Goal: Task Accomplishment & Management: Use online tool/utility

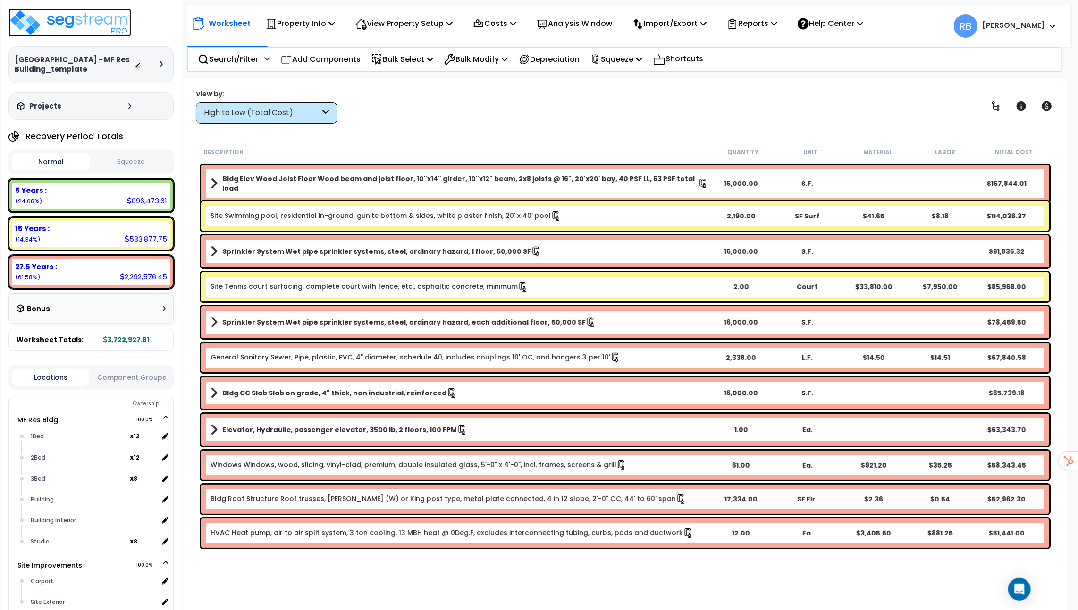
click at [95, 27] on img at bounding box center [69, 22] width 123 height 28
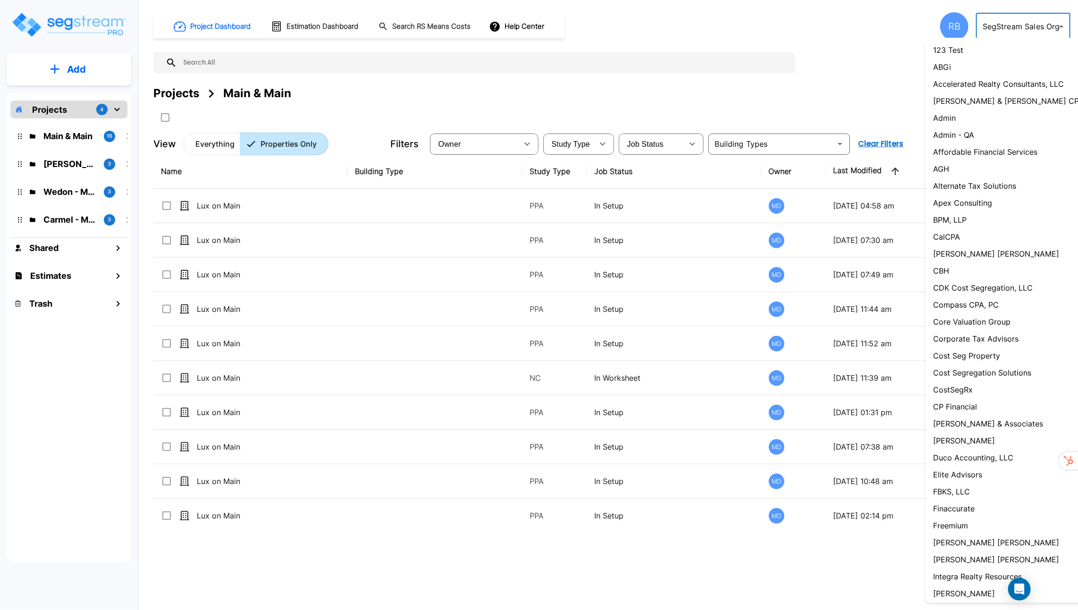
click at [1032, 25] on body "× Your report is being generated. Be patient! × We're working on your Modificat…" at bounding box center [539, 305] width 1078 height 610
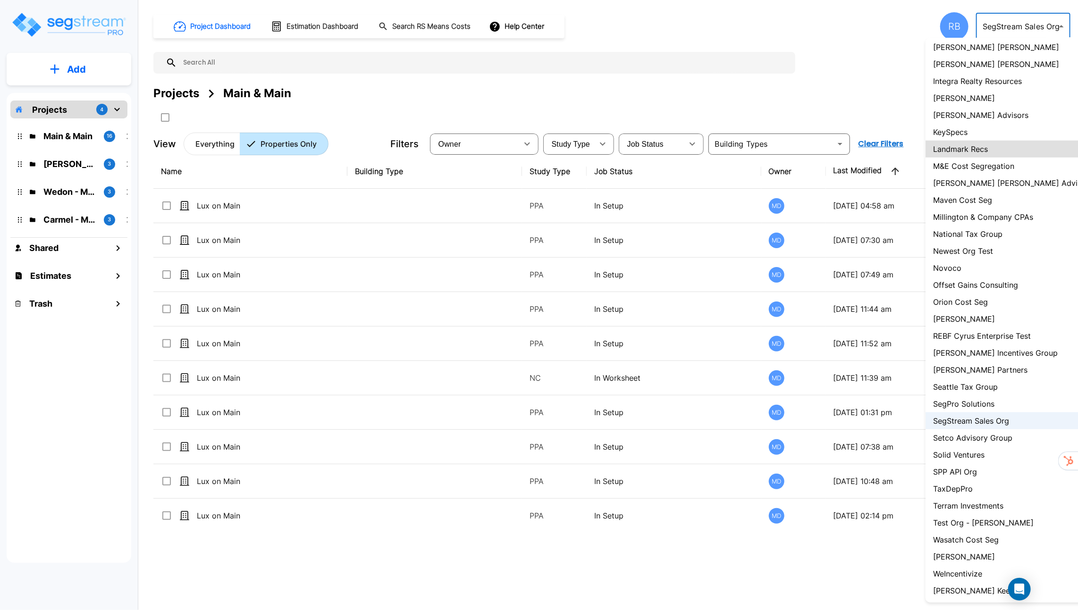
click at [454, 57] on div at bounding box center [539, 305] width 1078 height 610
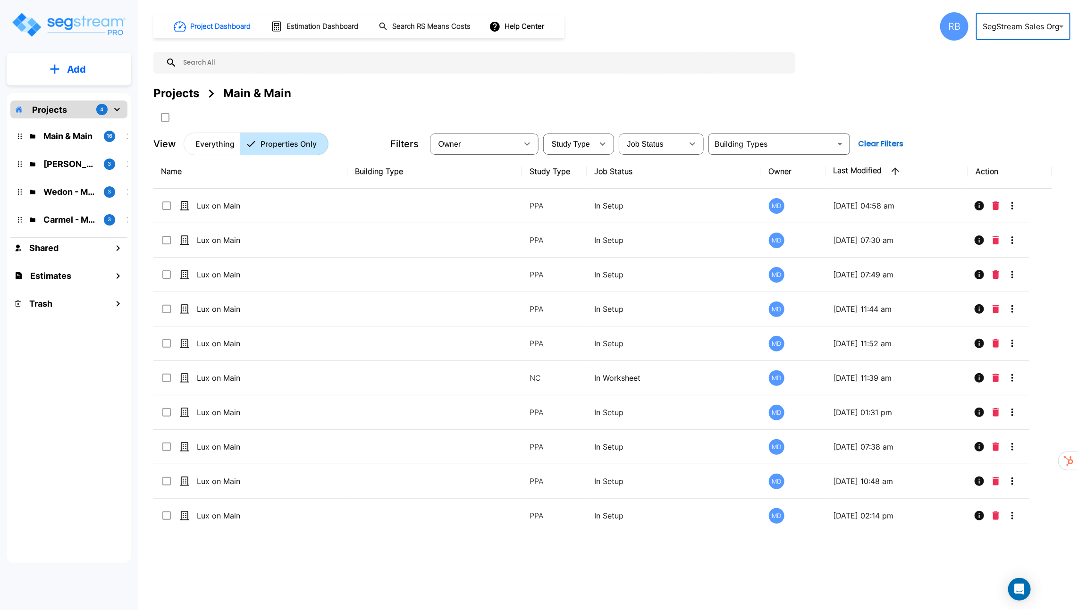
click at [999, 28] on body "× Your report is being generated. Be patient! × We're working on your Modificat…" at bounding box center [539, 305] width 1078 height 610
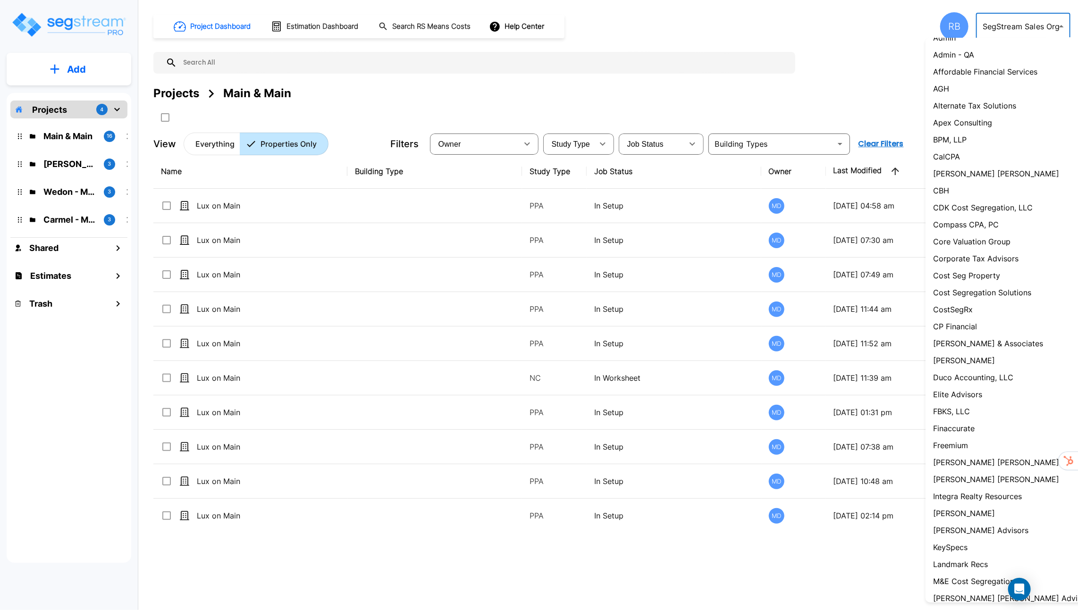
scroll to position [0, 0]
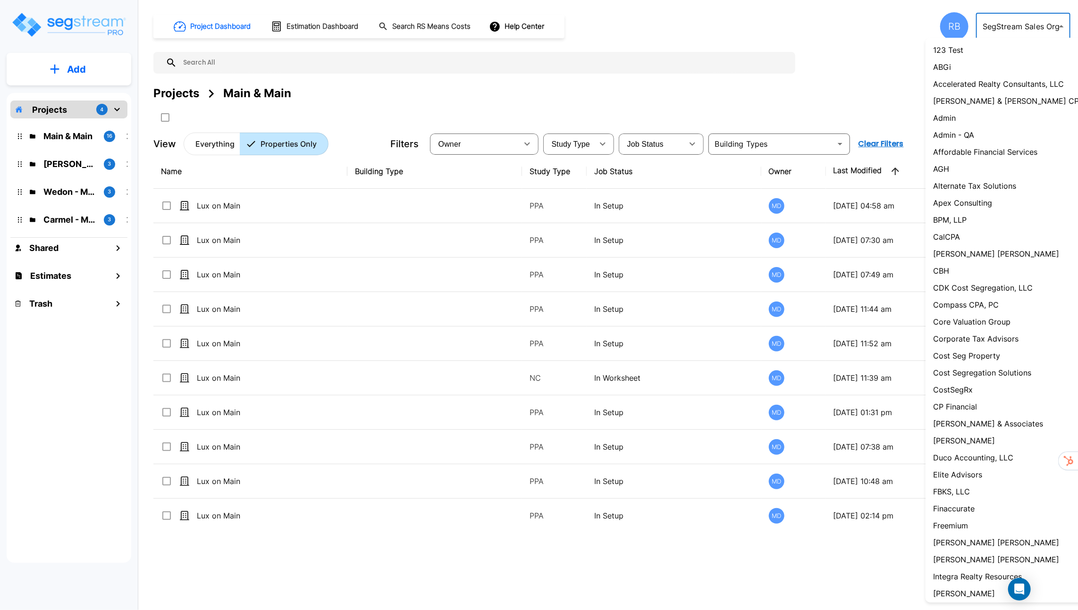
click at [962, 374] on p "Cost Segregation Solutions" at bounding box center [982, 372] width 98 height 11
type input "111"
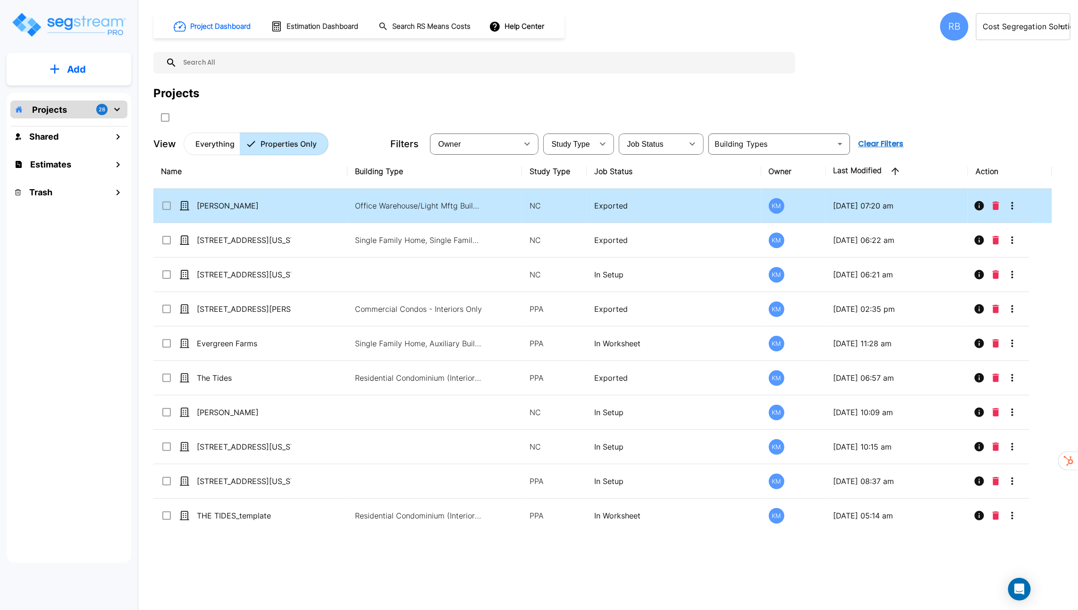
click at [316, 206] on td "[PERSON_NAME]" at bounding box center [250, 206] width 194 height 34
checkbox input "true"
click at [316, 206] on td "[PERSON_NAME]" at bounding box center [250, 206] width 194 height 34
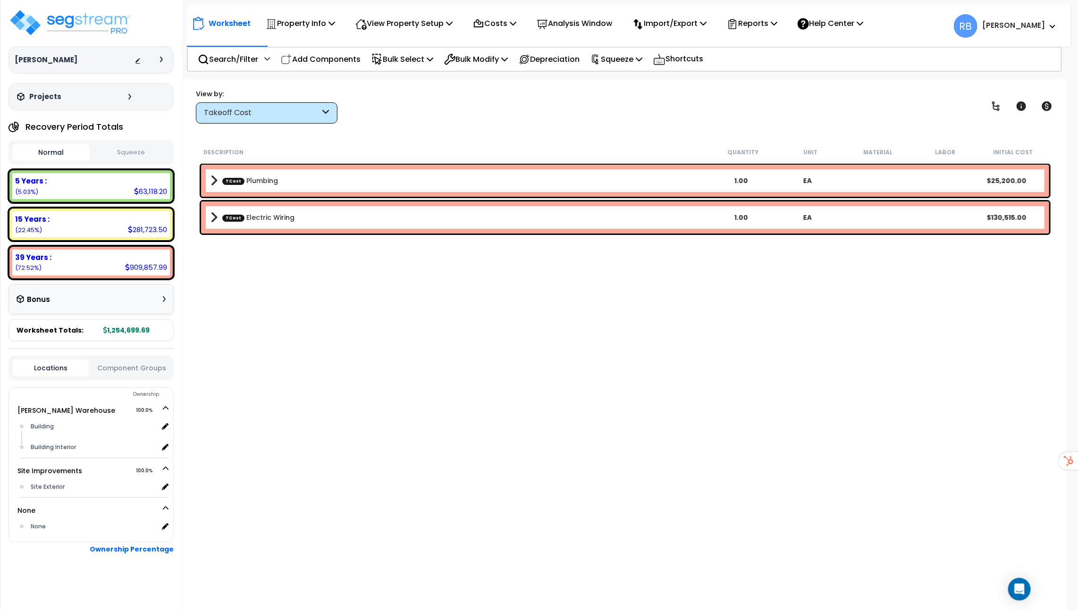
click at [292, 170] on div "TCost Plumbing 1.00 EA $25,200.00" at bounding box center [625, 181] width 848 height 32
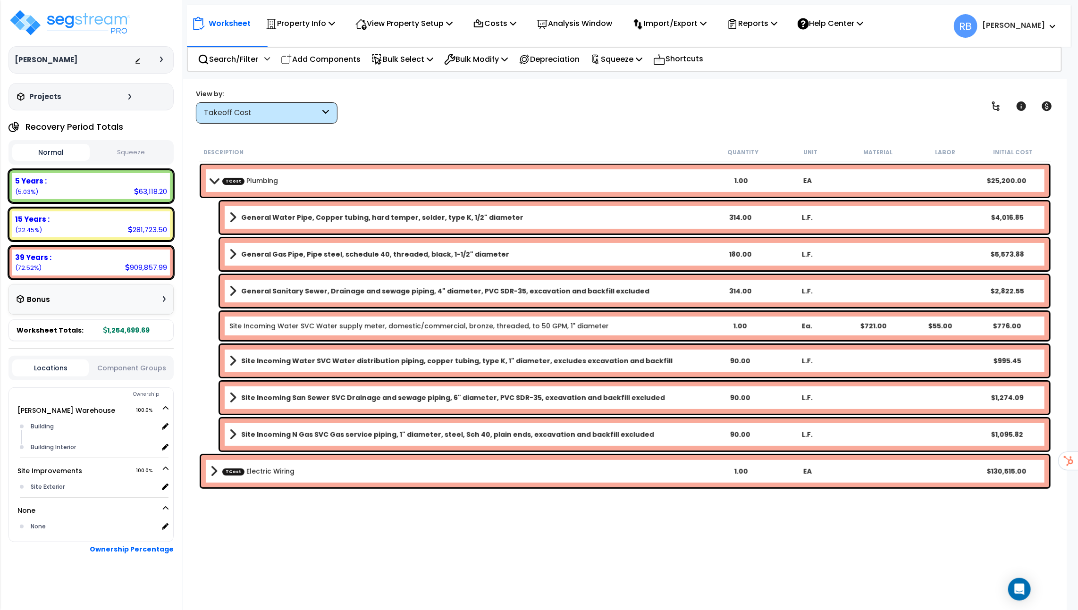
scroll to position [41, 0]
click at [273, 479] on div "TCost Electric Wiring 1.00 EA $130,515.00" at bounding box center [625, 471] width 848 height 32
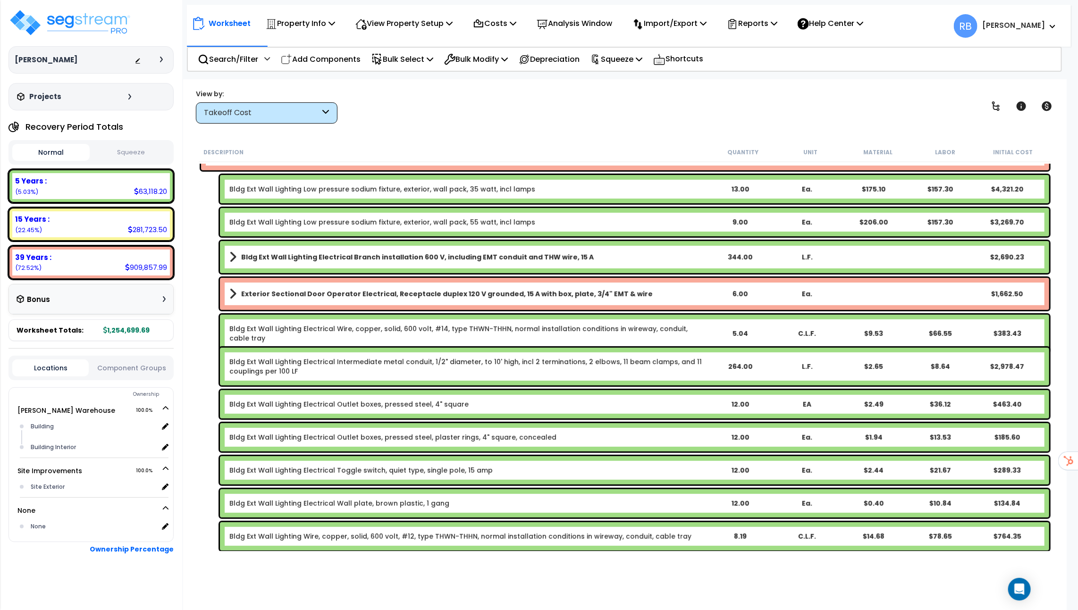
scroll to position [323, 0]
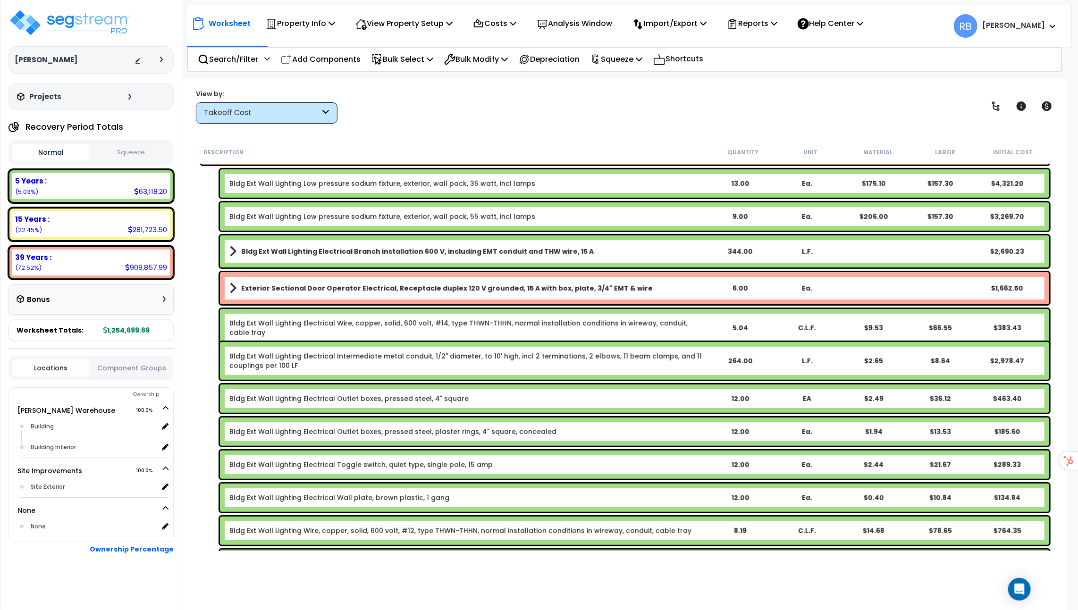
click at [160, 59] on icon at bounding box center [161, 60] width 3 height 6
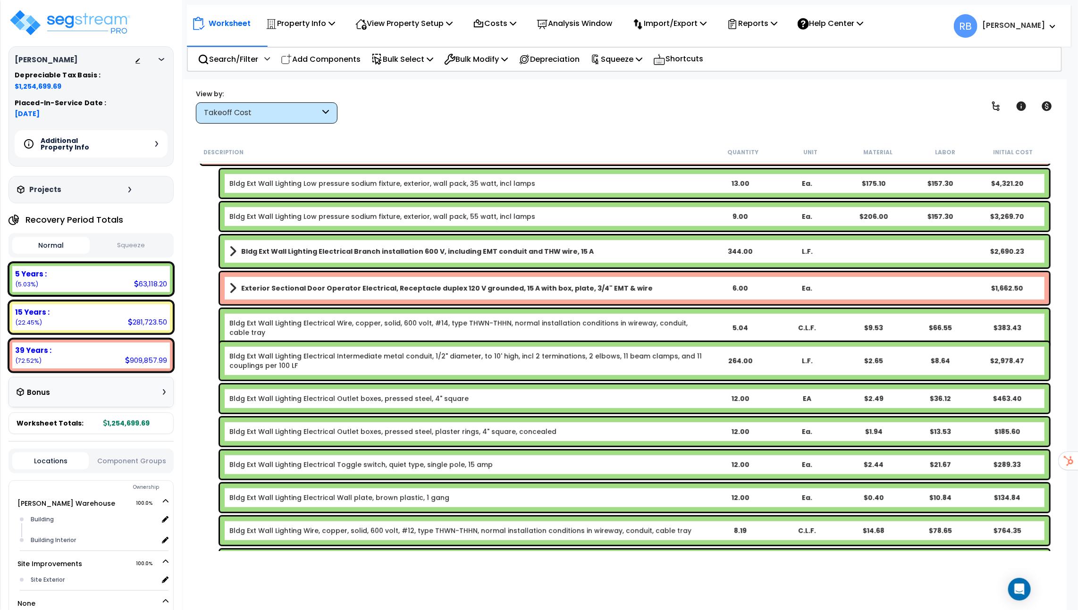
click at [161, 141] on div "Additional Property Info" at bounding box center [91, 143] width 153 height 27
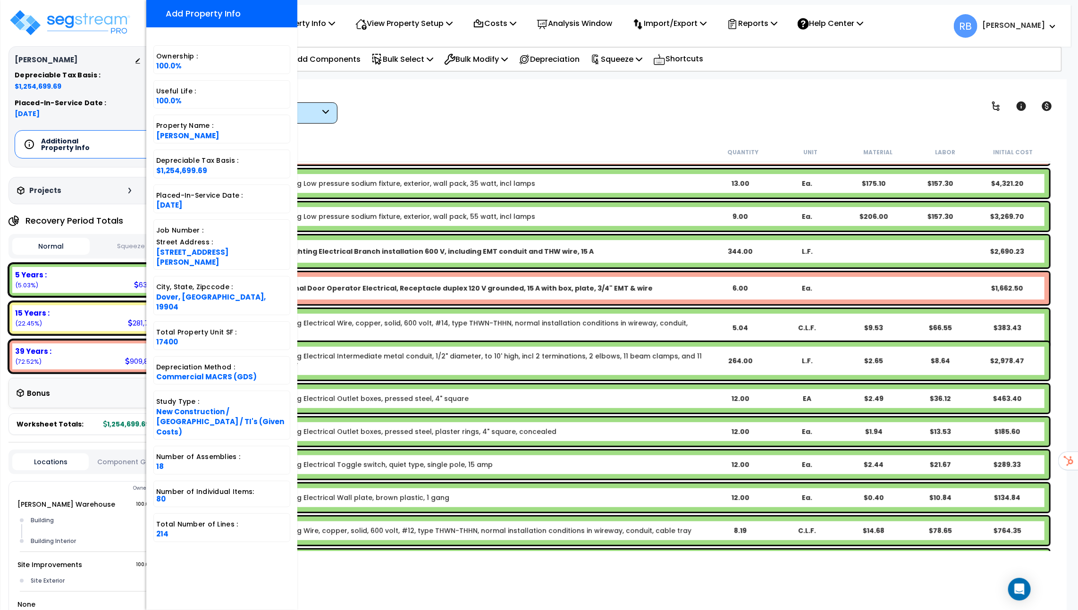
click at [347, 582] on div "Worksheet Property Info Property Setup Add Property Unit Template property Clon…" at bounding box center [625, 384] width 884 height 610
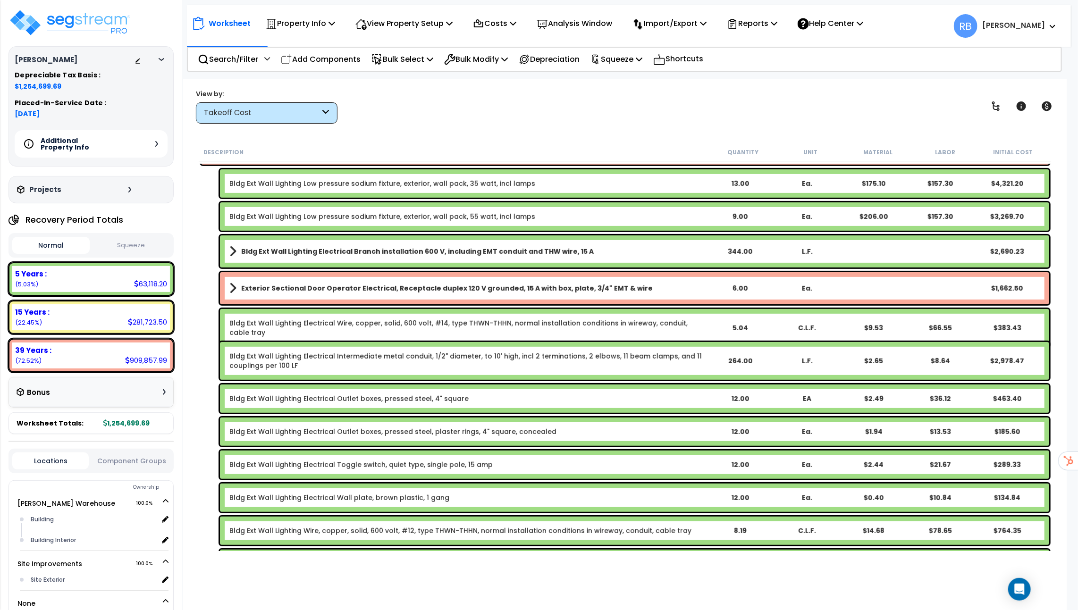
click at [257, 114] on div "Takeoff Cost" at bounding box center [262, 113] width 117 height 11
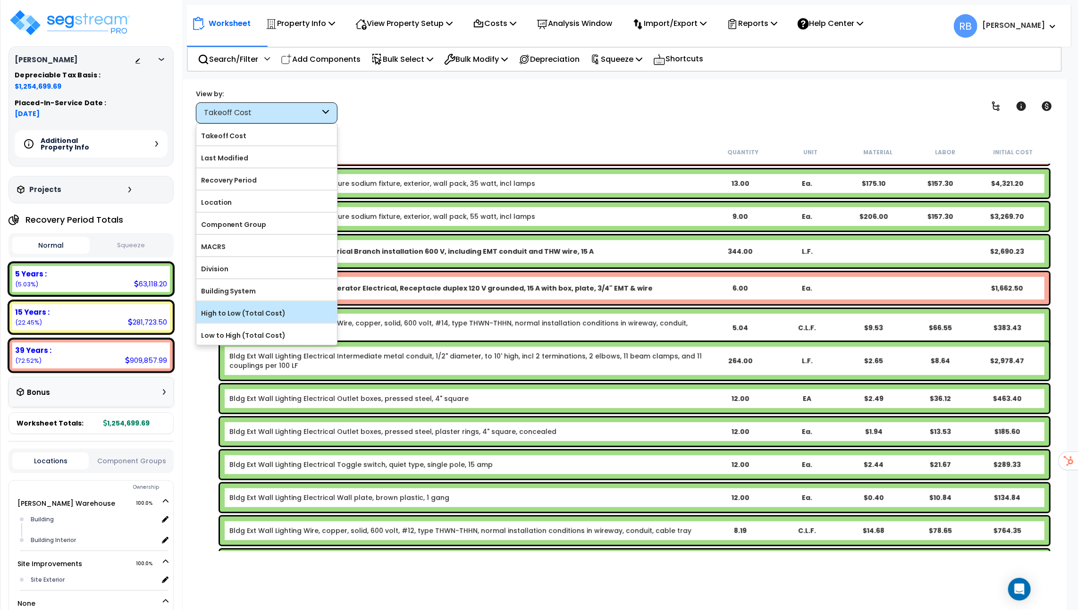
click at [276, 310] on label "High to Low (Total Cost)" at bounding box center [266, 313] width 141 height 14
click at [0, 0] on input "High to Low (Total Cost)" at bounding box center [0, 0] width 0 height 0
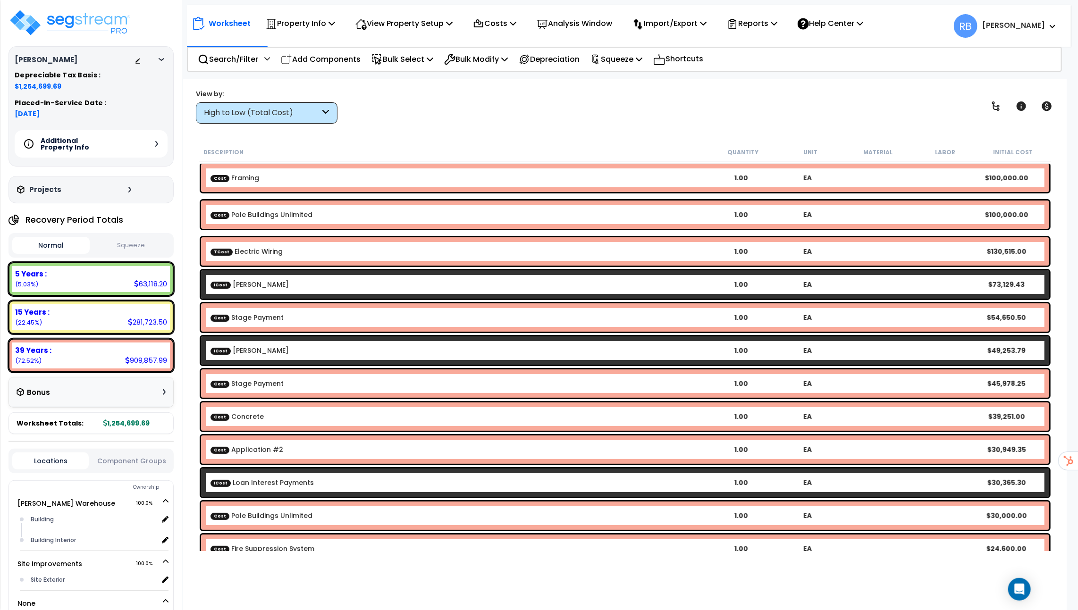
scroll to position [0, 0]
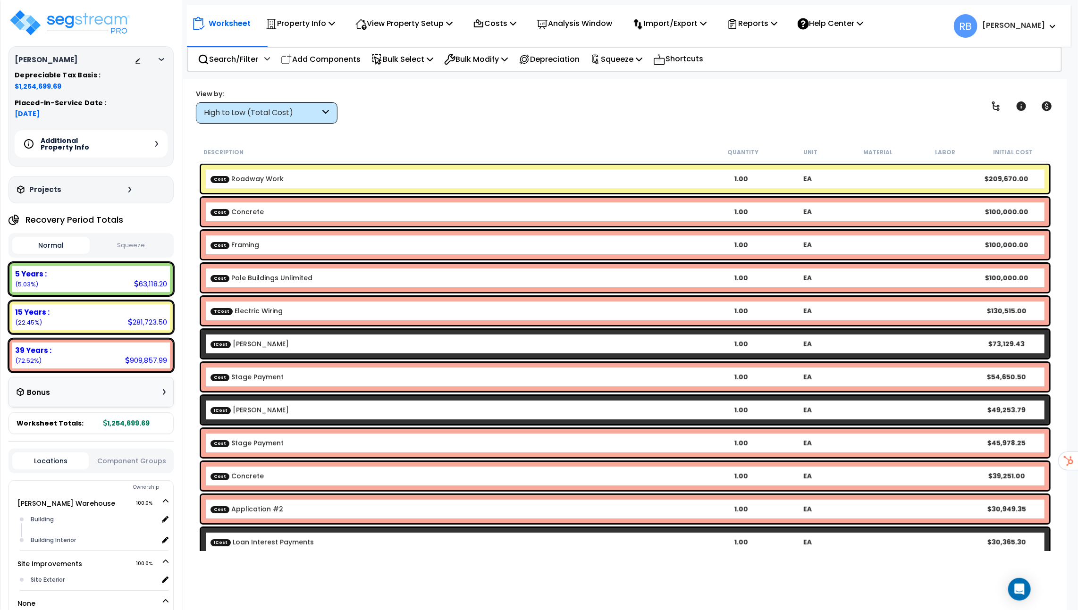
click at [388, 178] on b "Cost Roadway Work" at bounding box center [458, 178] width 497 height 9
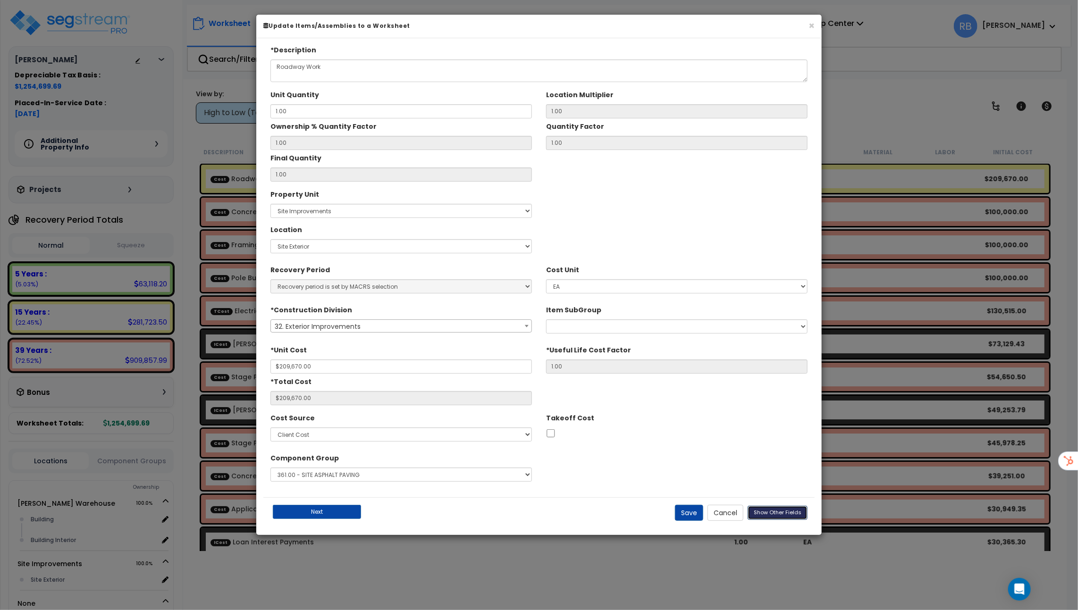
click at [796, 515] on button "Show Other Fields" at bounding box center [777, 513] width 60 height 14
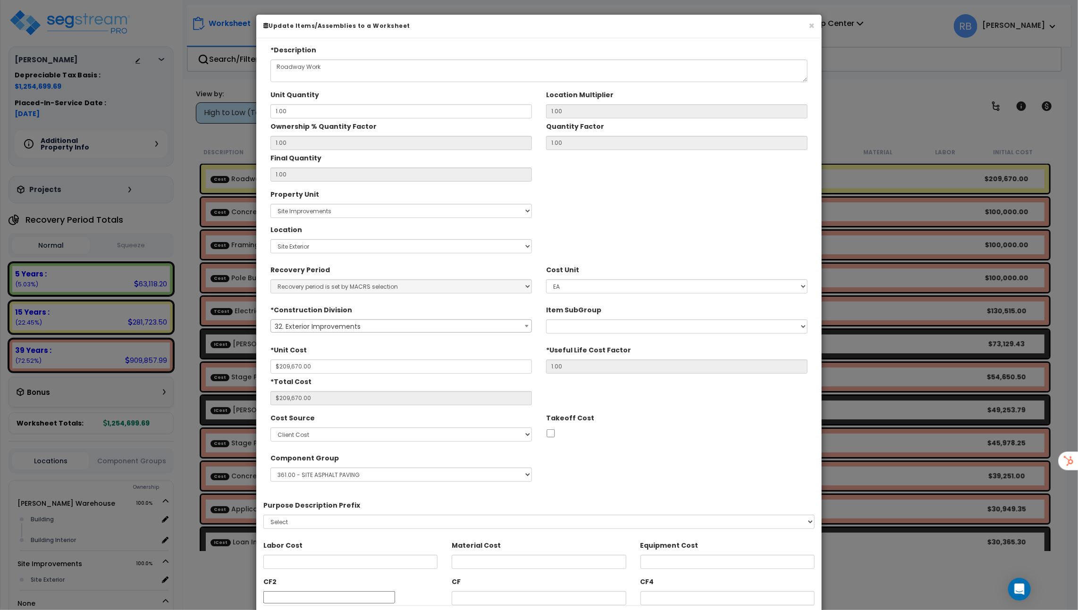
scroll to position [46, 0]
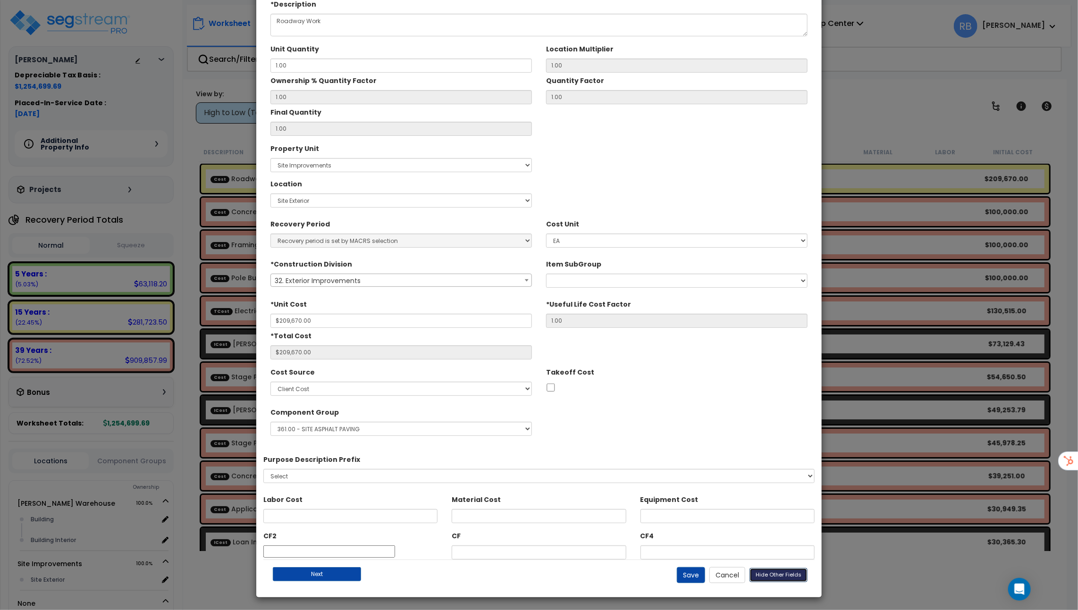
click at [778, 574] on span "Hide Other Fields" at bounding box center [778, 575] width 46 height 8
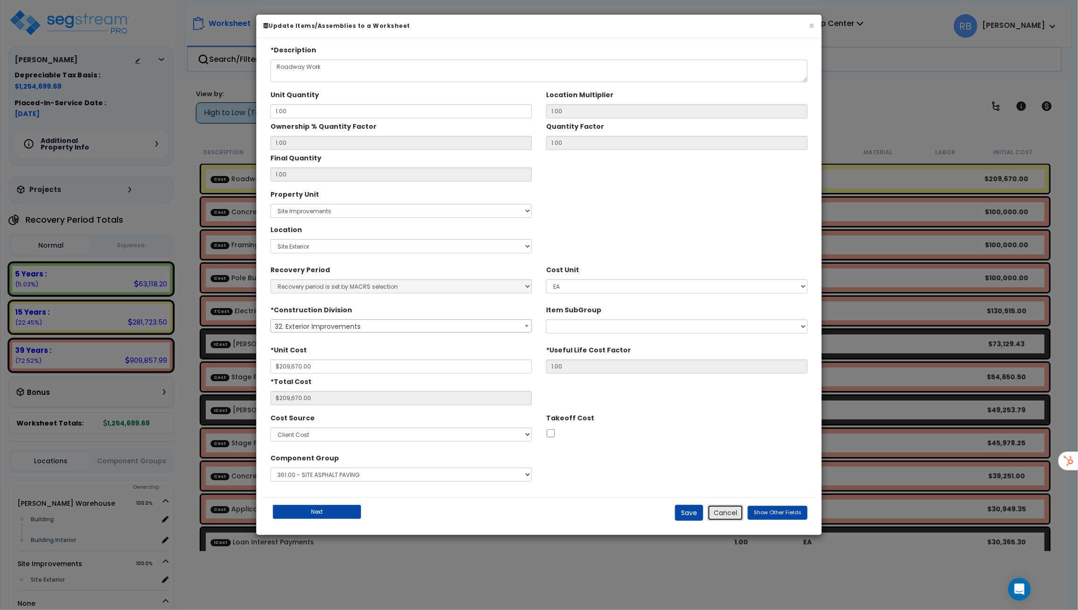
click at [720, 510] on button "Cancel" at bounding box center [725, 513] width 36 height 16
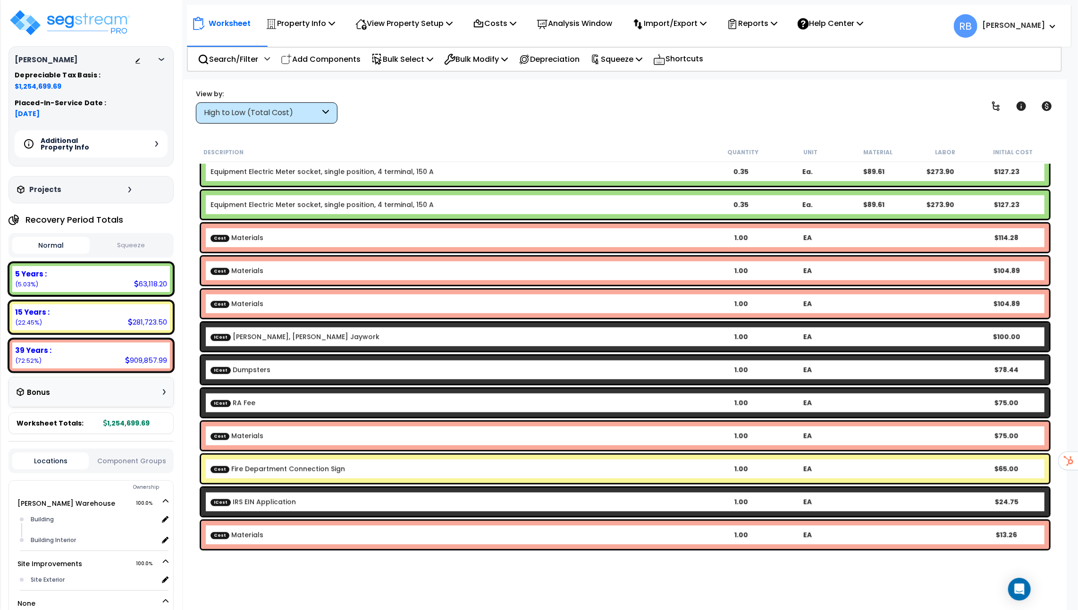
scroll to position [41, 0]
click at [421, 28] on p "View Property Setup" at bounding box center [403, 23] width 97 height 13
click at [433, 60] on link "View Questionnaire" at bounding box center [397, 64] width 93 height 19
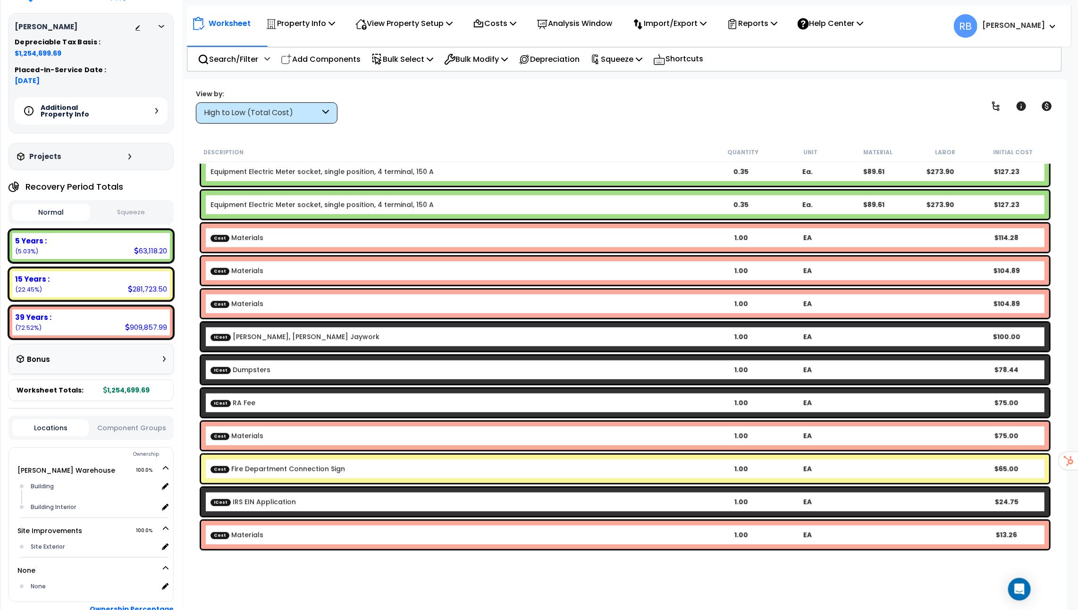
scroll to position [36, 0]
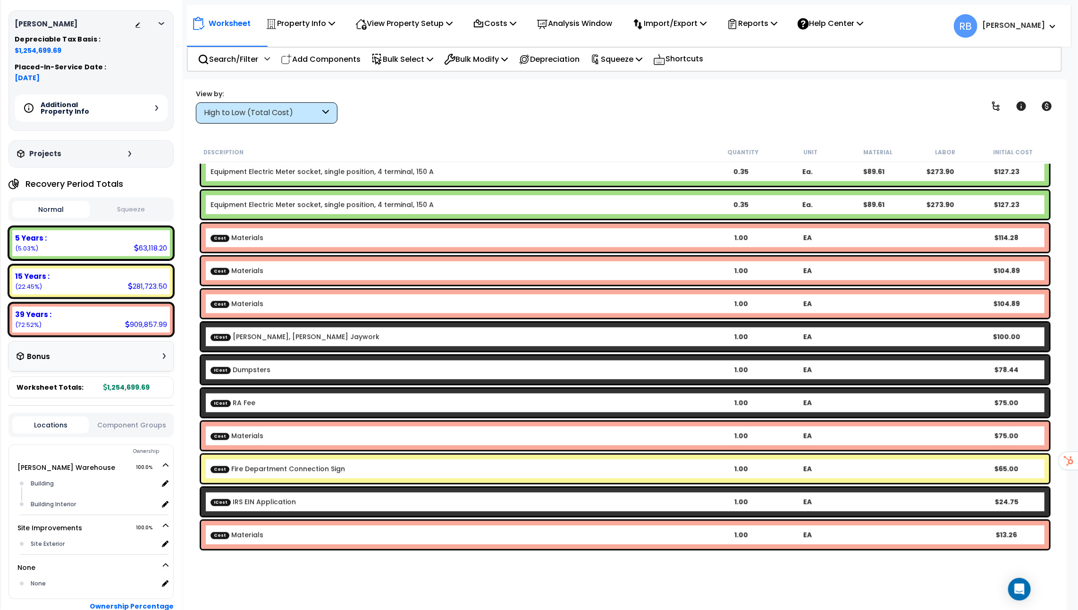
click at [119, 208] on button "Squeeze" at bounding box center [130, 209] width 77 height 17
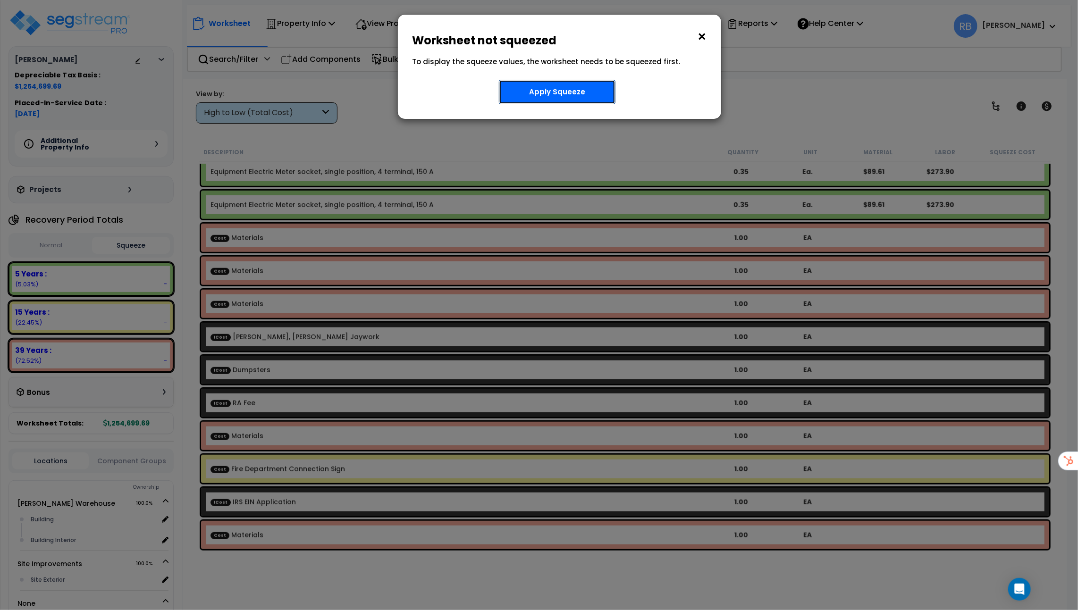
click at [547, 91] on button "Apply Squeeze" at bounding box center [557, 92] width 117 height 25
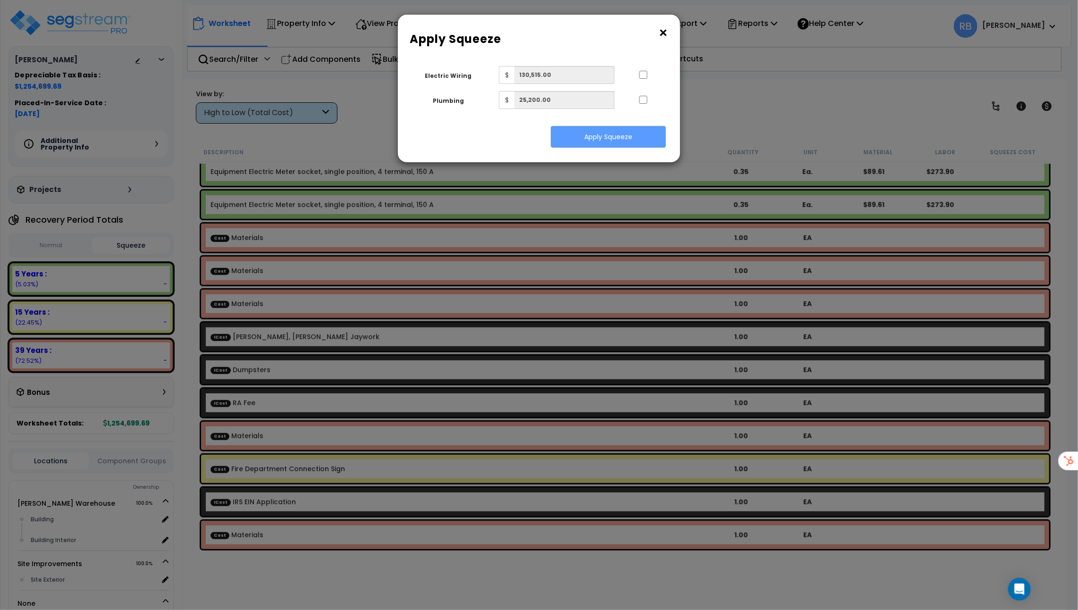
click at [645, 79] on div at bounding box center [642, 73] width 43 height 15
click at [645, 72] on input "..." at bounding box center [642, 75] width 9 height 8
checkbox input "true"
click at [643, 98] on input "..." at bounding box center [642, 100] width 9 height 8
checkbox input "true"
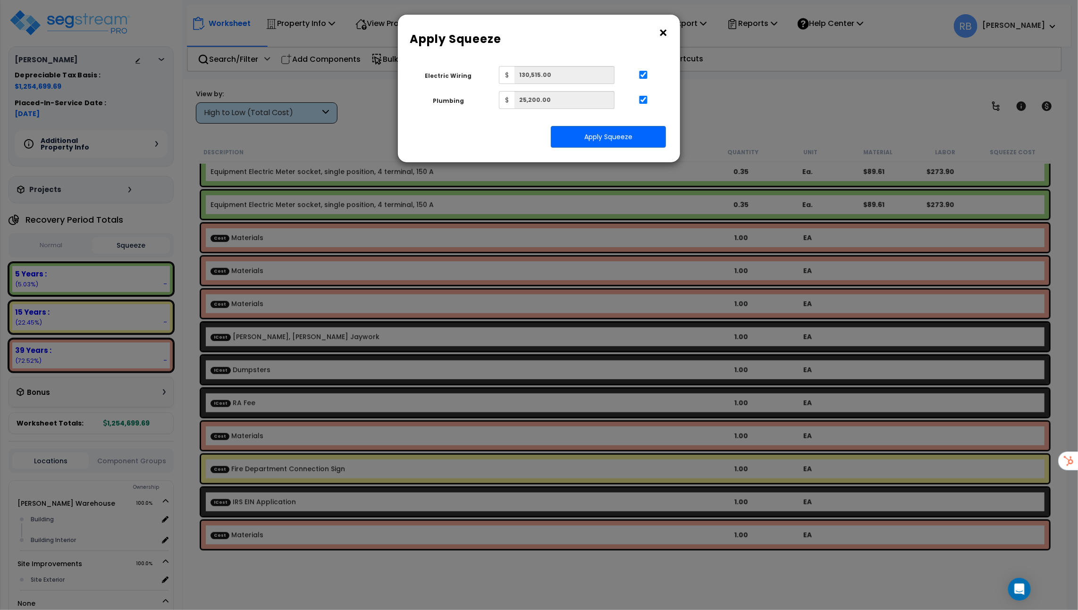
click at [664, 36] on button "×" at bounding box center [663, 32] width 10 height 15
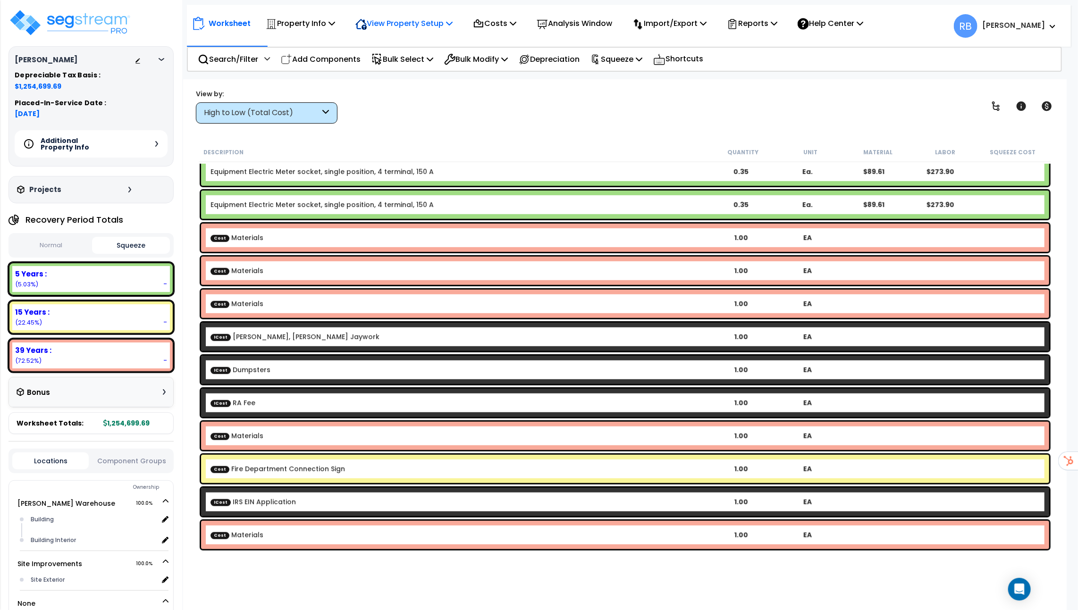
click at [427, 29] on p "View Property Setup" at bounding box center [403, 23] width 97 height 13
click at [479, 30] on div "Costs" at bounding box center [494, 23] width 43 height 22
click at [392, 22] on p "View Property Setup" at bounding box center [403, 23] width 97 height 13
click at [153, 142] on div "Additional Property Info" at bounding box center [91, 143] width 153 height 27
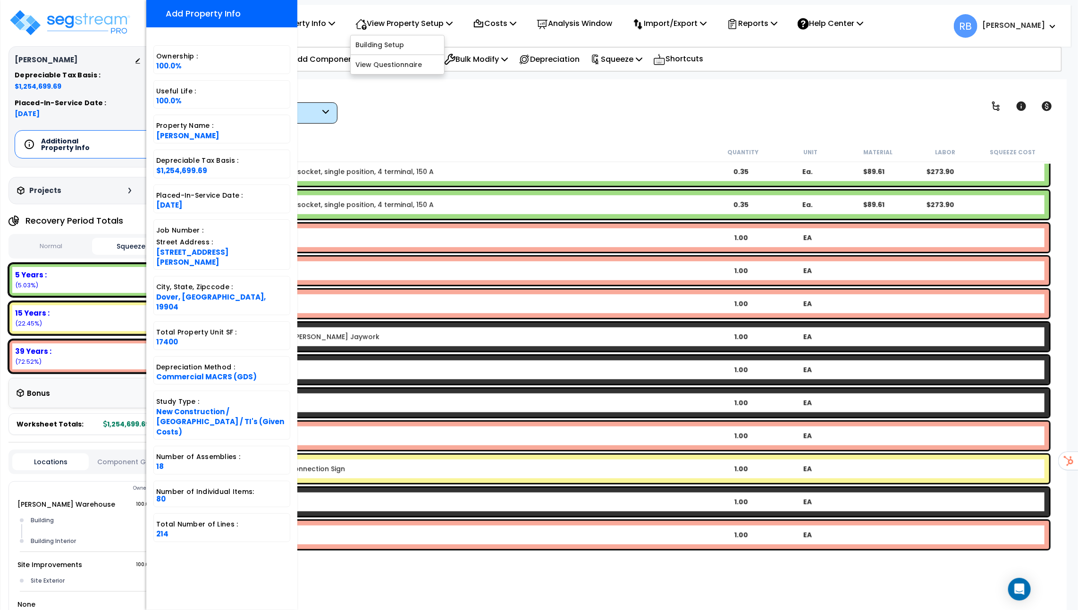
click at [438, 151] on div "Description" at bounding box center [456, 151] width 506 height 9
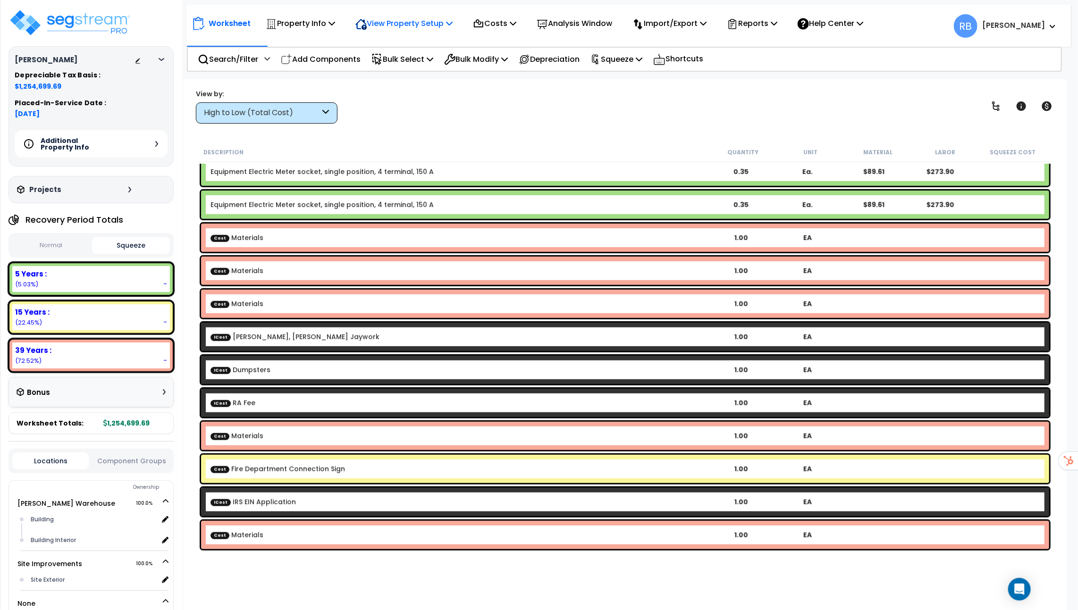
click at [422, 27] on p "View Property Setup" at bounding box center [403, 23] width 97 height 13
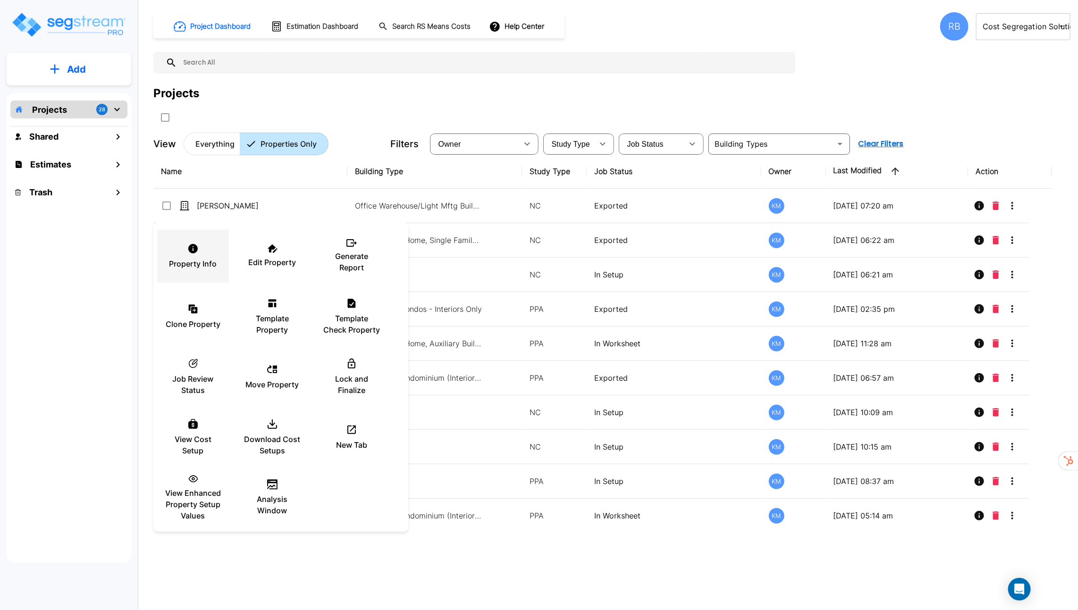
click at [209, 262] on p "Property Info" at bounding box center [193, 263] width 48 height 11
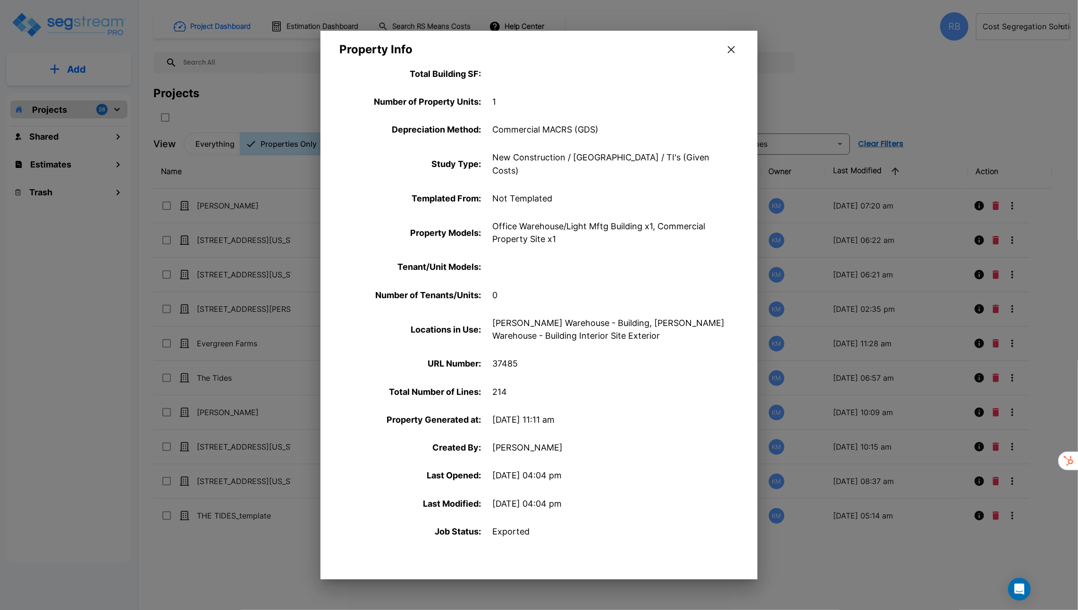
scroll to position [195, 0]
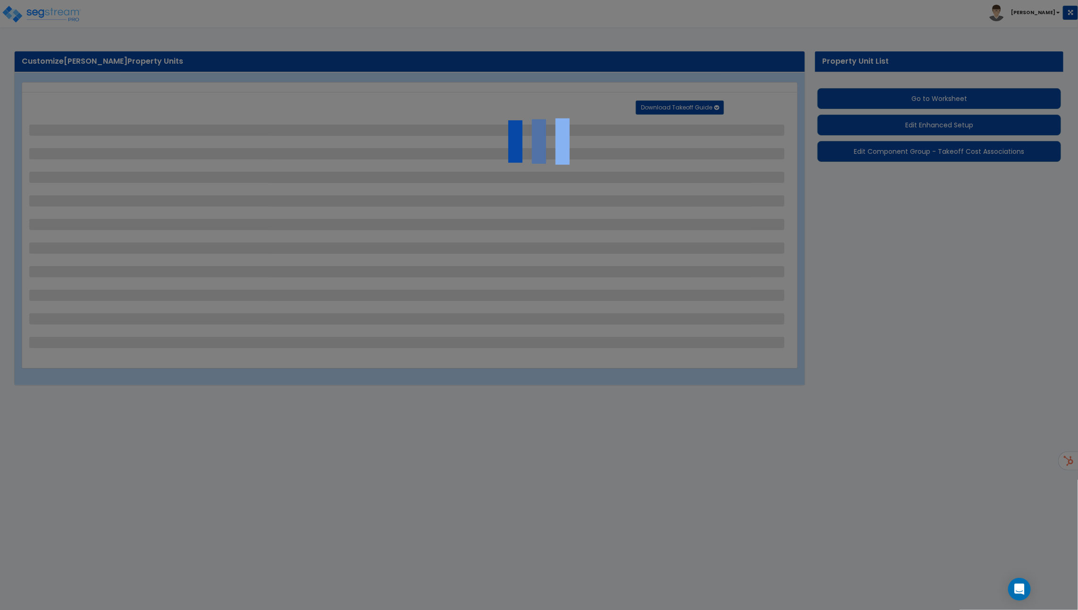
select select "1"
select select "2"
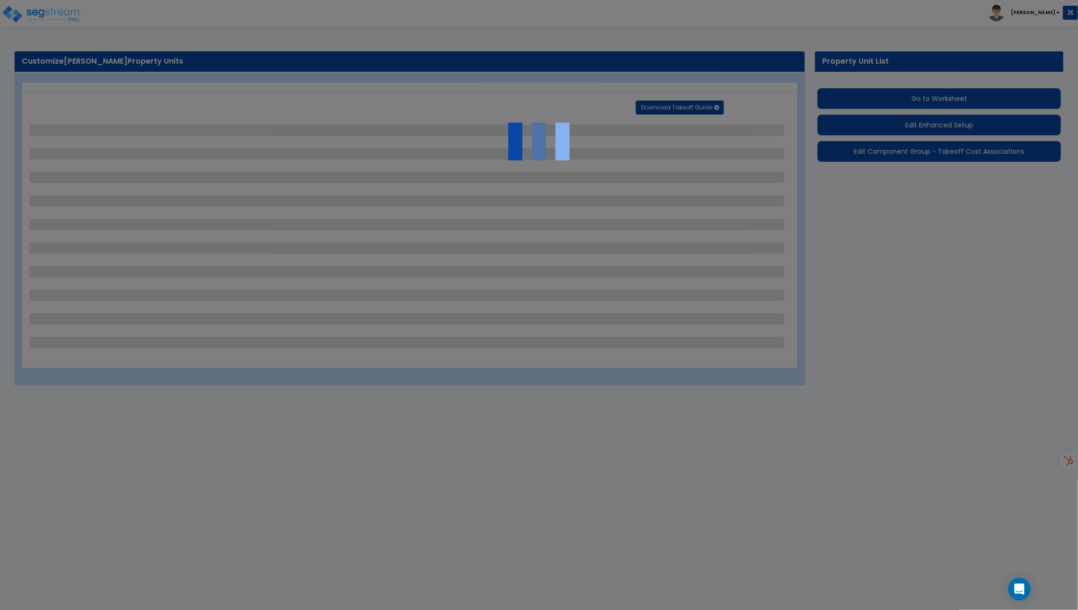
select select "1"
select select "2"
select select "1"
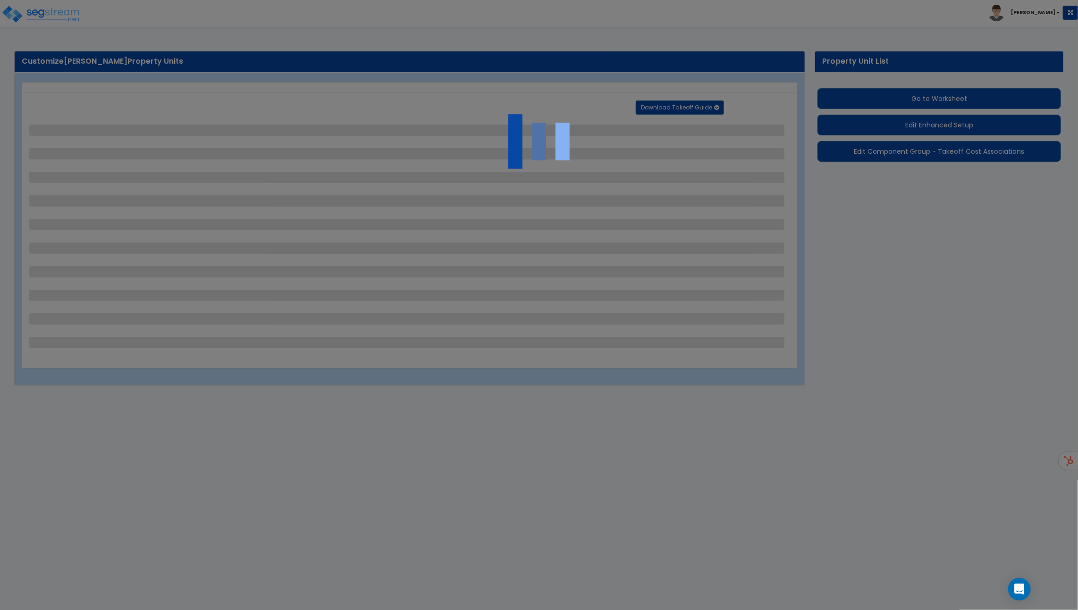
select select "2"
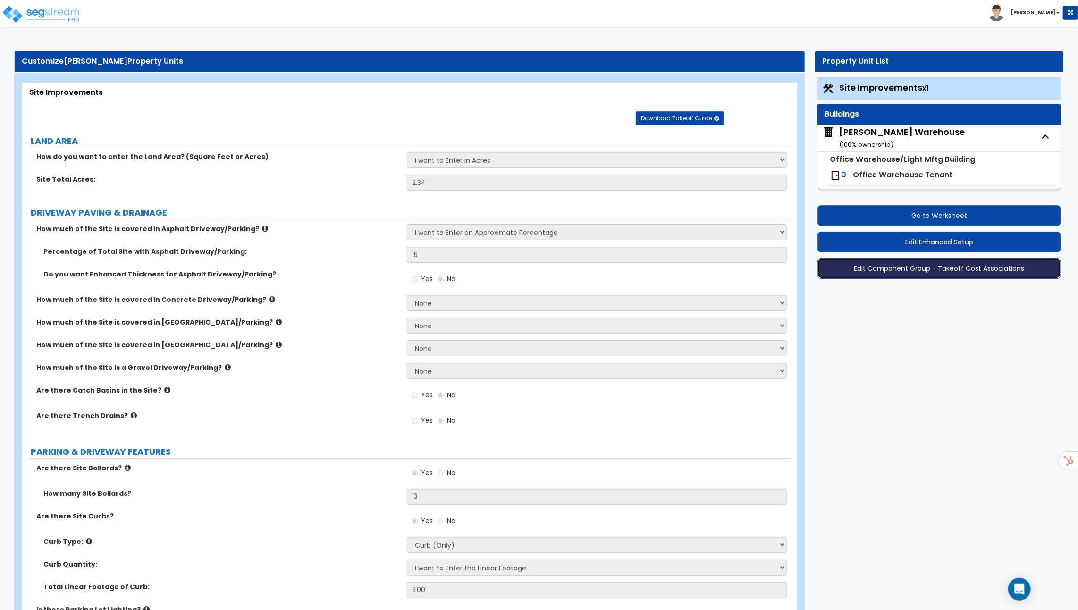
click at [863, 269] on button "Edit Component Group - Takeoff Cost Associations" at bounding box center [938, 268] width 243 height 21
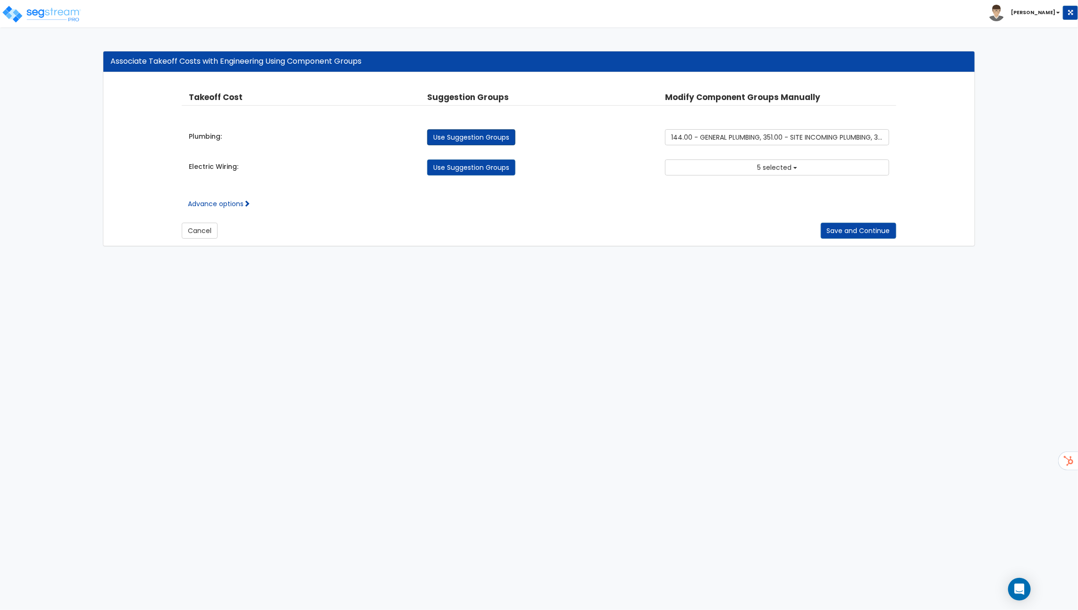
click at [471, 133] on link "Use Suggestion Groups" at bounding box center [471, 137] width 88 height 16
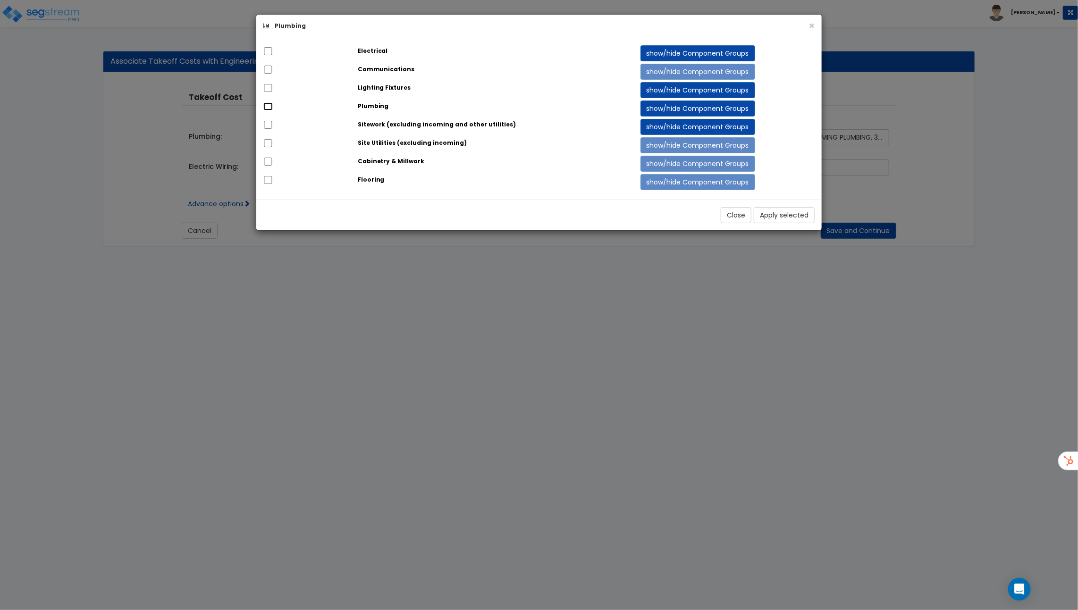
click at [267, 105] on input "checkbox" at bounding box center [267, 106] width 9 height 8
click at [781, 212] on button "Apply selected" at bounding box center [784, 215] width 61 height 16
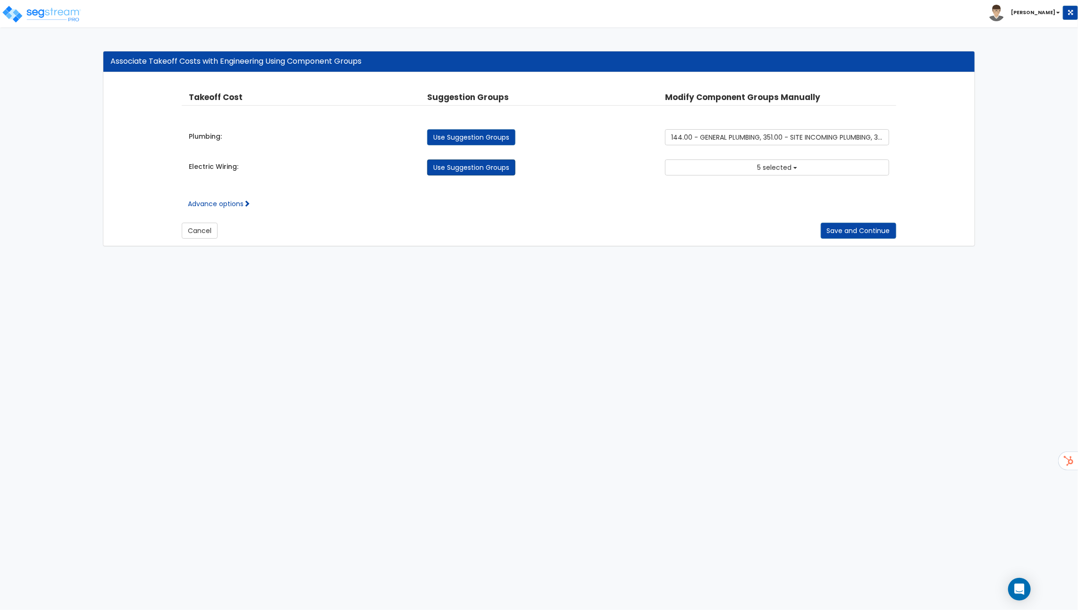
click at [472, 168] on link "Use Suggestion Groups" at bounding box center [471, 167] width 88 height 16
checkbox input "false"
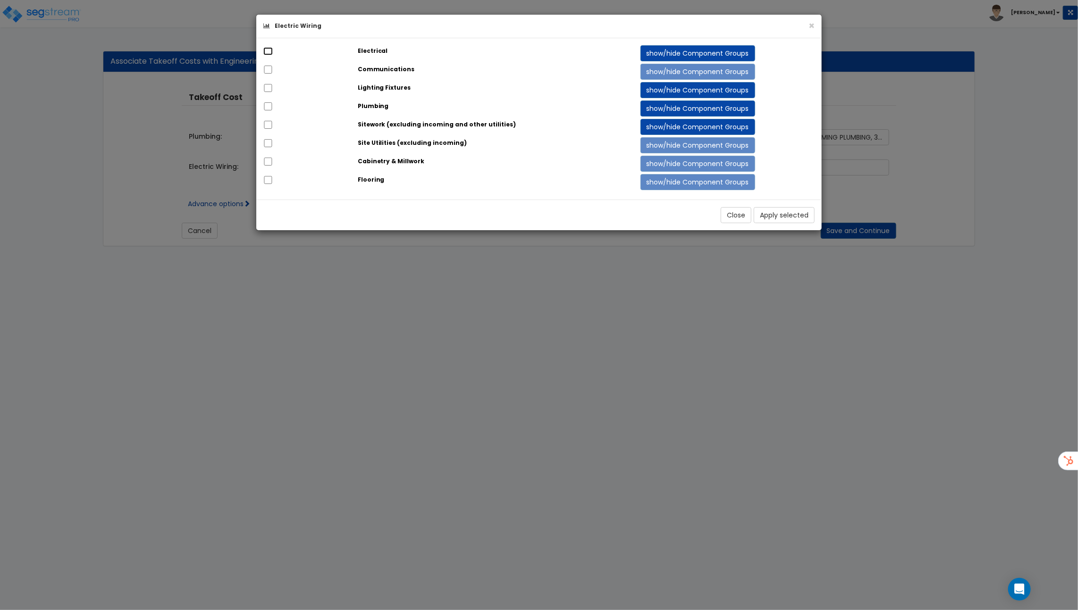
click at [268, 52] on input "checkbox" at bounding box center [267, 51] width 9 height 8
checkbox input "true"
click at [268, 66] on input "checkbox" at bounding box center [267, 70] width 9 height 8
checkbox input "true"
click at [268, 82] on div at bounding box center [303, 88] width 94 height 13
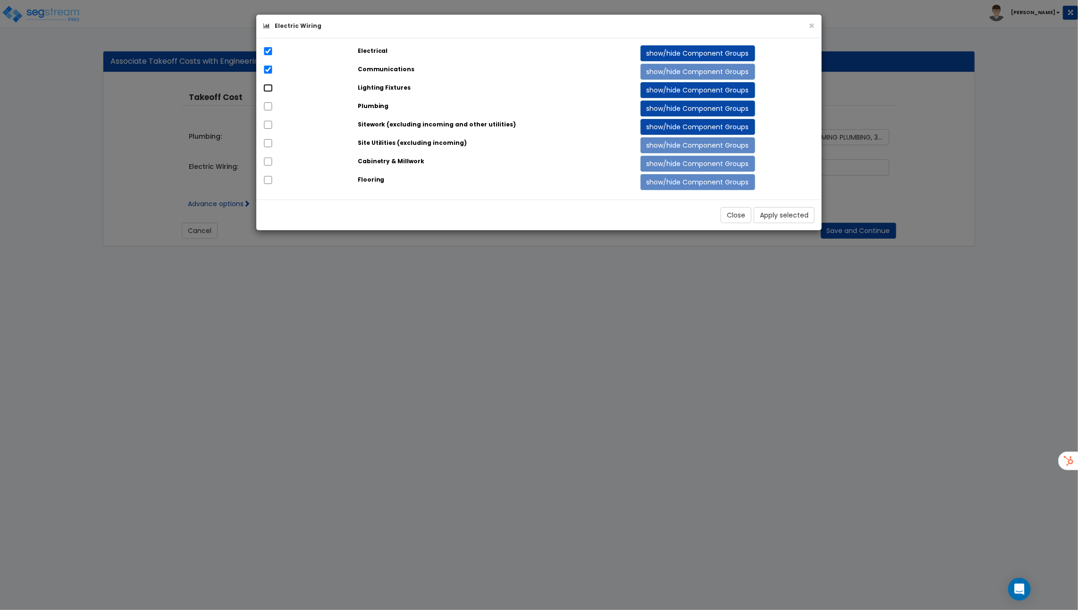
click at [268, 84] on input "checkbox" at bounding box center [267, 88] width 9 height 8
checkbox input "true"
click at [774, 213] on button "Apply selected" at bounding box center [784, 215] width 61 height 16
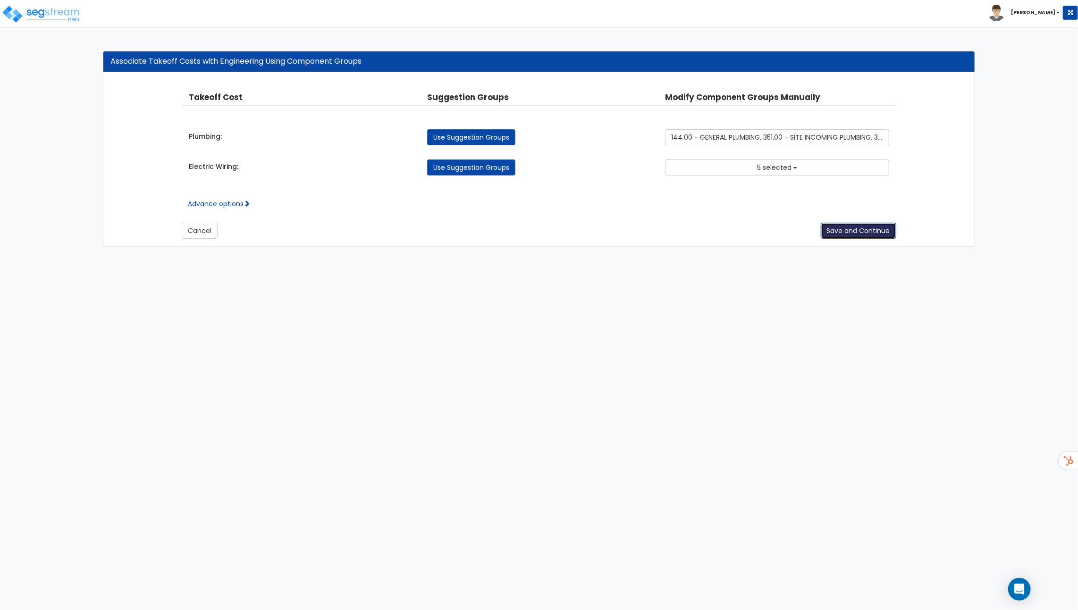
click at [876, 228] on button "Save and Continue" at bounding box center [858, 231] width 75 height 16
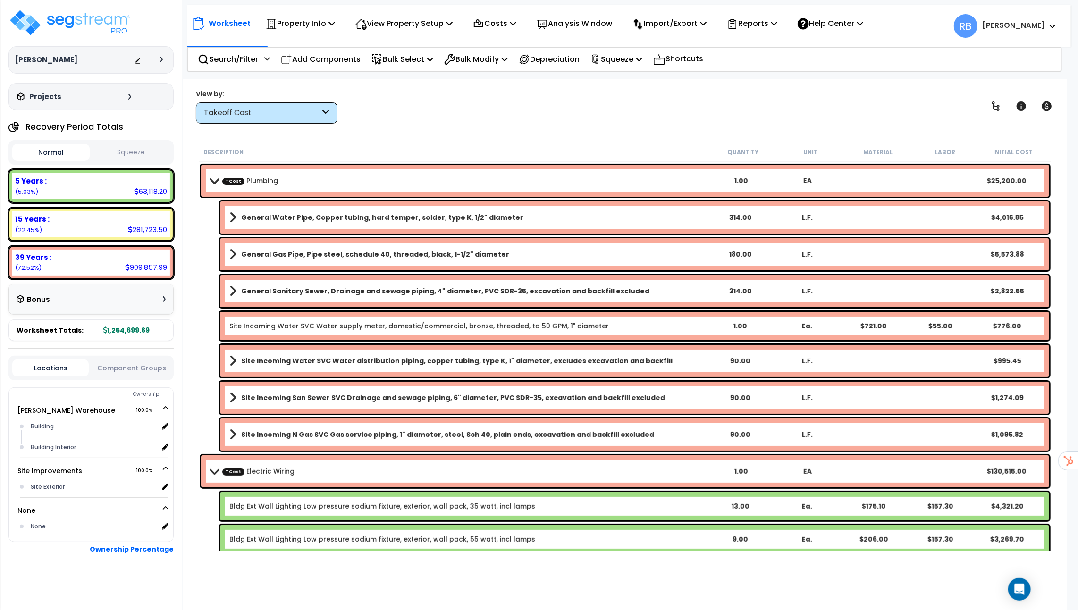
click at [134, 149] on button "Squeeze" at bounding box center [130, 152] width 77 height 17
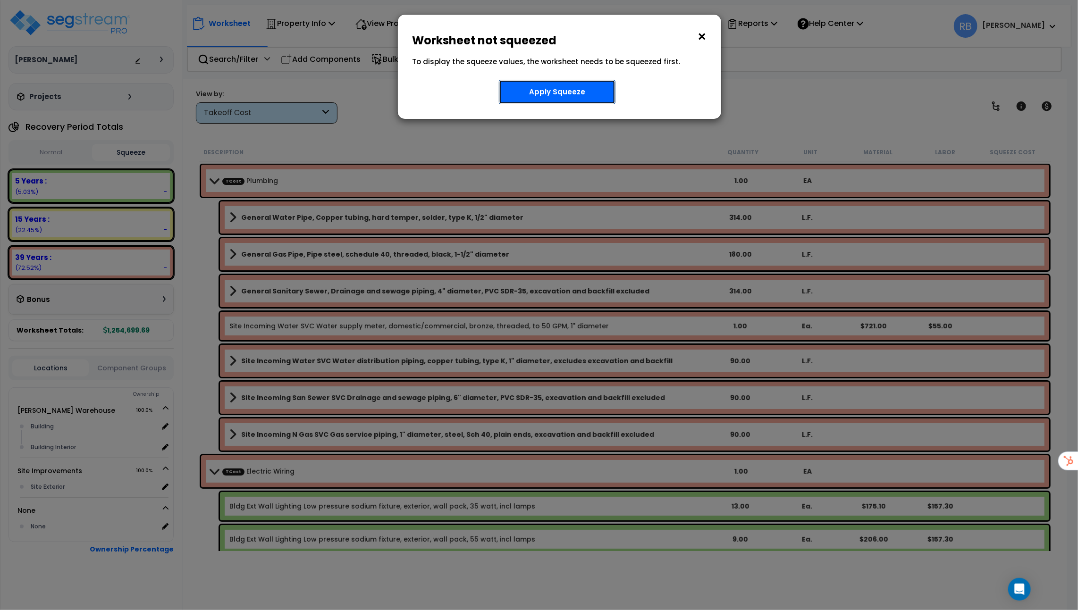
click at [553, 84] on button "Apply Squeeze" at bounding box center [557, 92] width 117 height 25
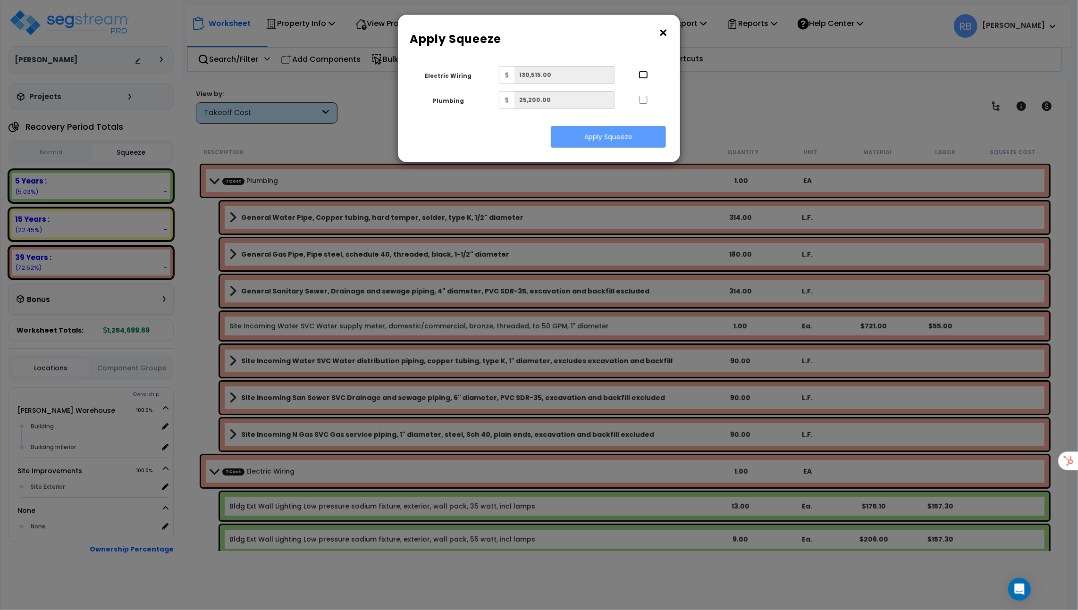
click at [645, 76] on input "..." at bounding box center [642, 75] width 9 height 8
checkbox input "true"
click at [645, 99] on input "..." at bounding box center [642, 100] width 9 height 8
checkbox input "true"
click at [631, 130] on button "Apply Squeeze" at bounding box center [608, 137] width 115 height 22
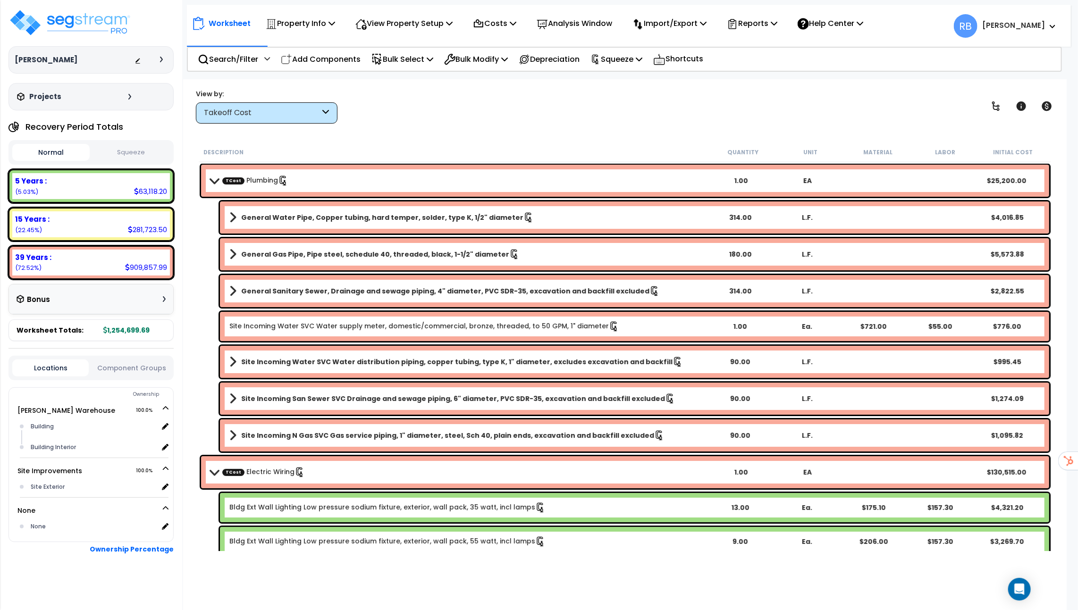
click at [134, 157] on button "Squeeze" at bounding box center [130, 152] width 77 height 17
click at [211, 469] on span at bounding box center [213, 472] width 13 height 7
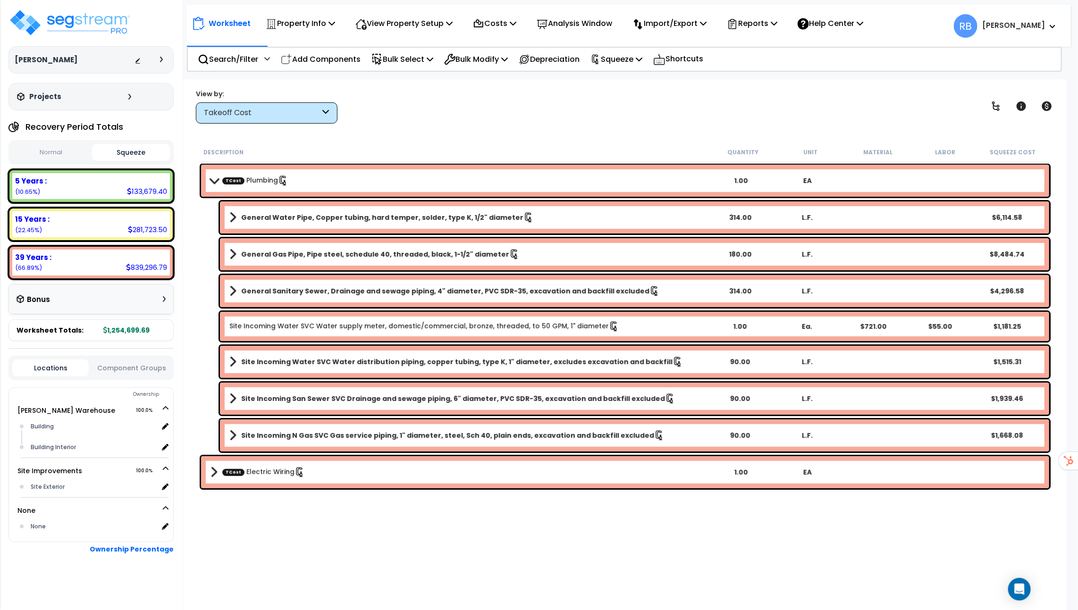
click at [209, 179] on span at bounding box center [213, 180] width 13 height 7
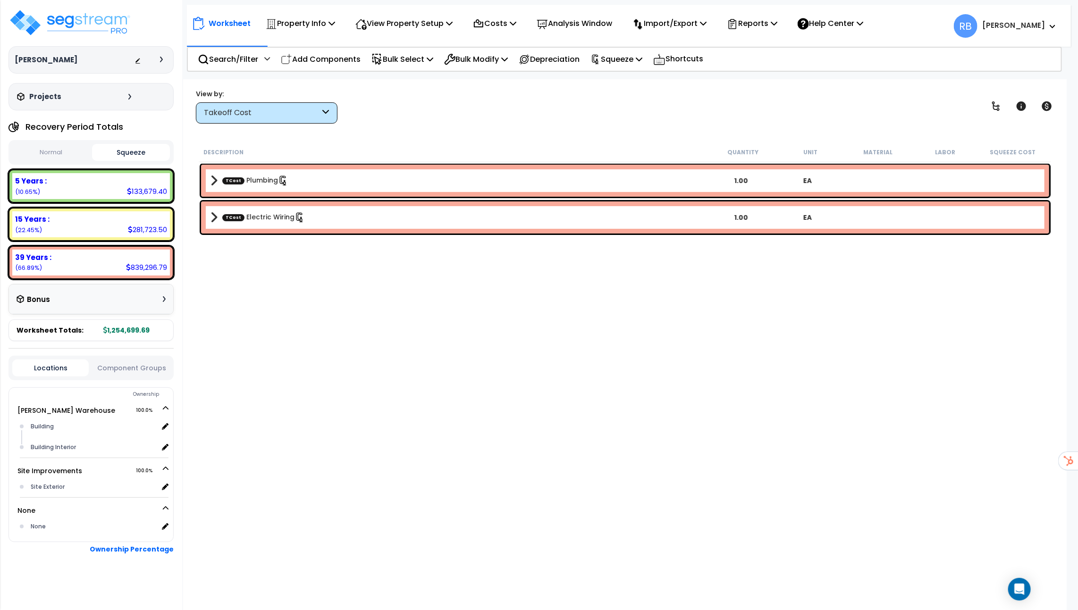
click at [211, 214] on span at bounding box center [213, 217] width 7 height 13
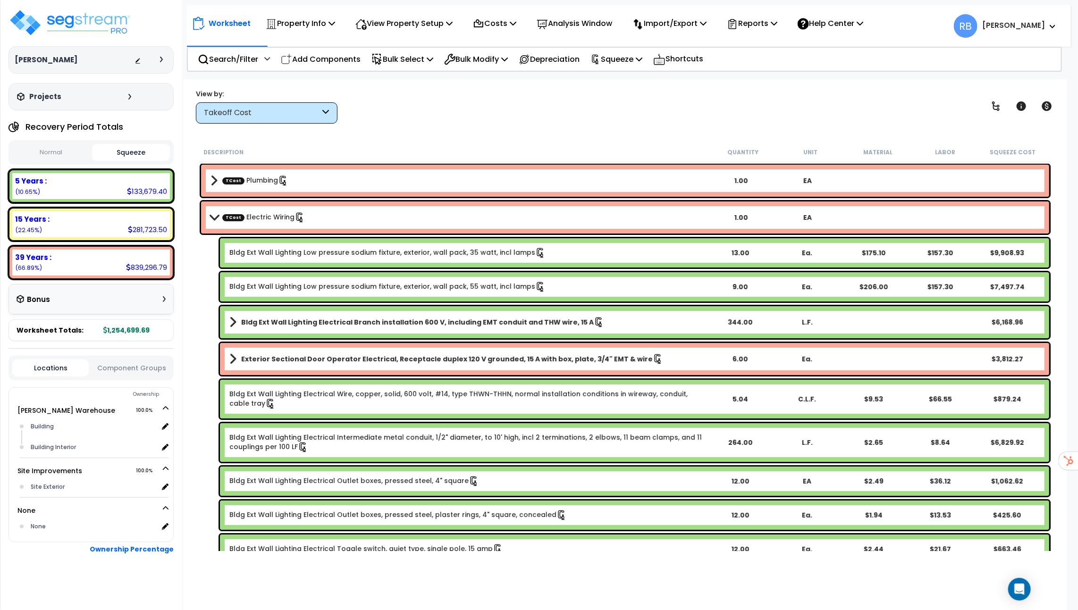
click at [211, 214] on span at bounding box center [213, 217] width 13 height 7
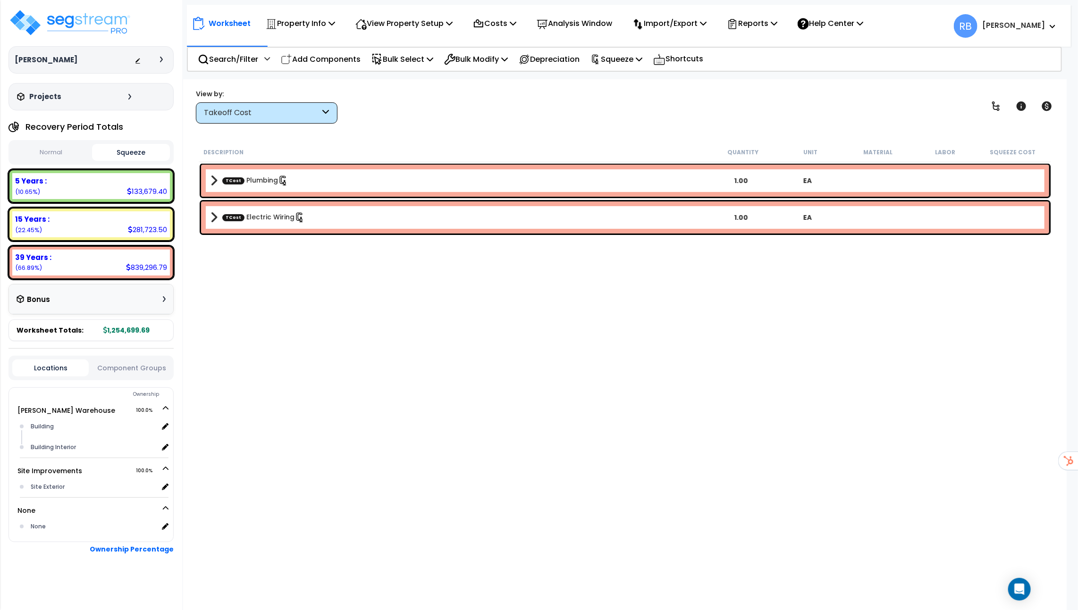
scroll to position [41, 0]
click at [310, 106] on div "Takeoff Cost" at bounding box center [267, 112] width 142 height 21
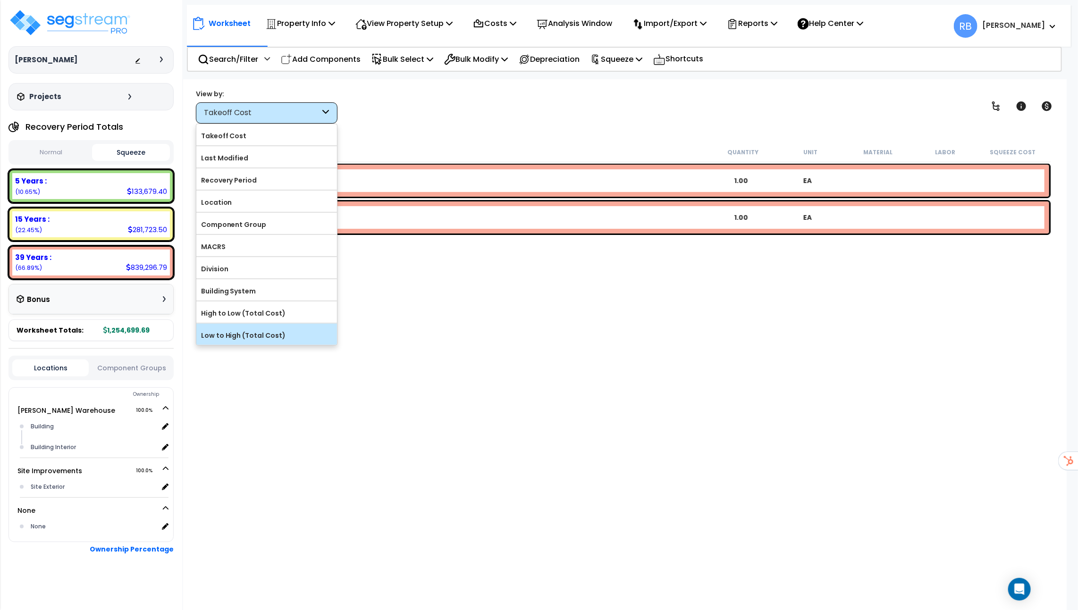
click at [277, 334] on label "Low to High (Total Cost)" at bounding box center [266, 335] width 141 height 14
click at [0, 0] on input "Low to High (Total Cost)" at bounding box center [0, 0] width 0 height 0
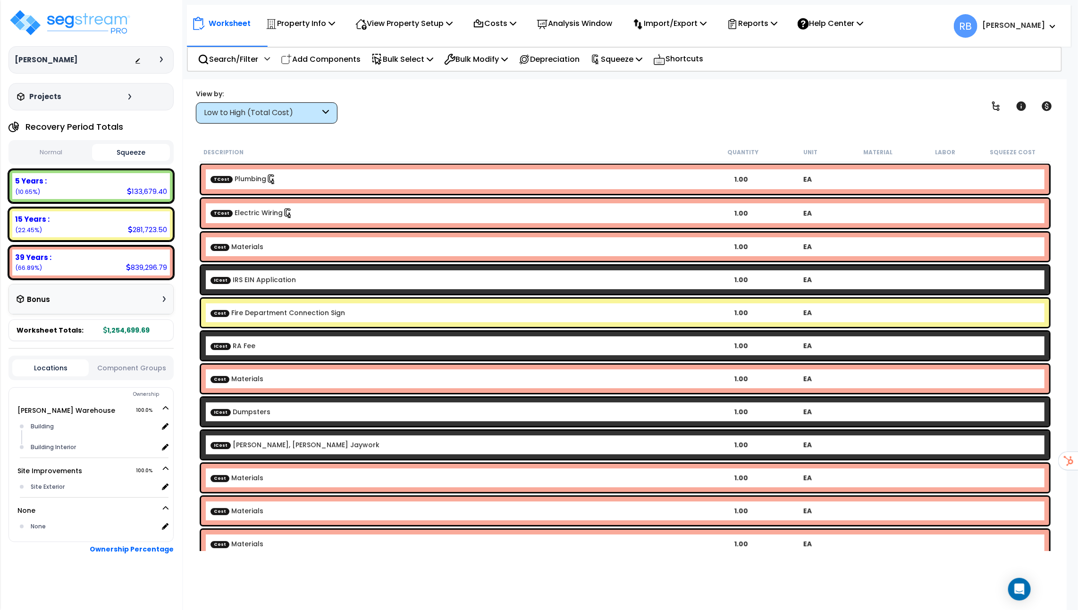
scroll to position [0, 0]
click at [310, 108] on div "Low to High (Total Cost)" at bounding box center [262, 113] width 117 height 11
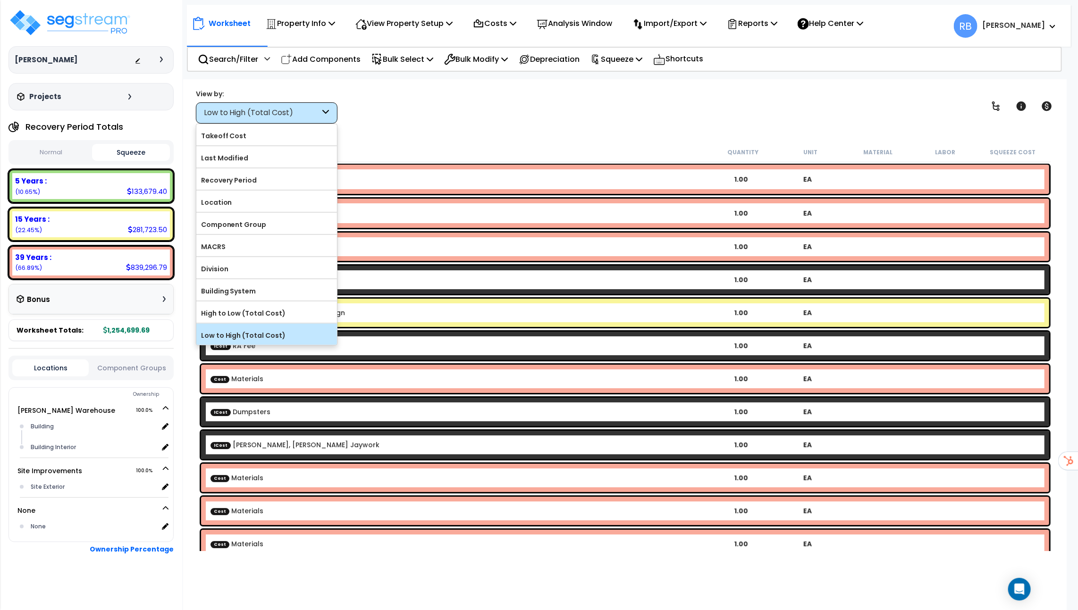
click at [270, 336] on label "Low to High (Total Cost)" at bounding box center [266, 335] width 141 height 14
click at [0, 0] on input "Low to High (Total Cost)" at bounding box center [0, 0] width 0 height 0
click at [273, 309] on label "High to Low (Total Cost)" at bounding box center [266, 313] width 141 height 14
click at [0, 0] on input "High to Low (Total Cost)" at bounding box center [0, 0] width 0 height 0
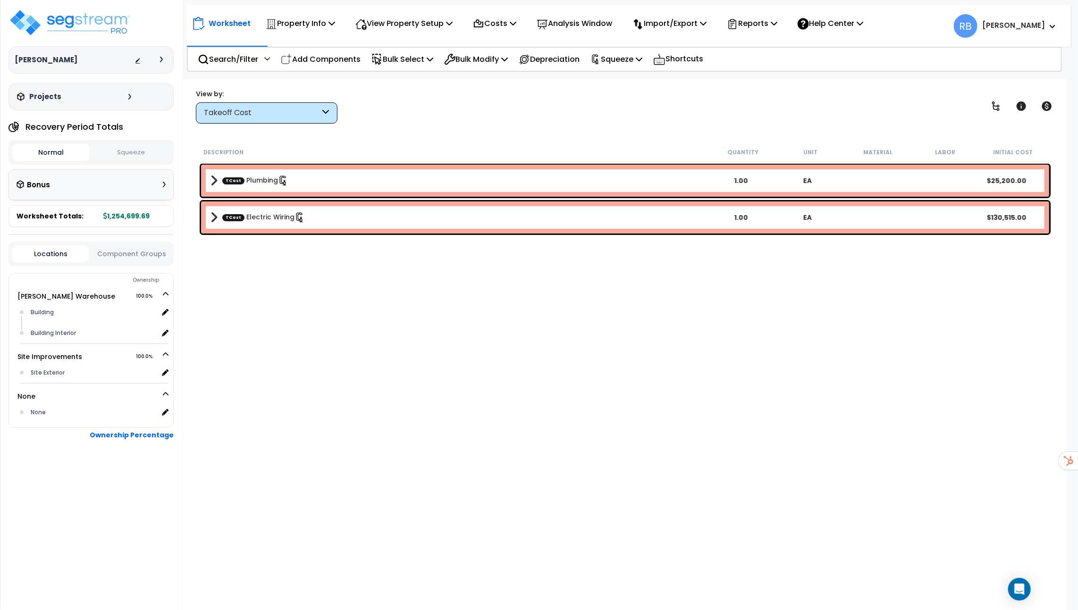
click at [124, 149] on button "Squeeze" at bounding box center [130, 152] width 77 height 17
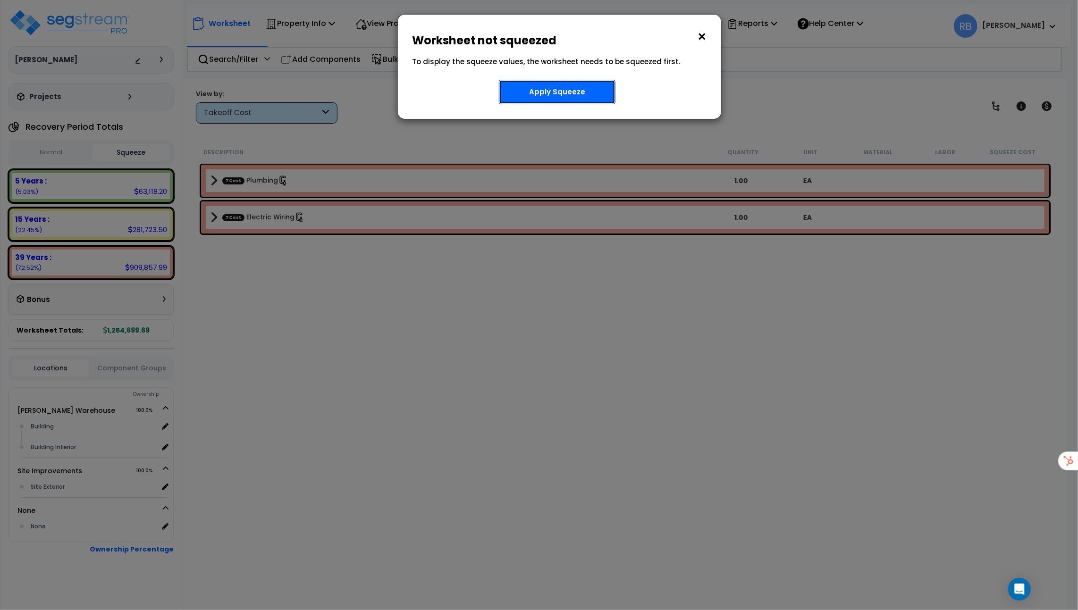
click at [530, 94] on button "Apply Squeeze" at bounding box center [557, 92] width 117 height 25
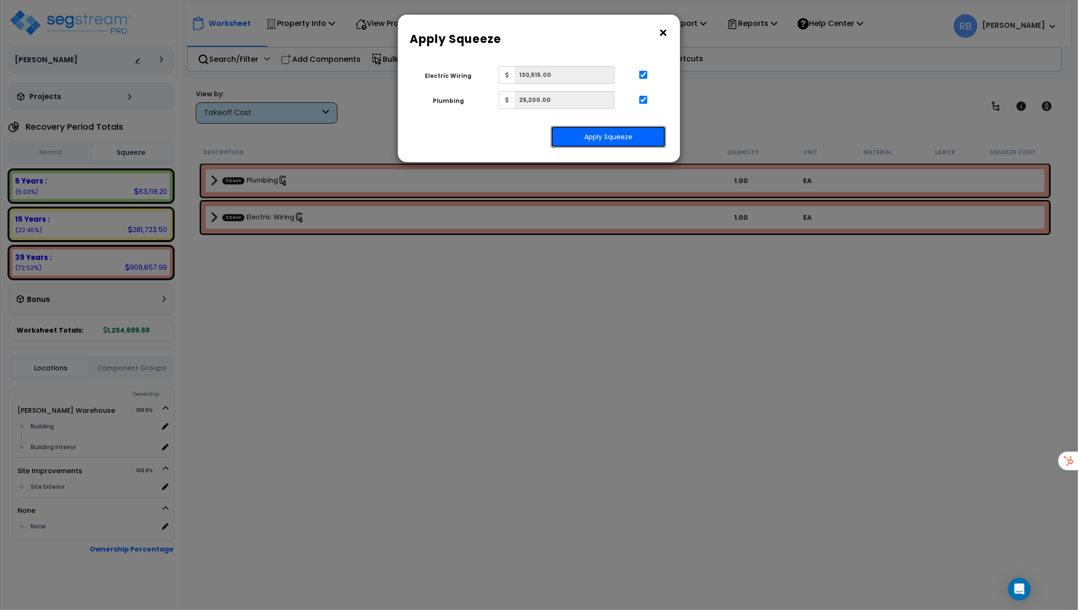
click at [622, 136] on button "Apply Squeeze" at bounding box center [608, 137] width 115 height 22
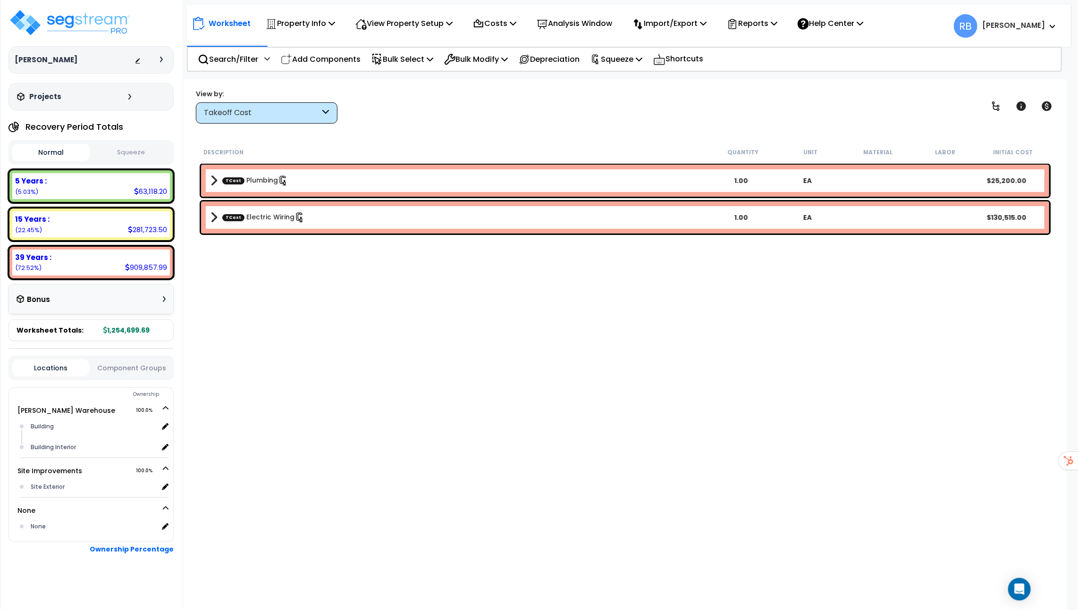
click at [313, 110] on div "Takeoff Cost" at bounding box center [262, 113] width 117 height 11
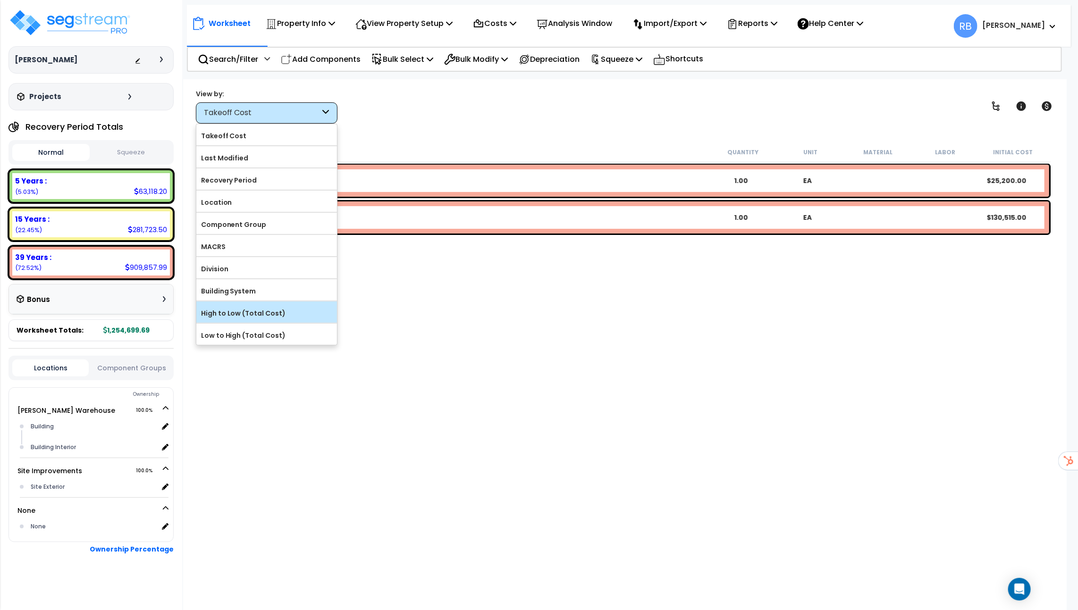
click at [286, 312] on label "High to Low (Total Cost)" at bounding box center [266, 313] width 141 height 14
click at [0, 0] on input "High to Low (Total Cost)" at bounding box center [0, 0] width 0 height 0
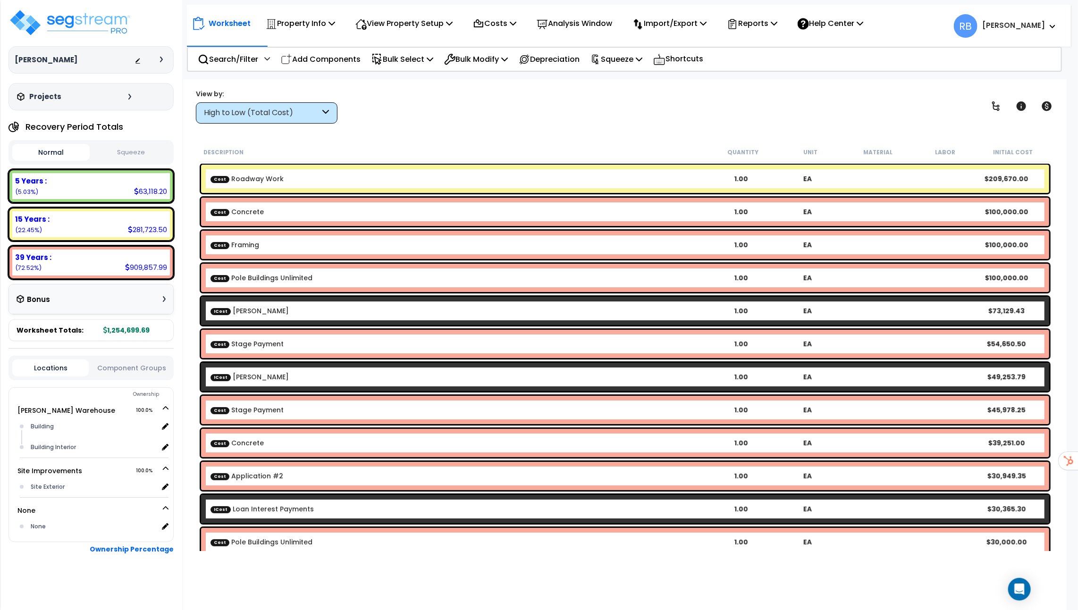
click at [152, 158] on button "Squeeze" at bounding box center [130, 152] width 77 height 17
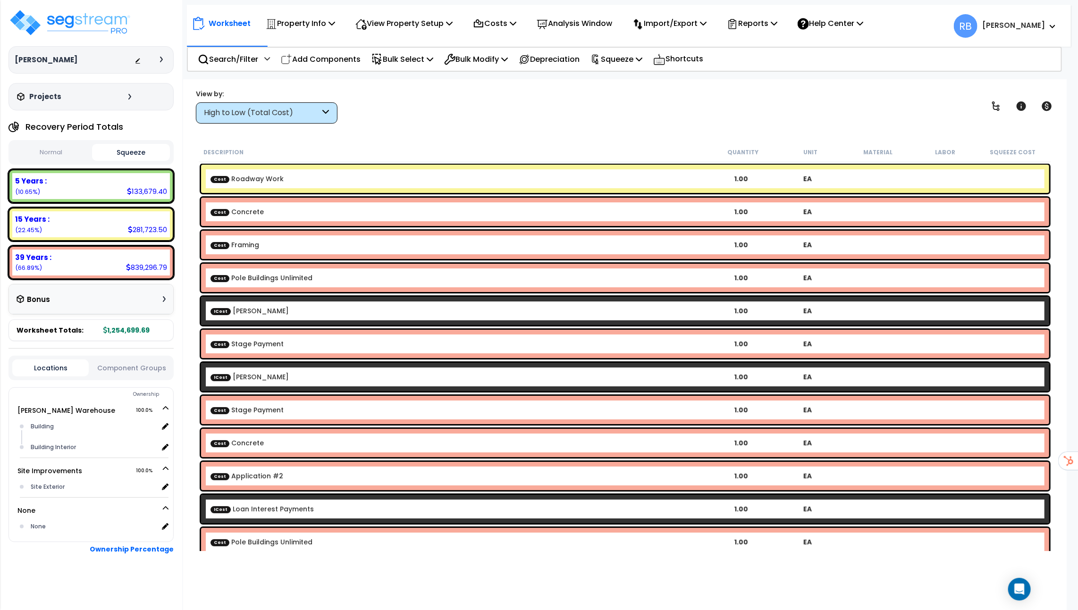
click at [43, 147] on button "Normal" at bounding box center [50, 152] width 77 height 17
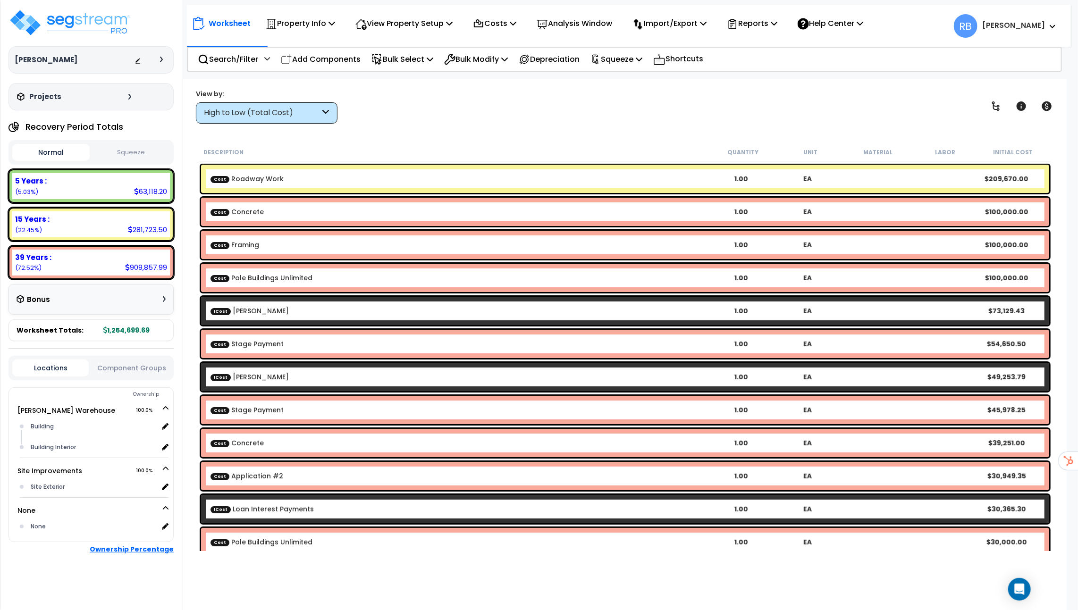
click at [128, 548] on b "Ownership Percentage" at bounding box center [132, 548] width 84 height 9
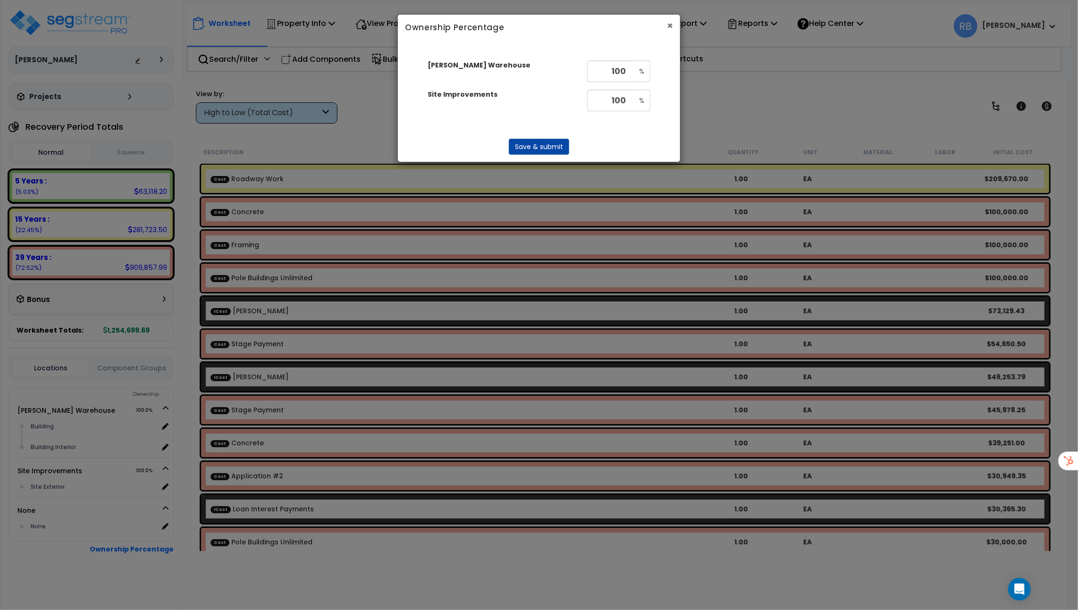
click at [670, 25] on button "×" at bounding box center [670, 26] width 6 height 10
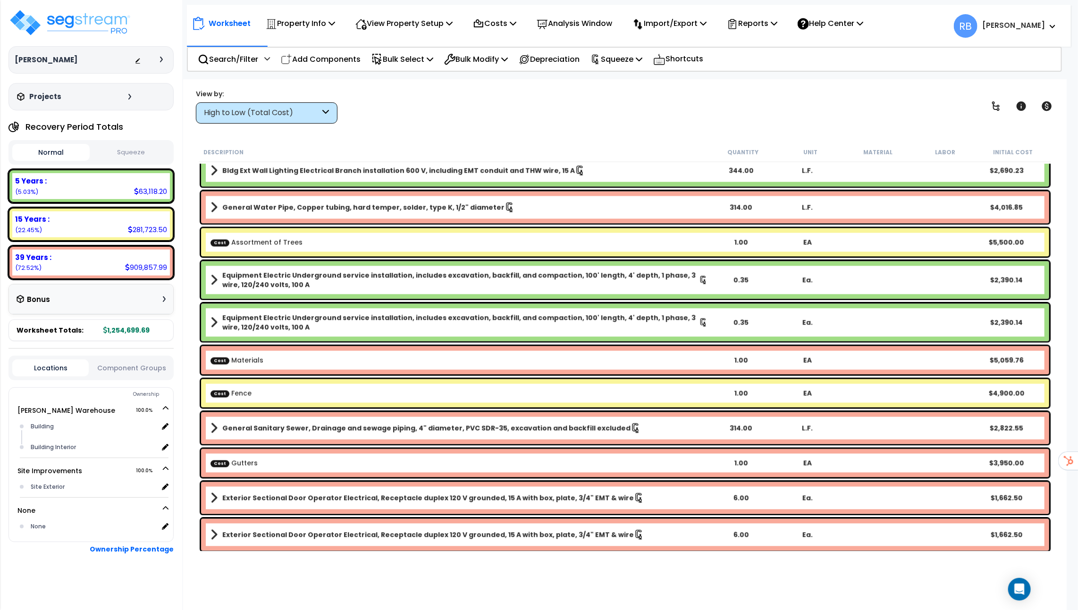
scroll to position [1249, 0]
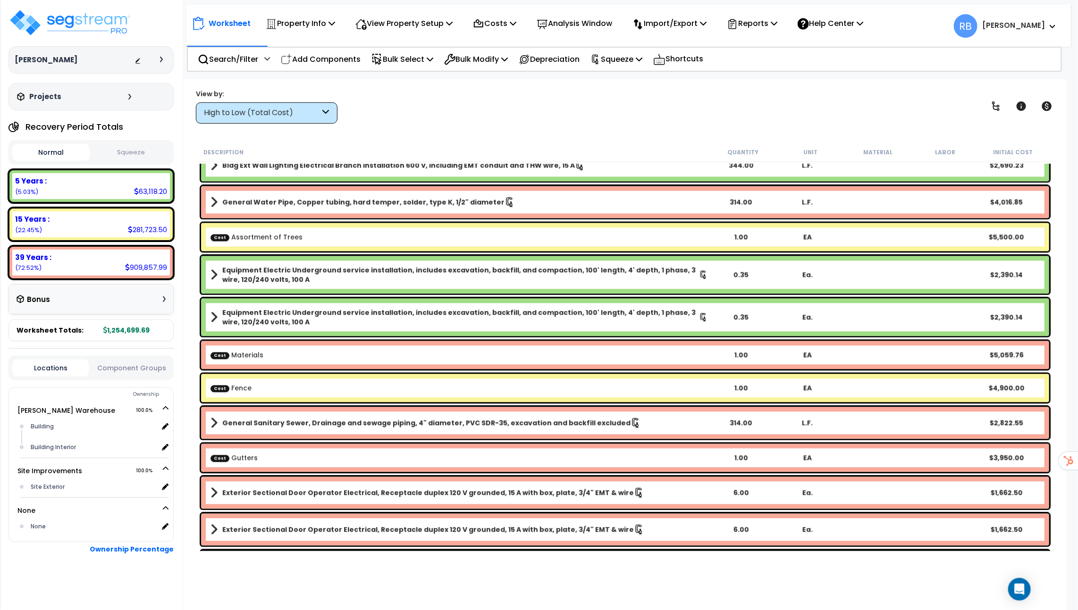
click at [288, 100] on div "View by: High to Low (Total Cost) Takeoff Cost" at bounding box center [267, 106] width 142 height 34
click at [286, 117] on div "High to Low (Total Cost)" at bounding box center [262, 113] width 117 height 11
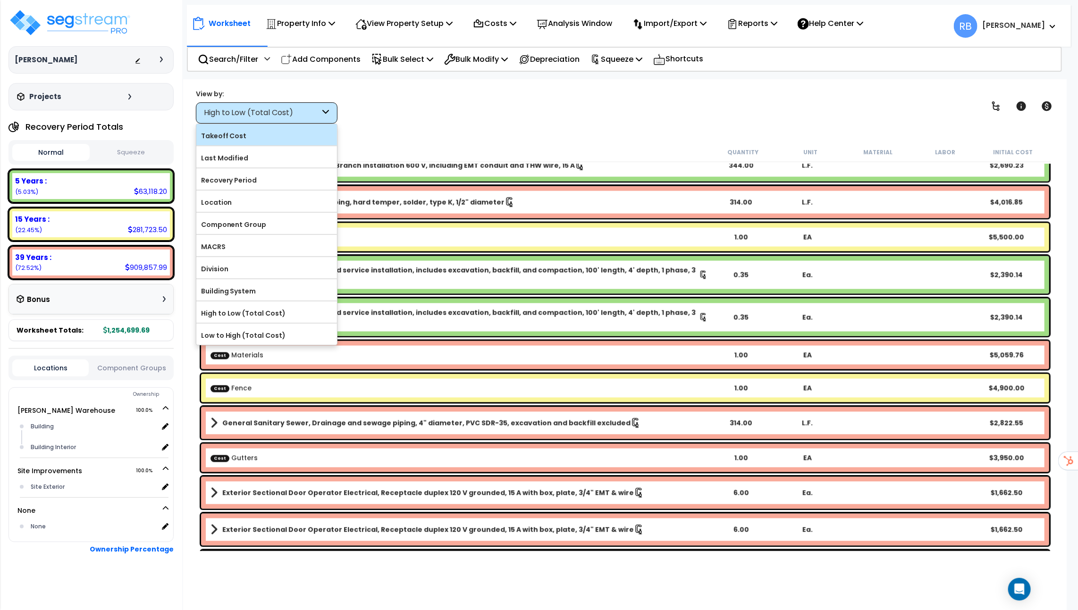
click at [280, 134] on label "Takeoff Cost" at bounding box center [266, 136] width 141 height 14
click at [0, 0] on input "Takeoff Cost" at bounding box center [0, 0] width 0 height 0
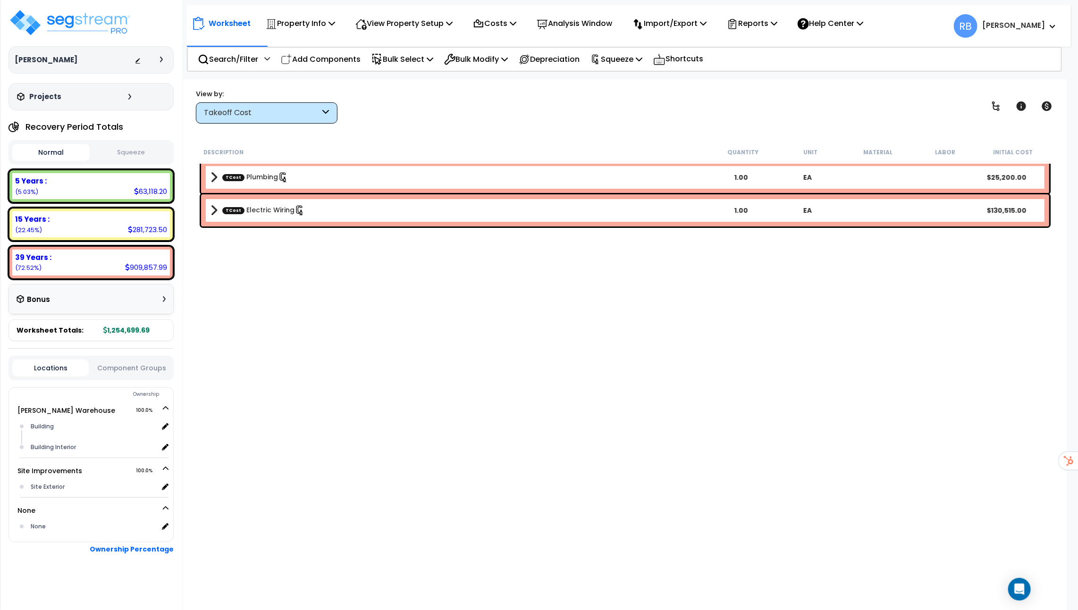
click at [312, 113] on div "Takeoff Cost" at bounding box center [262, 113] width 117 height 11
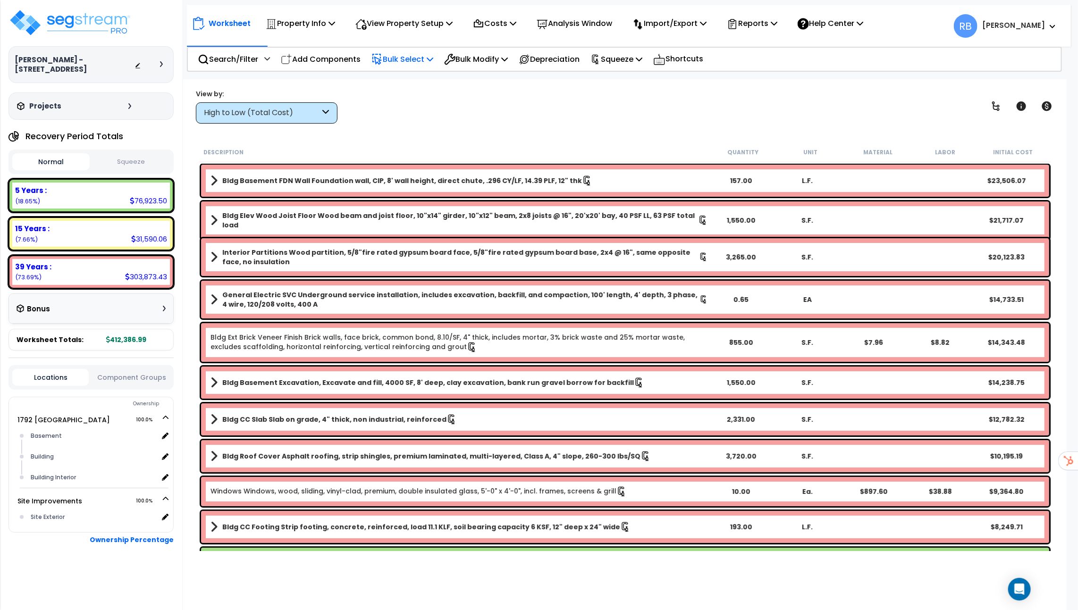
click at [409, 59] on p "Bulk Select" at bounding box center [402, 59] width 62 height 13
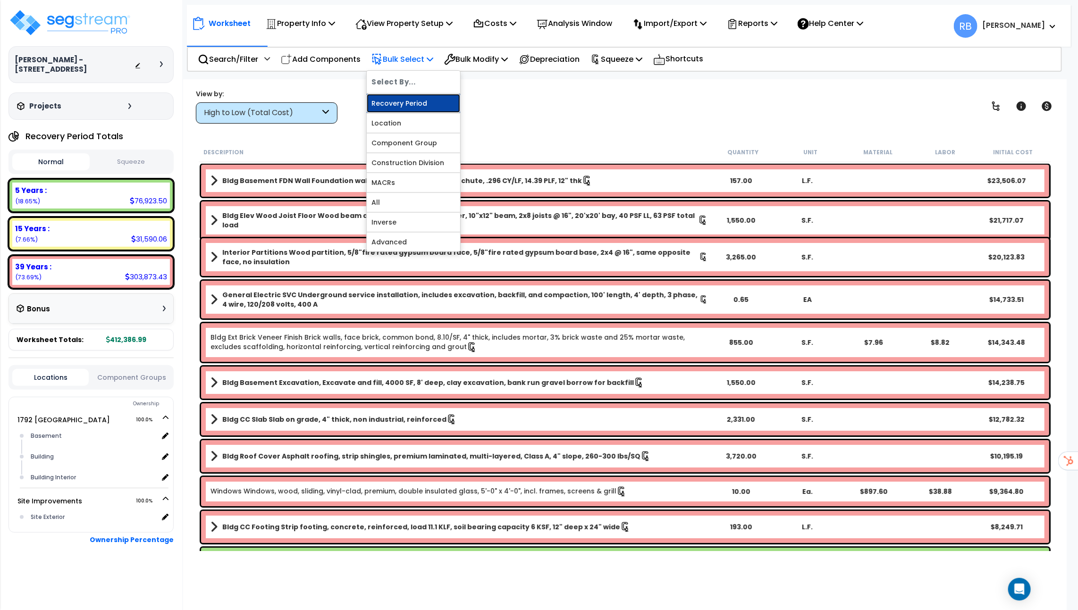
click at [412, 101] on link "Recovery Period" at bounding box center [413, 103] width 93 height 19
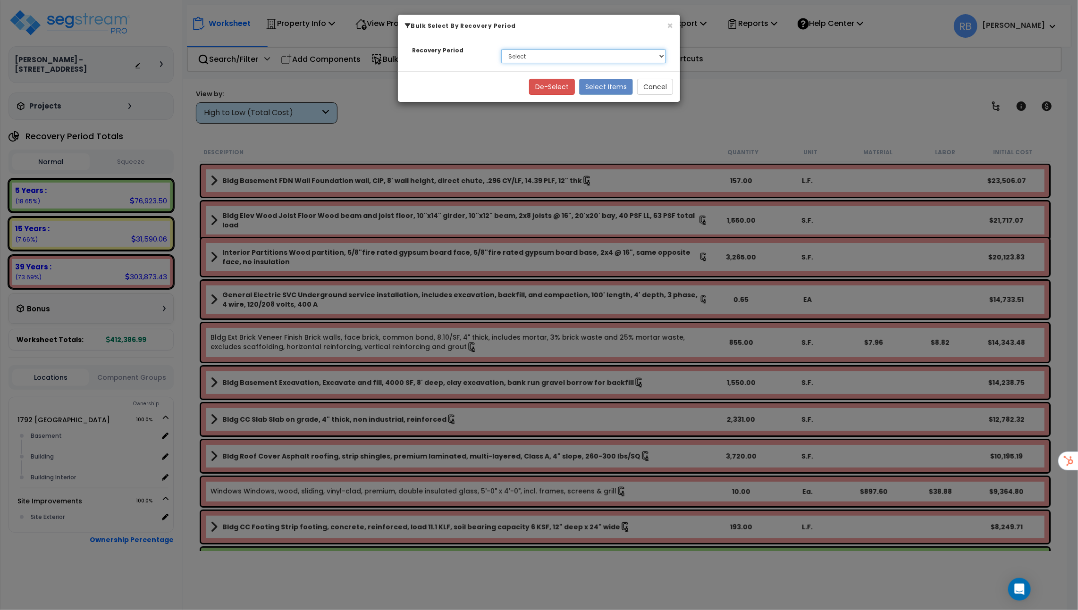
click at [577, 52] on select "Select 5 Years 15 Years 39 Years" at bounding box center [583, 56] width 165 height 14
select select "39Y"
click at [501, 49] on select "Select 5 Years 15 Years 39 Years" at bounding box center [583, 56] width 165 height 14
click at [603, 90] on button "Select Items" at bounding box center [606, 87] width 54 height 16
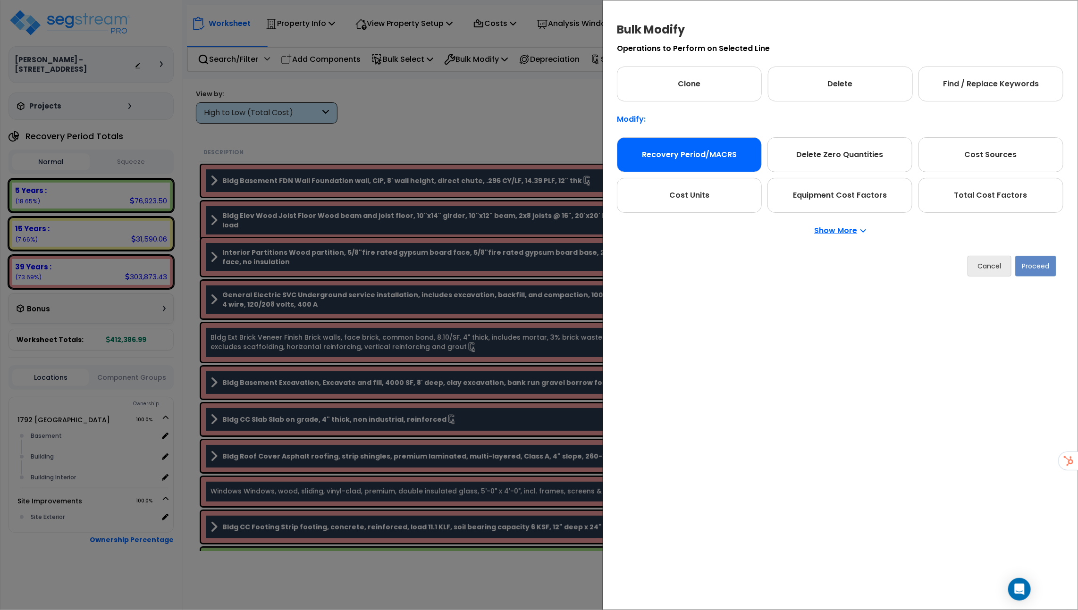
click at [728, 145] on div "Recovery Period/MACRS" at bounding box center [689, 154] width 145 height 35
click at [1031, 262] on button "Proceed" at bounding box center [1035, 266] width 41 height 21
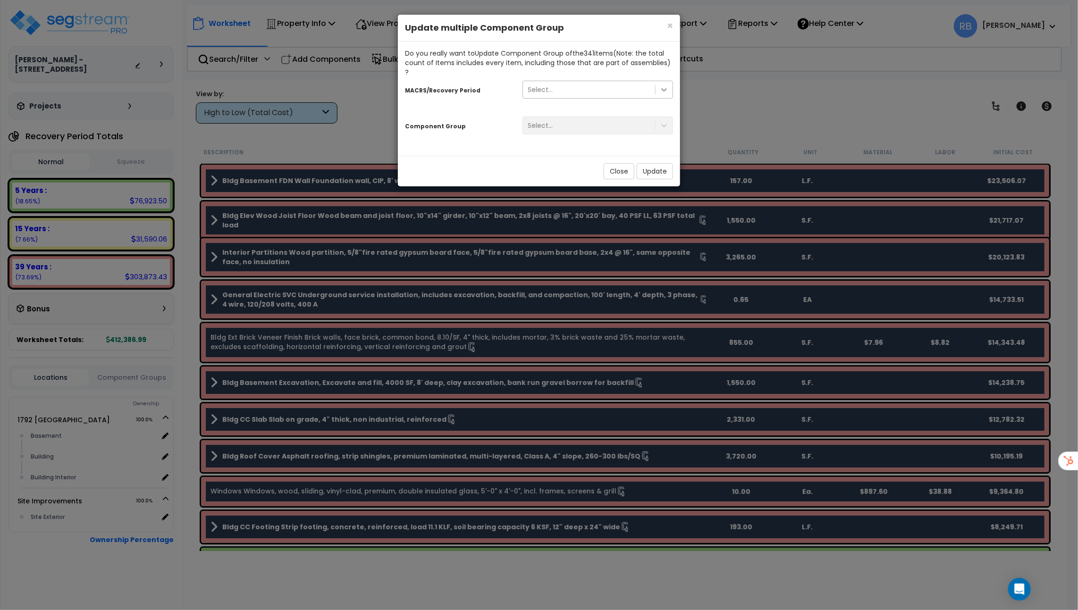
click at [667, 85] on icon at bounding box center [663, 89] width 9 height 9
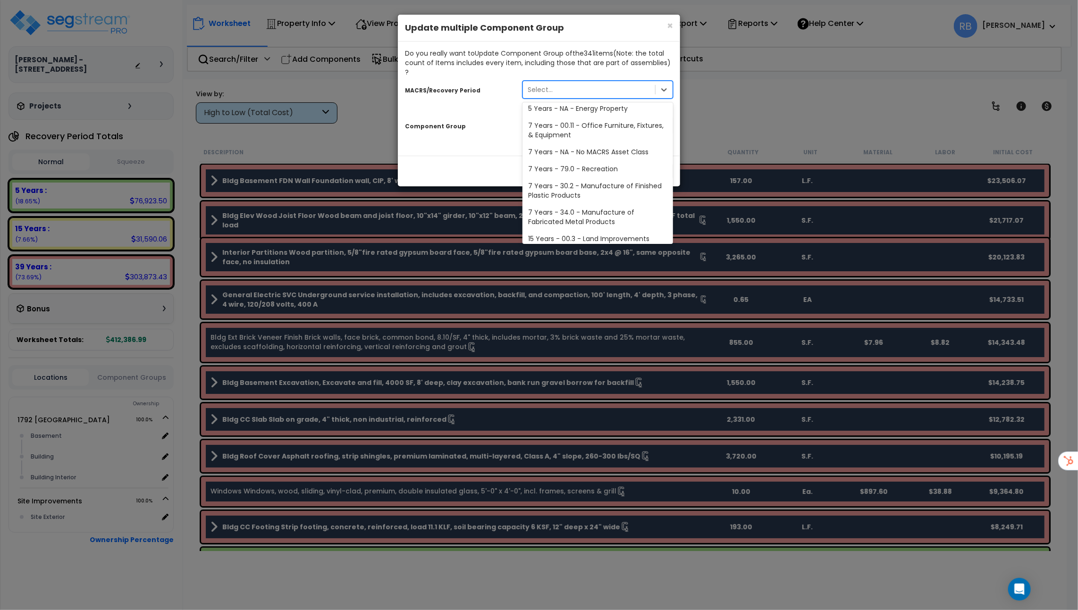
scroll to position [132, 0]
click at [597, 208] on div "27.5 Year - NA - Long-Life Property" at bounding box center [597, 216] width 151 height 17
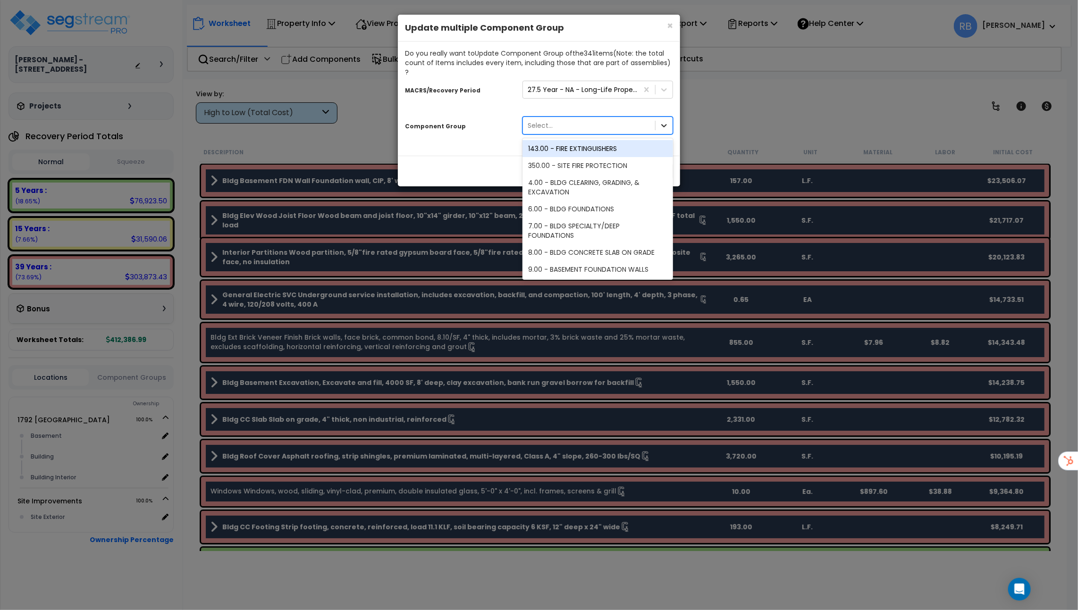
click at [659, 117] on div at bounding box center [663, 125] width 17 height 17
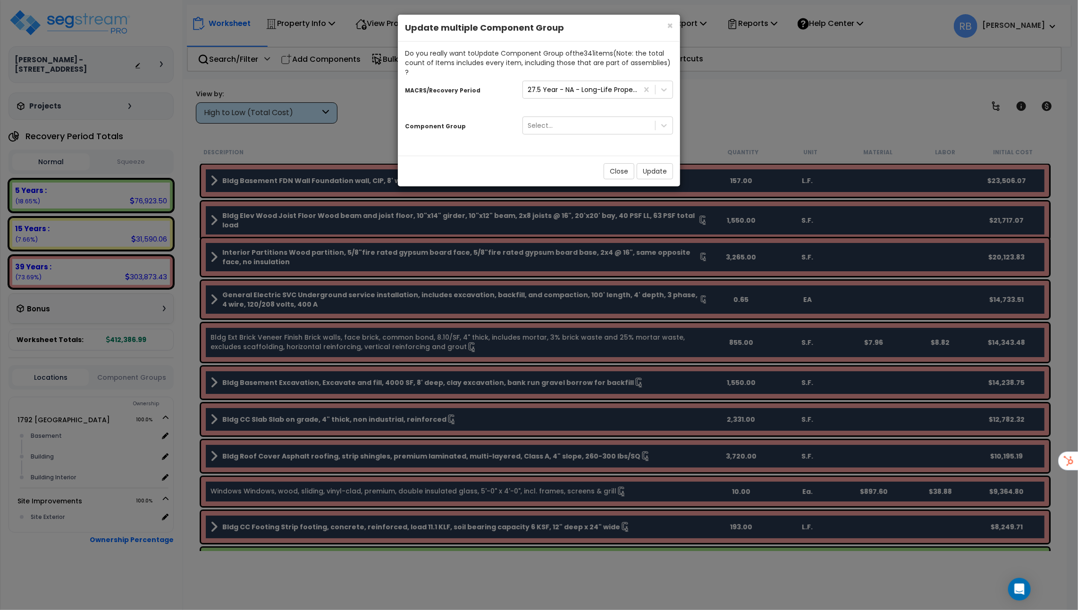
click at [494, 117] on div "Component Group" at bounding box center [456, 125] width 117 height 17
click at [623, 163] on button "Close" at bounding box center [618, 171] width 31 height 16
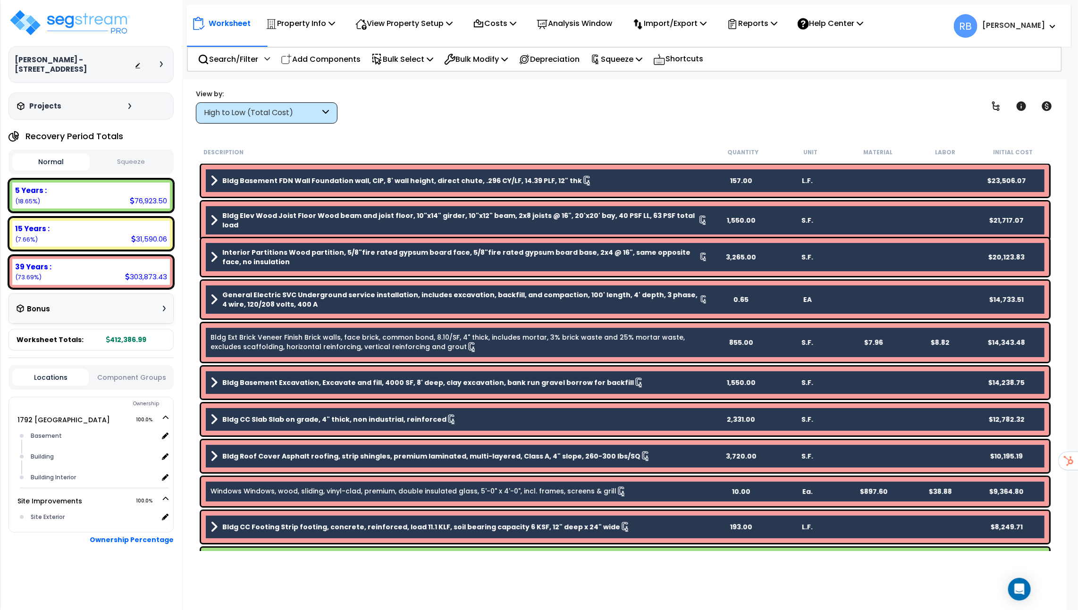
click at [419, 127] on div "Worksheet Property Info Property Setup Add Property Unit Template property Clon…" at bounding box center [625, 384] width 884 height 610
click at [420, 55] on p "Bulk Select" at bounding box center [402, 59] width 62 height 13
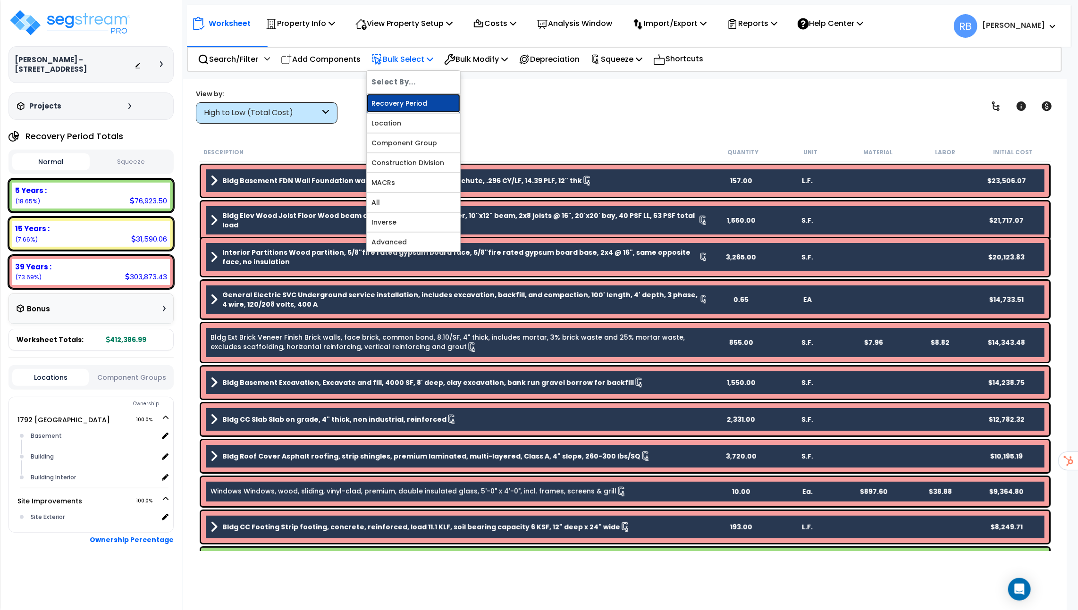
click at [435, 102] on link "Recovery Period" at bounding box center [413, 103] width 93 height 19
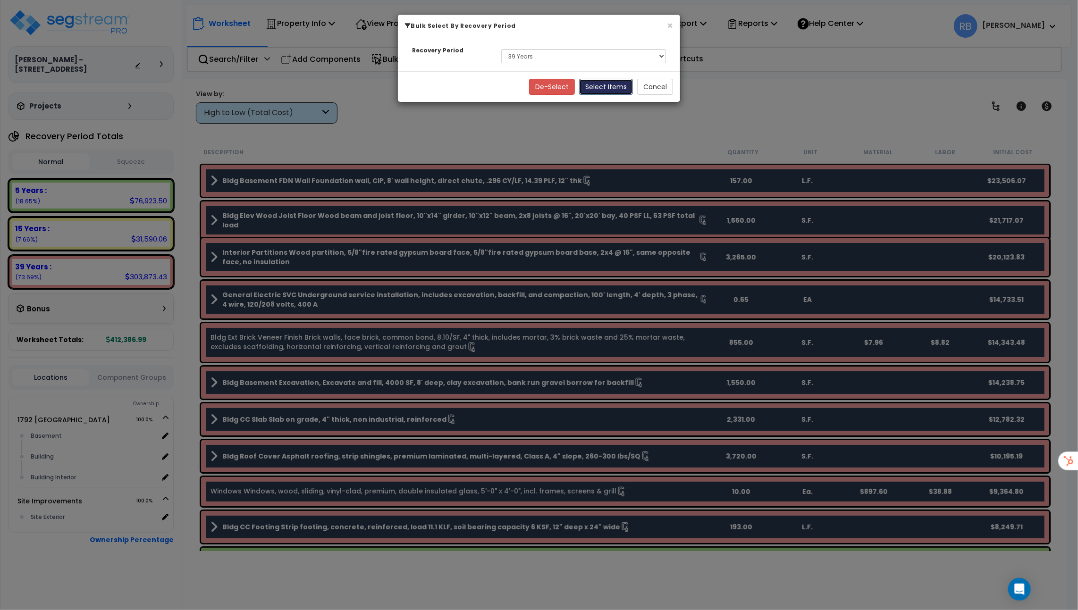
click at [621, 82] on button "Select Items" at bounding box center [606, 87] width 54 height 16
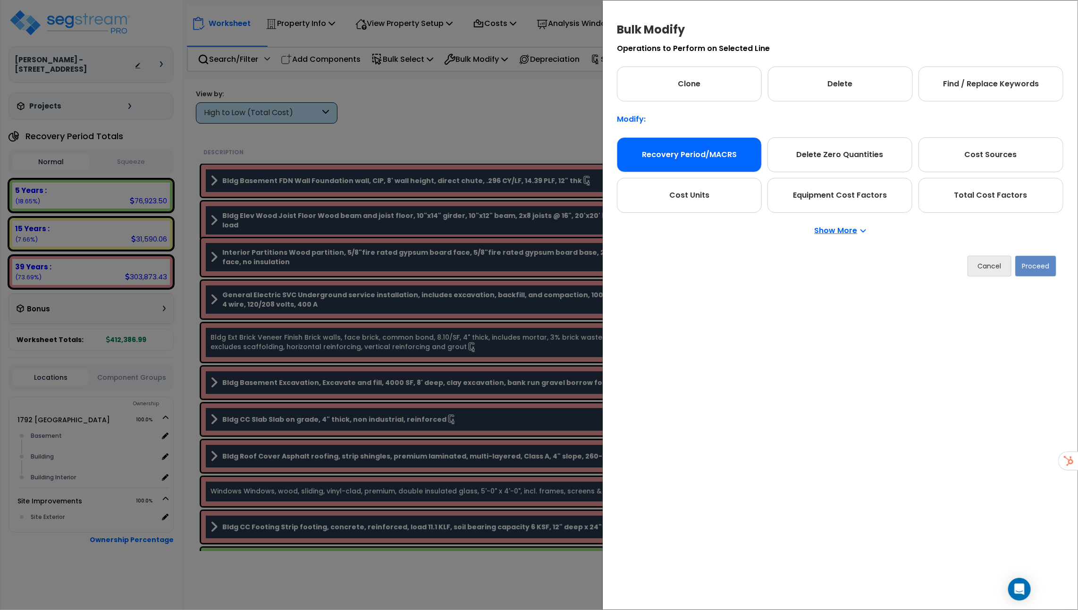
click at [724, 162] on div "Recovery Period/MACRS" at bounding box center [689, 154] width 145 height 35
click at [1039, 267] on button "Proceed" at bounding box center [1035, 266] width 41 height 21
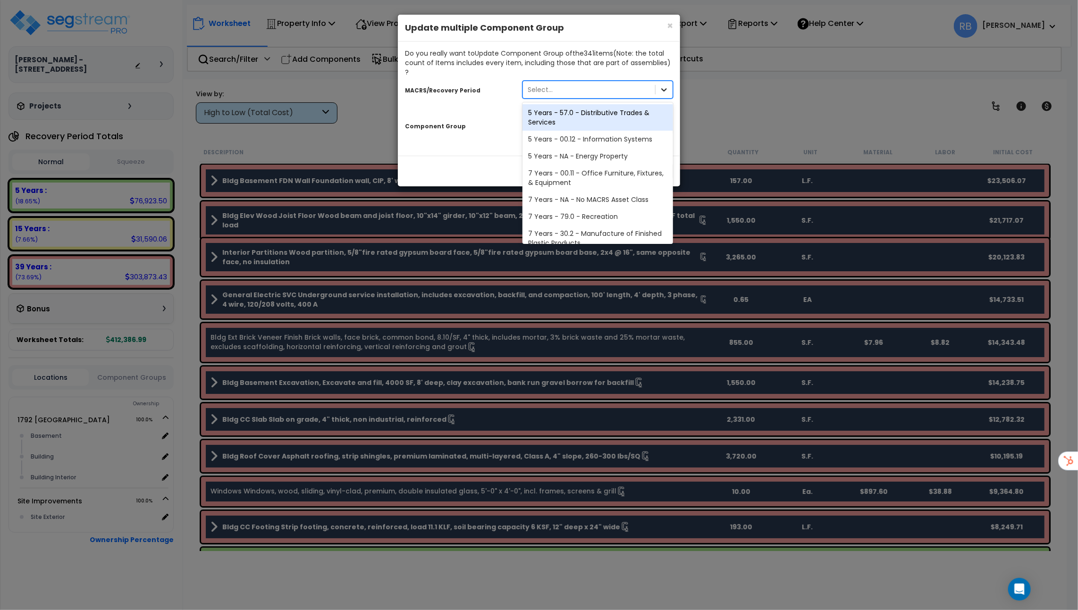
click at [665, 88] on icon at bounding box center [664, 89] width 6 height 3
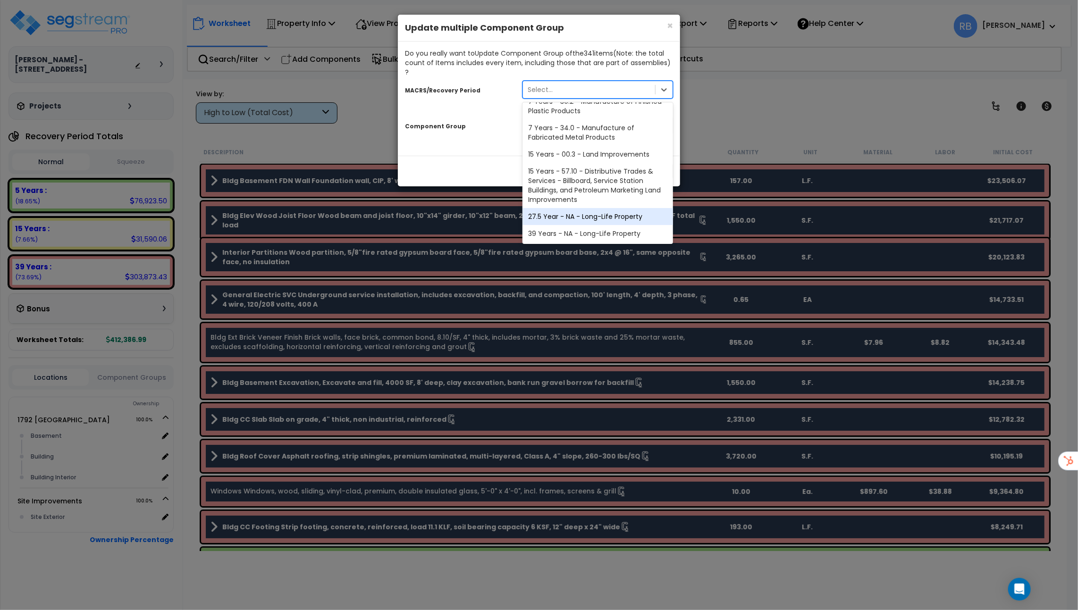
click at [603, 208] on div "27.5 Year - NA - Long-Life Property" at bounding box center [597, 216] width 151 height 17
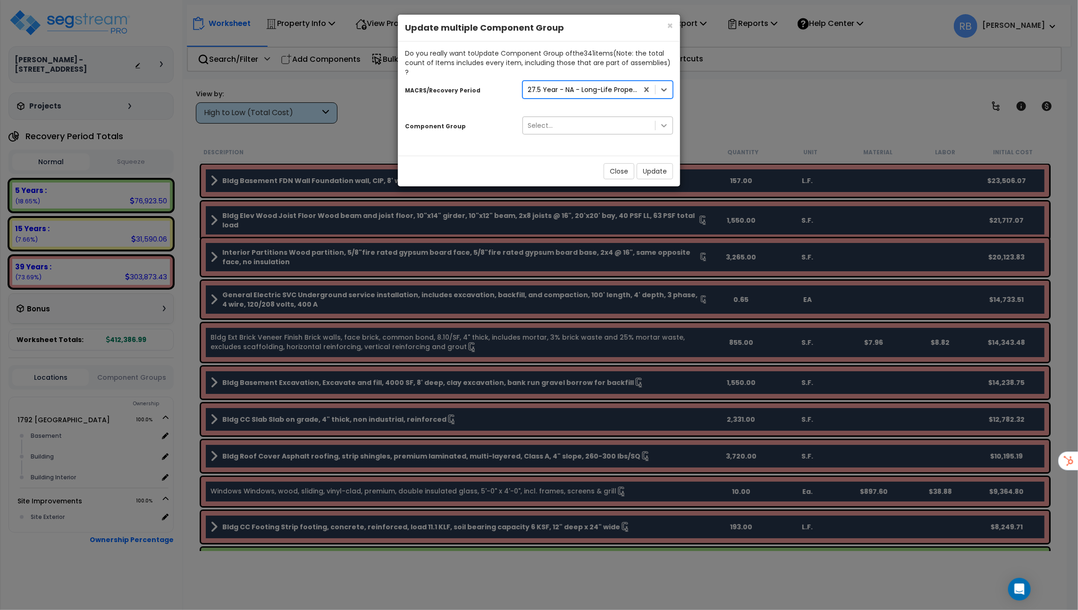
click at [667, 121] on div at bounding box center [663, 125] width 17 height 17
click at [626, 163] on button "Close" at bounding box center [618, 171] width 31 height 16
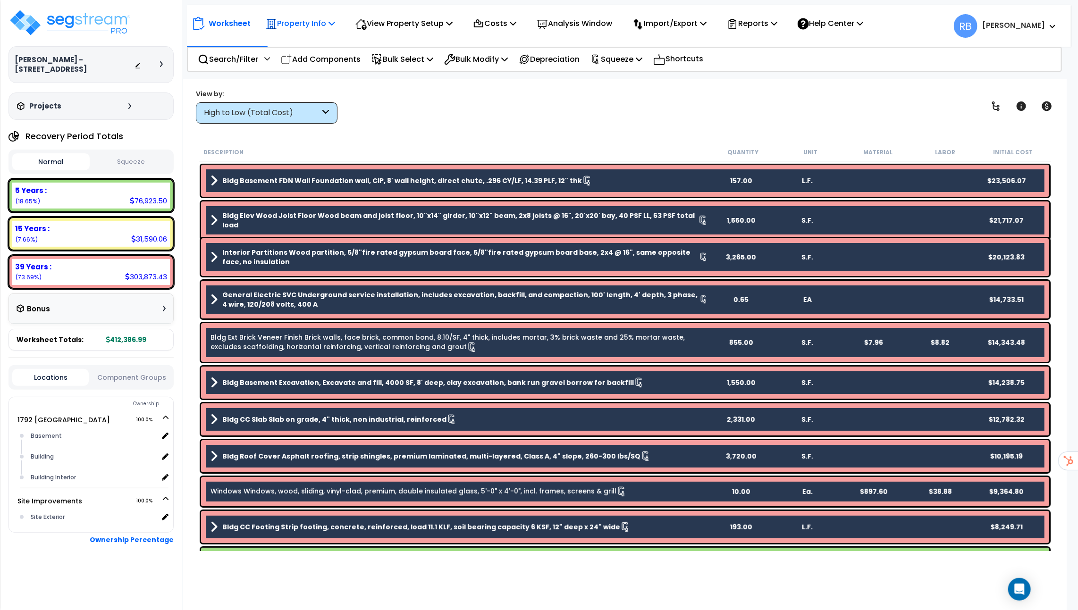
click at [322, 20] on p "Property Info" at bounding box center [300, 23] width 69 height 13
click at [322, 99] on link "Clone property" at bounding box center [307, 104] width 93 height 19
click at [641, 95] on div "View by: High to Low (Total Cost) High to Low (Total Cost)" at bounding box center [625, 106] width 865 height 35
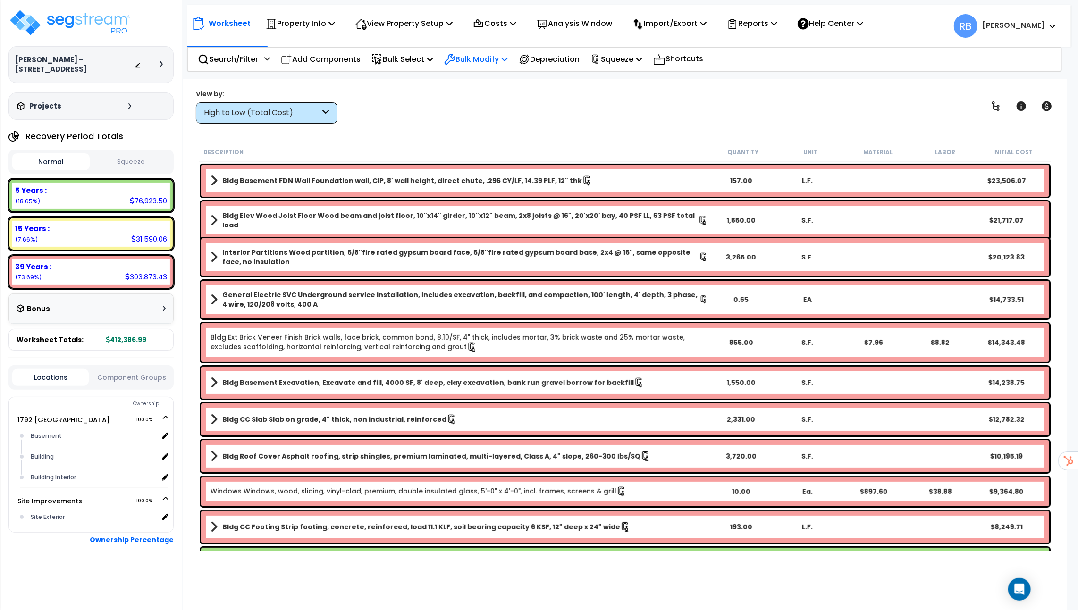
click at [471, 60] on p "Bulk Modify" at bounding box center [476, 59] width 64 height 13
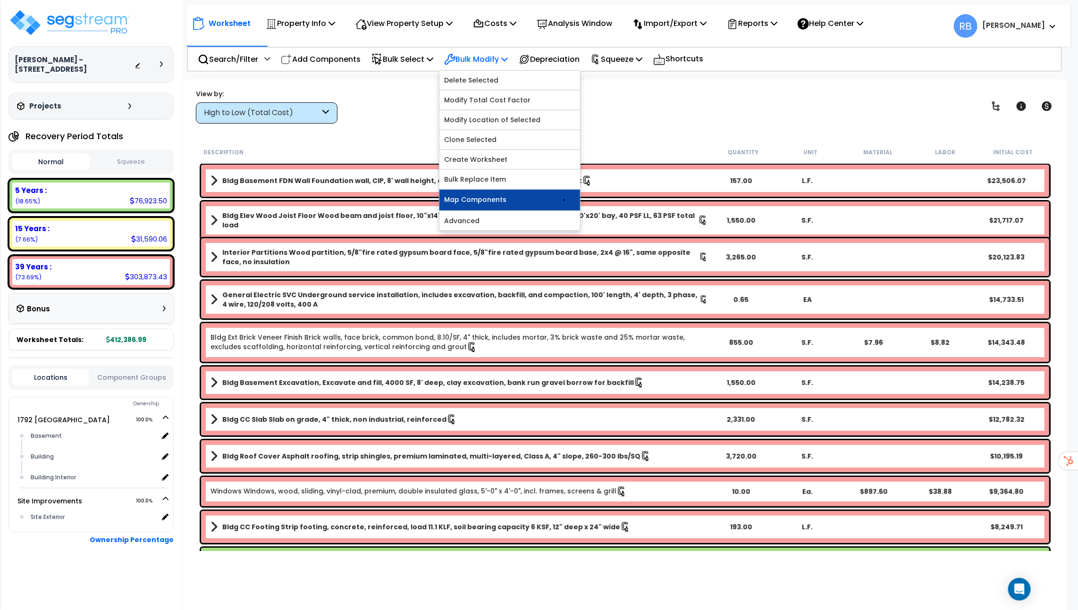
click at [579, 200] on link "Map Components" at bounding box center [509, 200] width 141 height 21
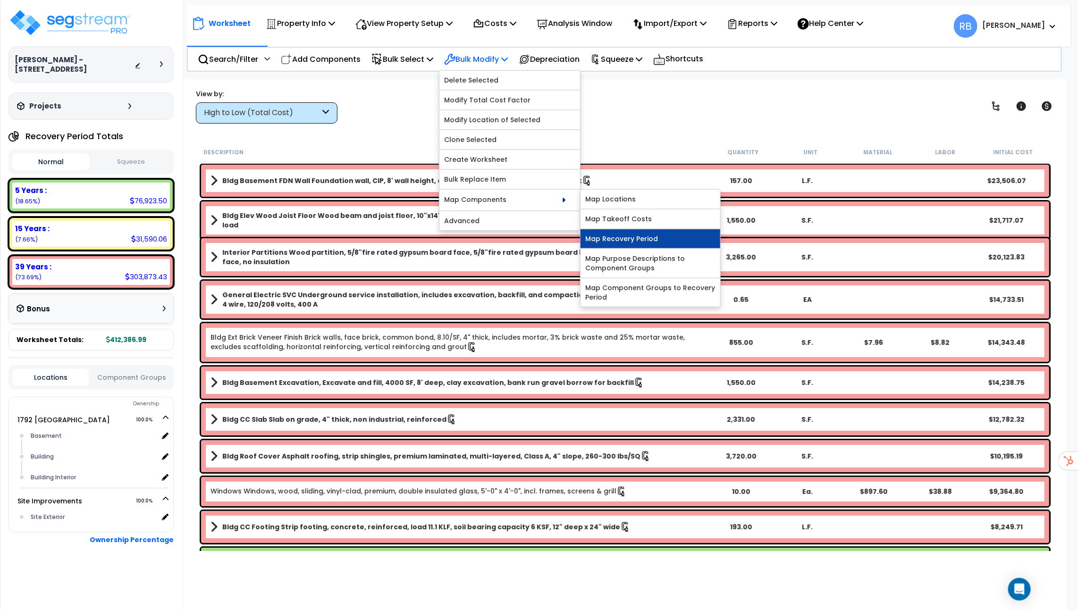
click at [628, 236] on link "Map Recovery Period" at bounding box center [650, 238] width 140 height 19
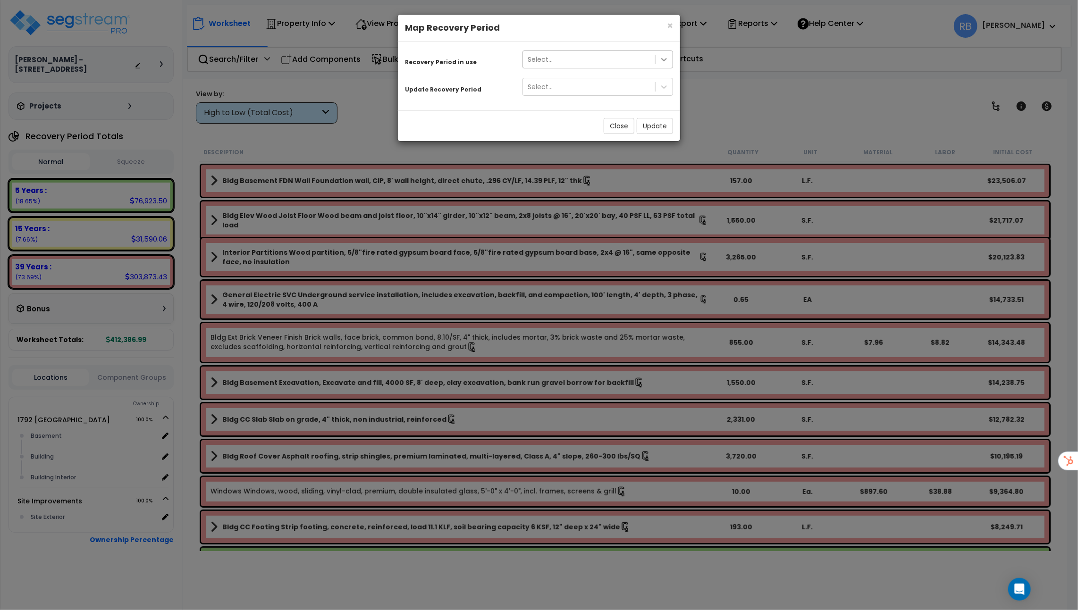
click at [669, 59] on div at bounding box center [663, 59] width 17 height 17
click at [610, 117] on div "39 Years" at bounding box center [597, 116] width 151 height 17
click at [661, 85] on icon at bounding box center [663, 86] width 9 height 9
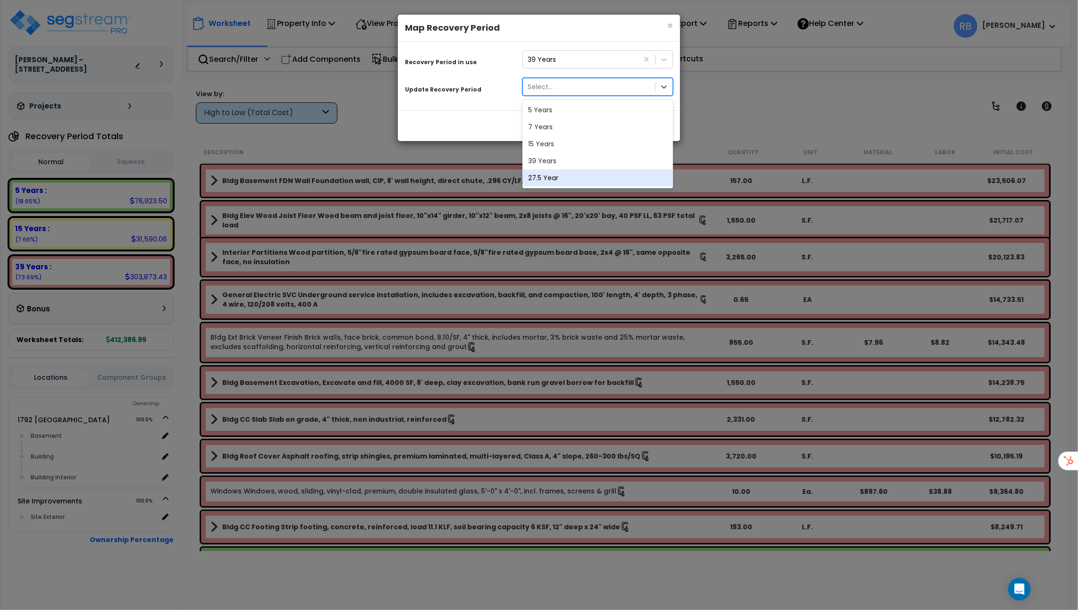
click at [591, 170] on div "27.5 Year" at bounding box center [597, 177] width 151 height 17
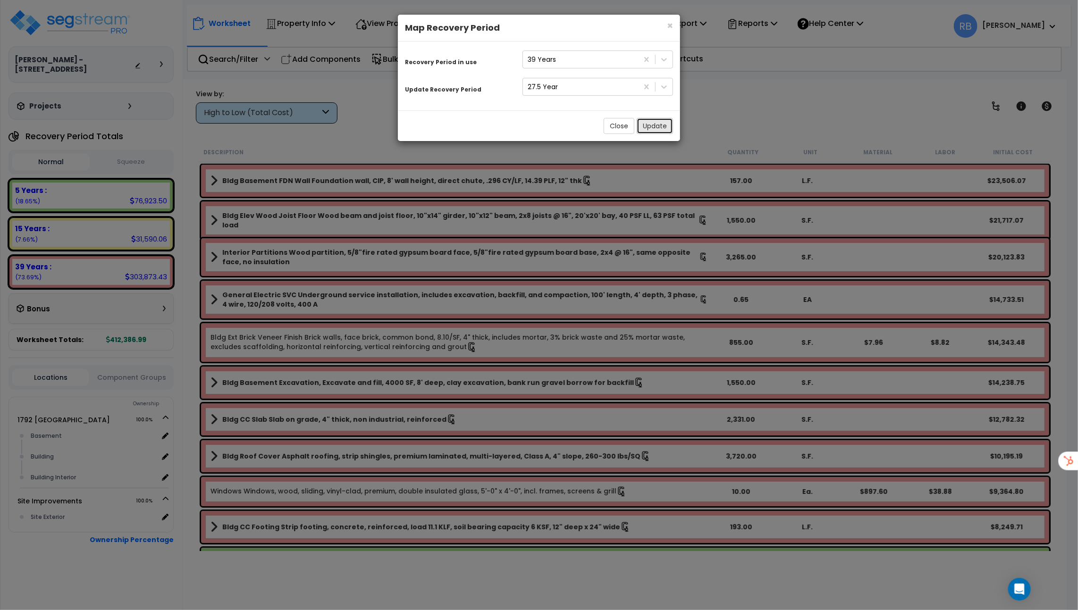
click at [662, 126] on button "Update" at bounding box center [654, 126] width 36 height 16
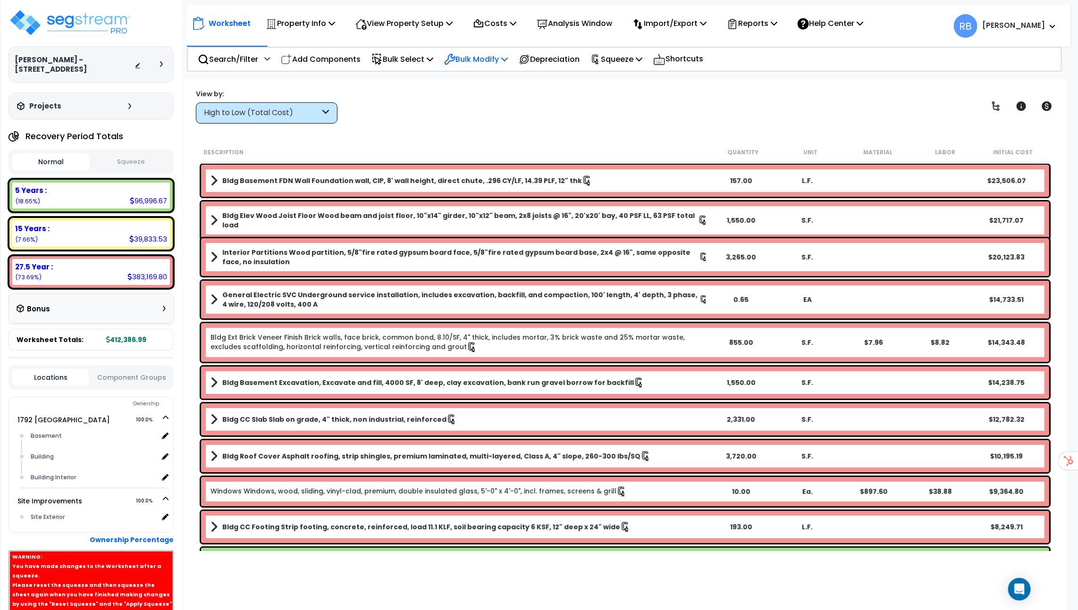
click at [505, 58] on p "Bulk Modify" at bounding box center [476, 59] width 64 height 13
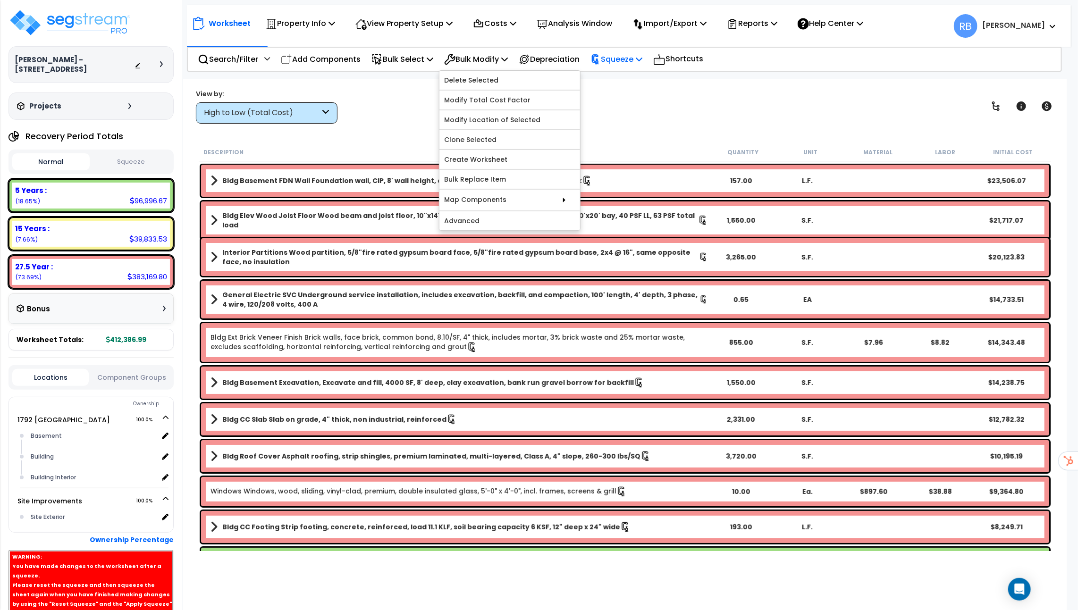
click at [626, 58] on p "Squeeze" at bounding box center [616, 59] width 52 height 13
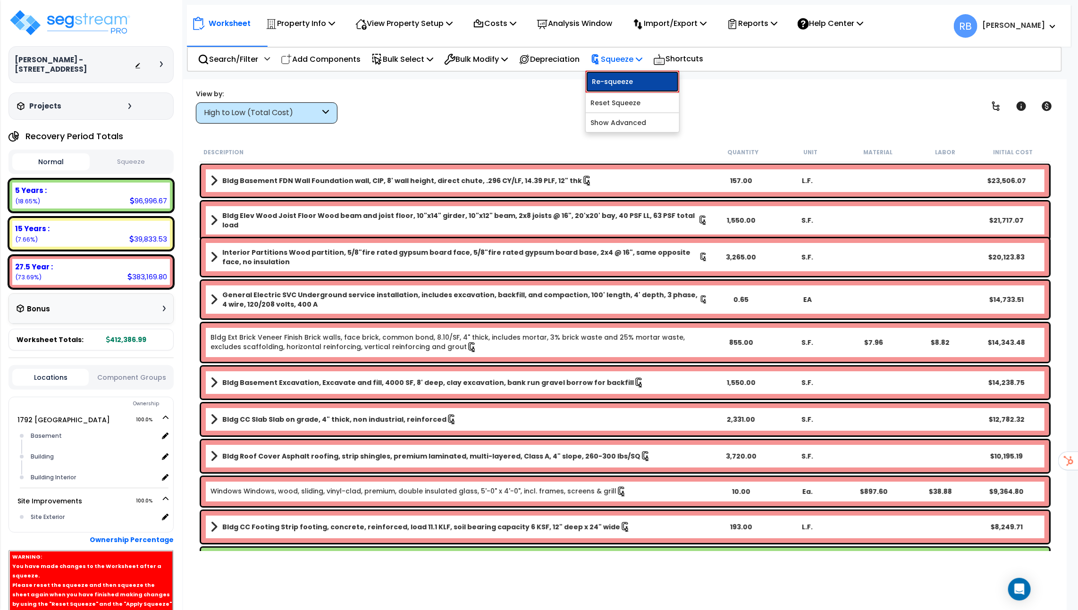
click at [625, 84] on link "Re-squeeze" at bounding box center [632, 82] width 93 height 22
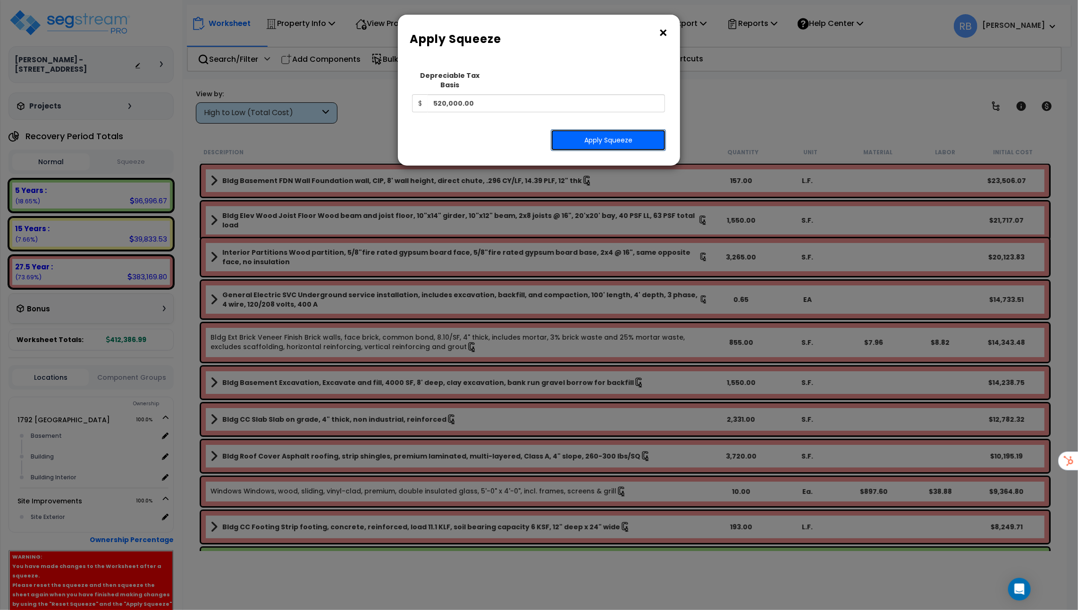
click at [603, 129] on button "Apply Squeeze" at bounding box center [608, 140] width 115 height 22
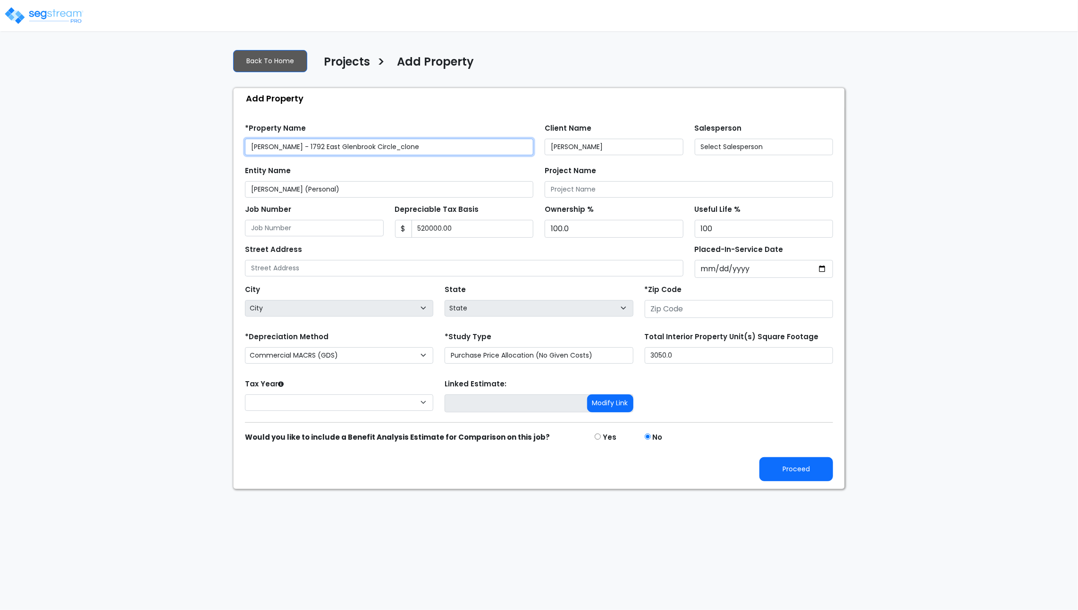
type input "None"
type input "520,000.00"
type input "1792 [GEOGRAPHIC_DATA]"
type input "84121"
select select "RRM(_31"
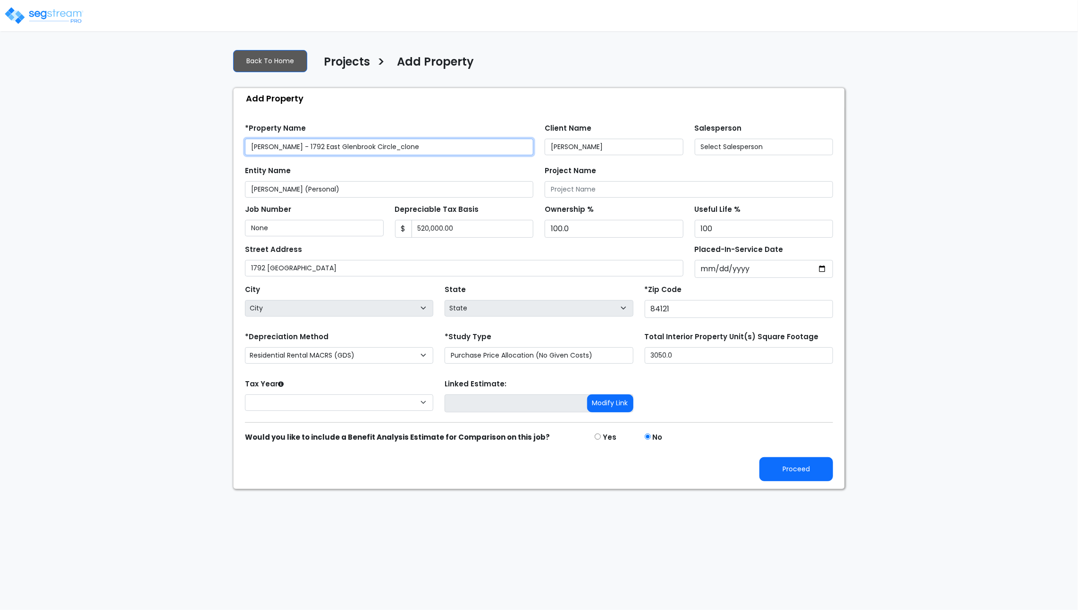
select select "2024"
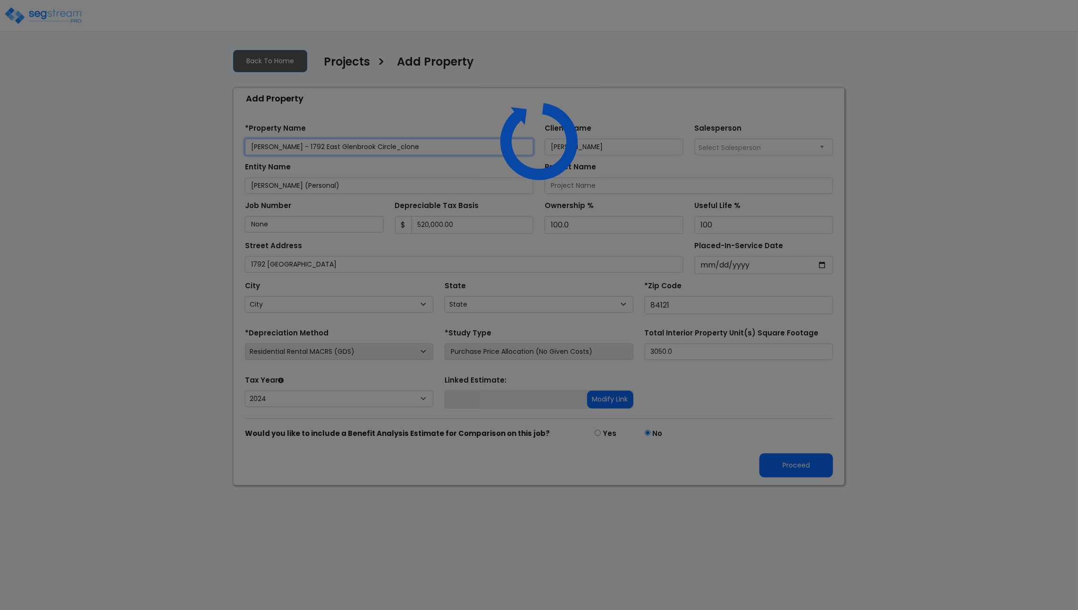
select select "UT"
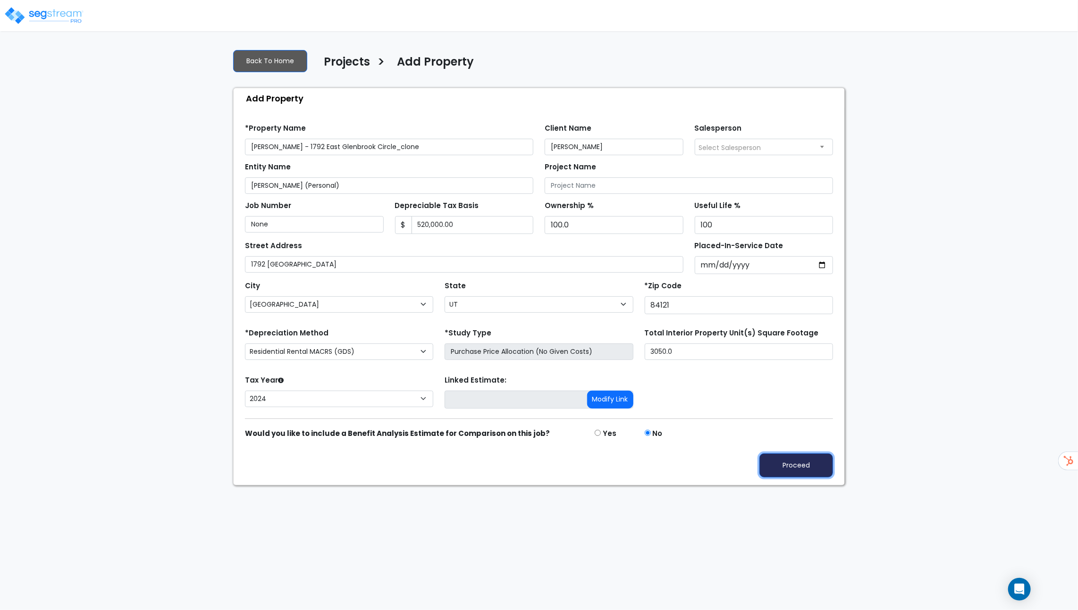
click at [809, 463] on button "Proceed" at bounding box center [796, 465] width 74 height 24
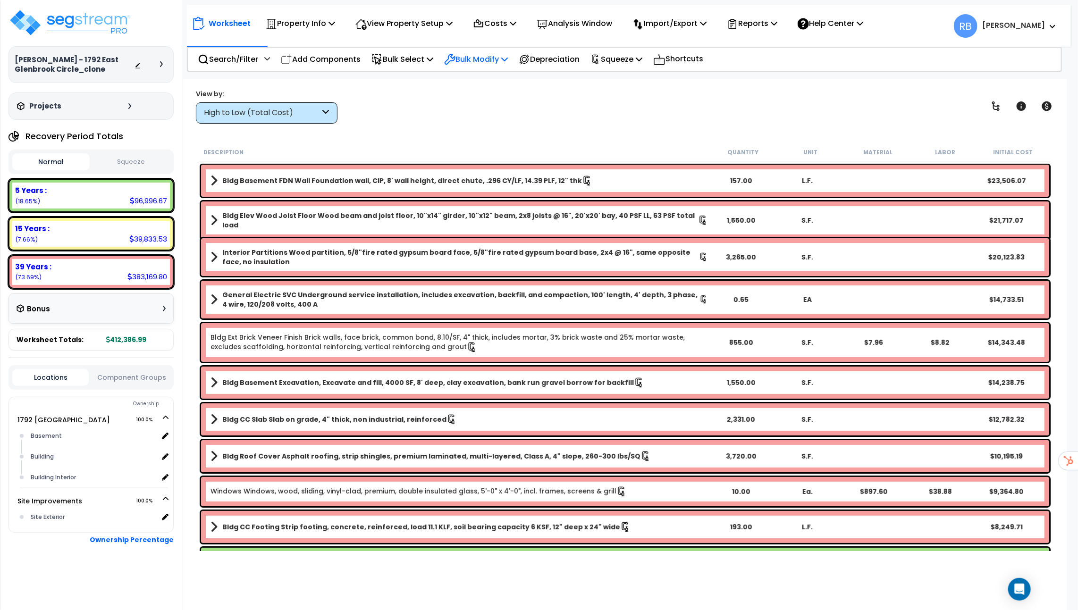
click at [461, 58] on p "Bulk Modify" at bounding box center [476, 59] width 64 height 13
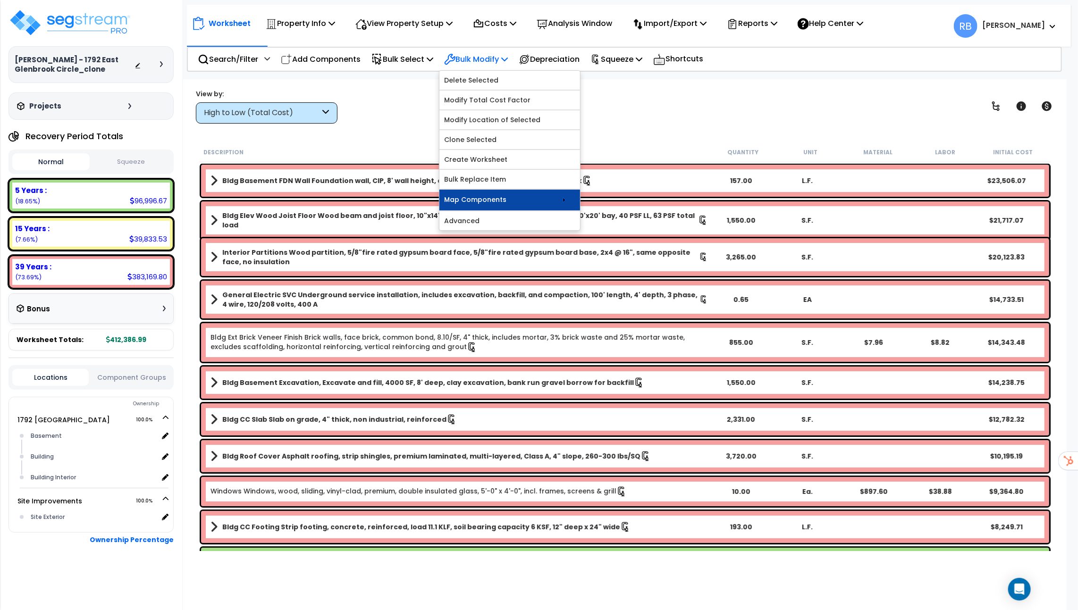
click at [484, 196] on link "Map Components" at bounding box center [509, 200] width 141 height 21
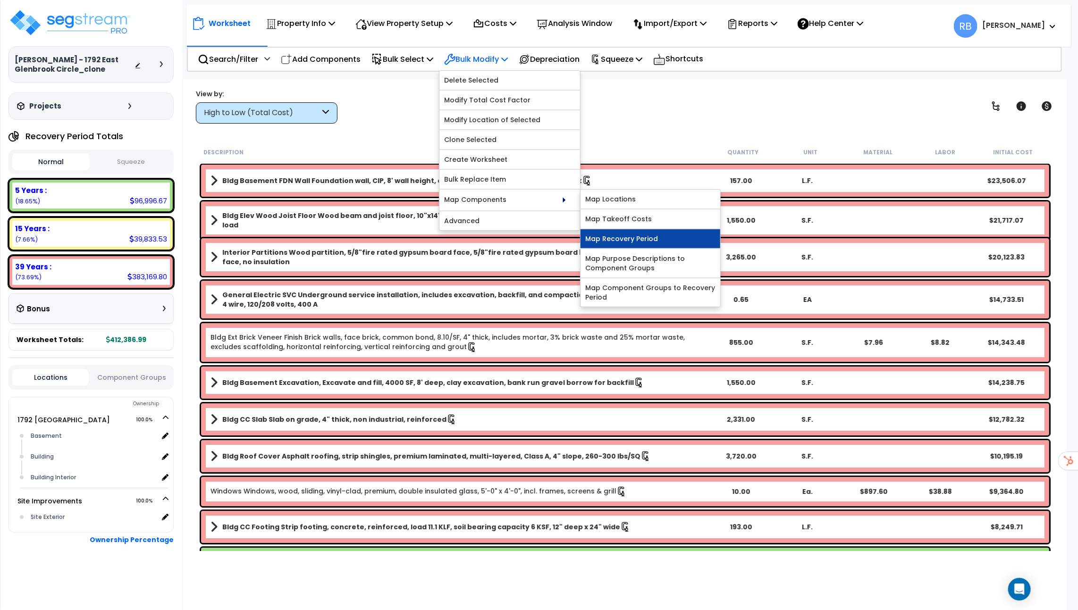
click at [647, 229] on link "Map Recovery Period" at bounding box center [650, 238] width 140 height 19
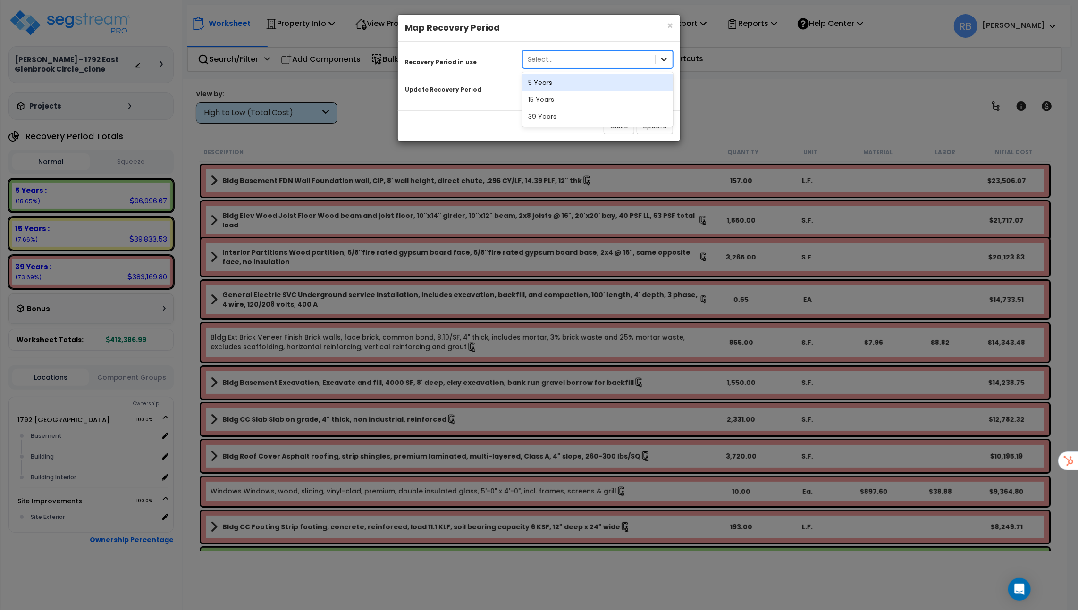
click at [670, 62] on div at bounding box center [663, 59] width 17 height 17
click at [583, 116] on div "39 Years" at bounding box center [597, 116] width 151 height 17
click at [661, 91] on icon at bounding box center [663, 86] width 9 height 9
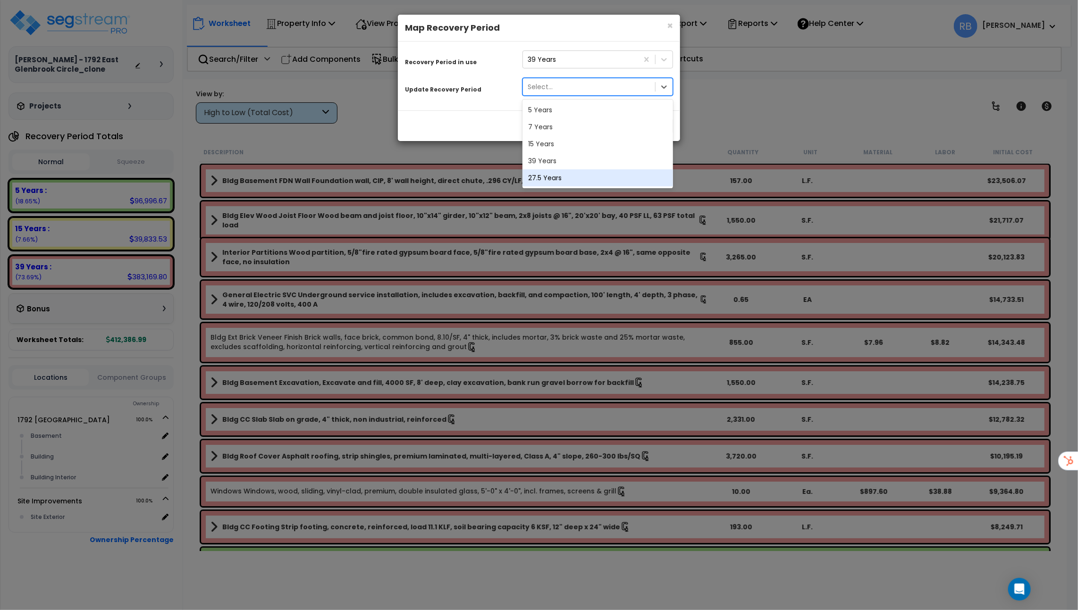
click at [605, 174] on div "27.5 Years" at bounding box center [597, 177] width 151 height 17
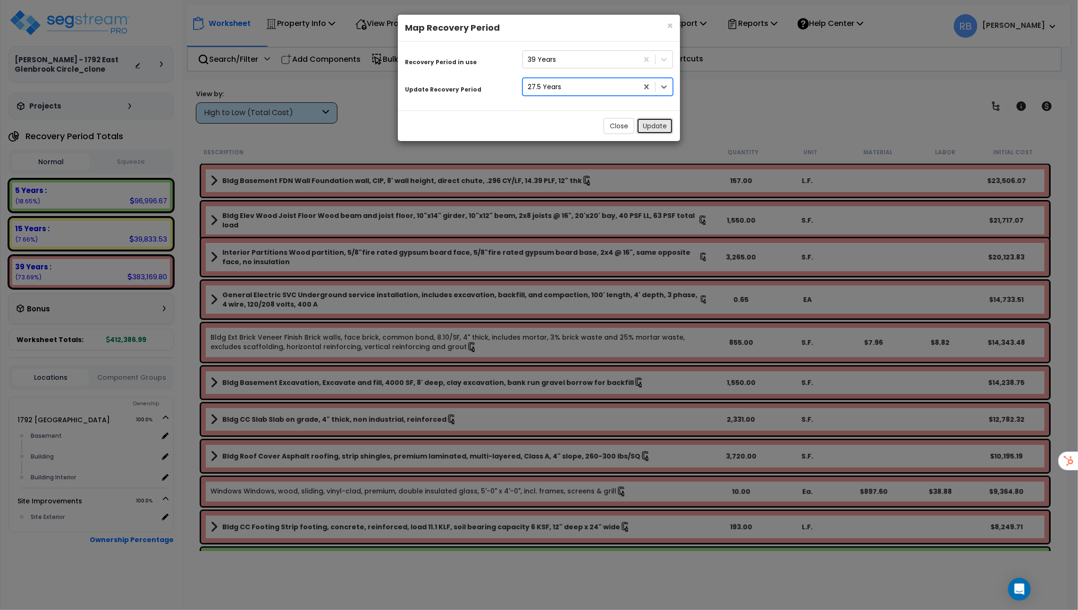
click at [649, 125] on button "Update" at bounding box center [654, 126] width 36 height 16
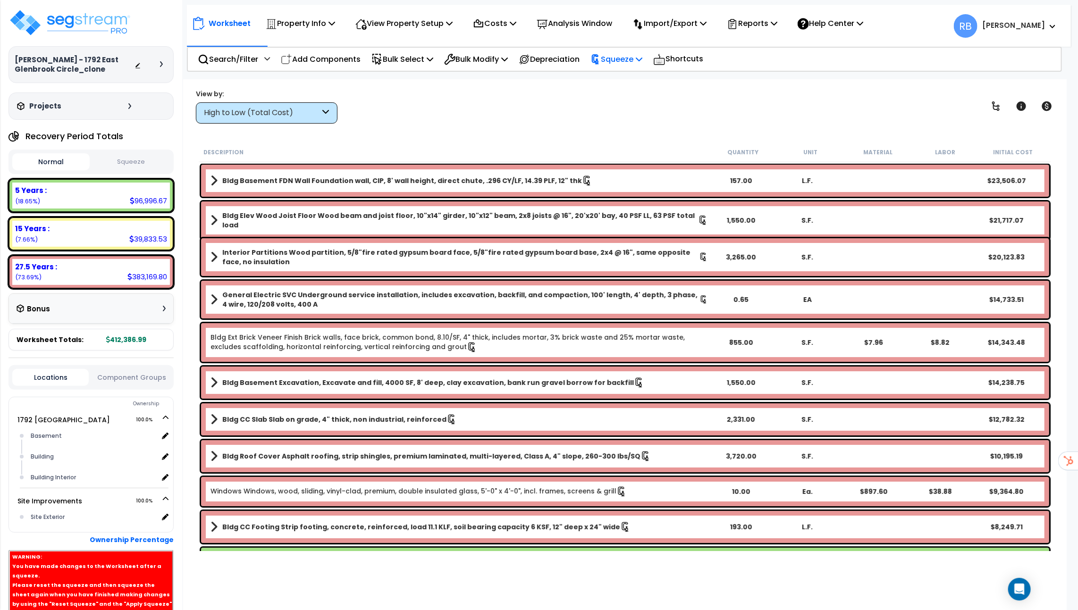
click at [623, 56] on p "Squeeze" at bounding box center [616, 59] width 52 height 13
click at [620, 79] on link "Squeeze" at bounding box center [632, 82] width 93 height 22
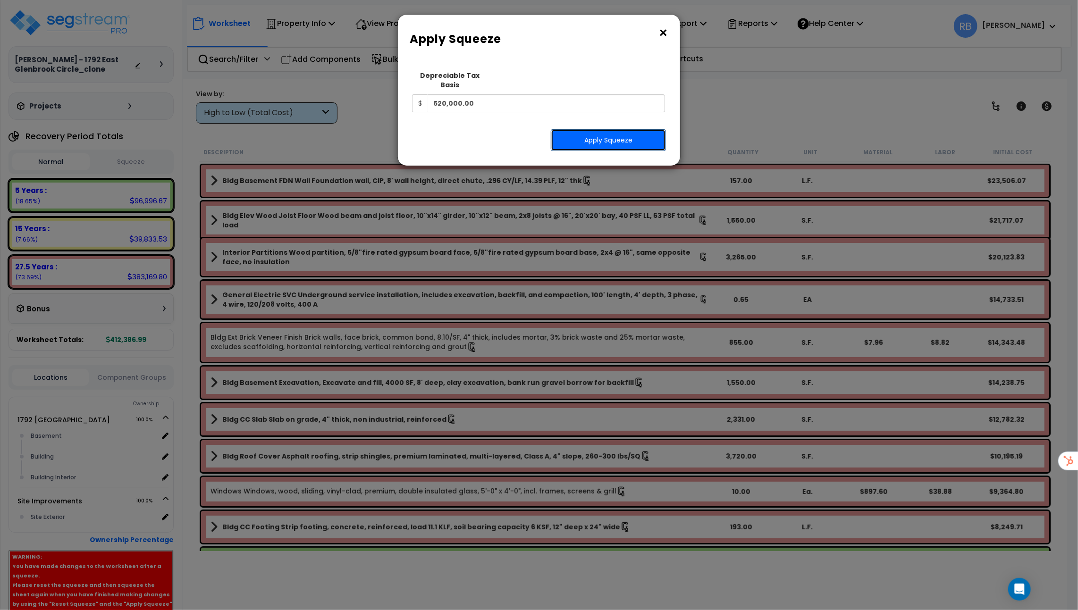
click at [598, 129] on button "Apply Squeeze" at bounding box center [608, 140] width 115 height 22
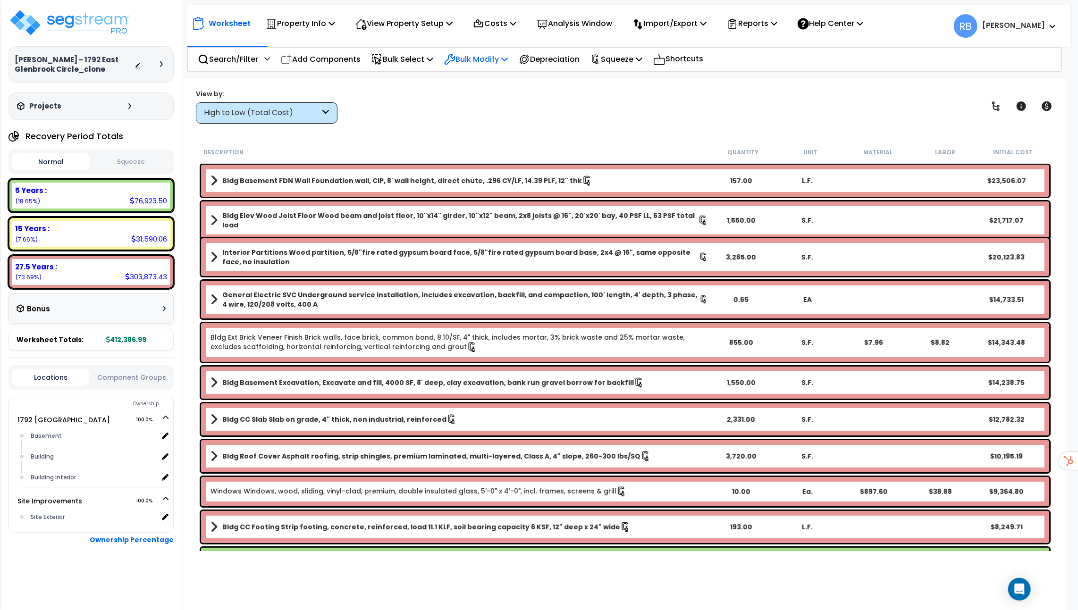
click at [483, 65] on p "Bulk Modify" at bounding box center [476, 59] width 64 height 13
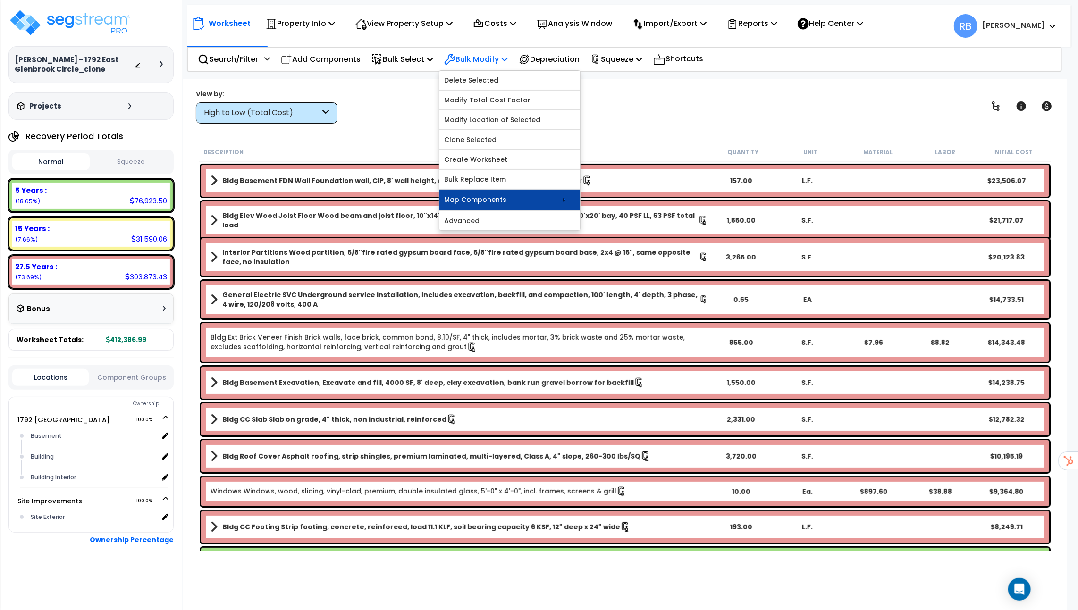
click at [553, 195] on link "Map Components" at bounding box center [509, 200] width 141 height 21
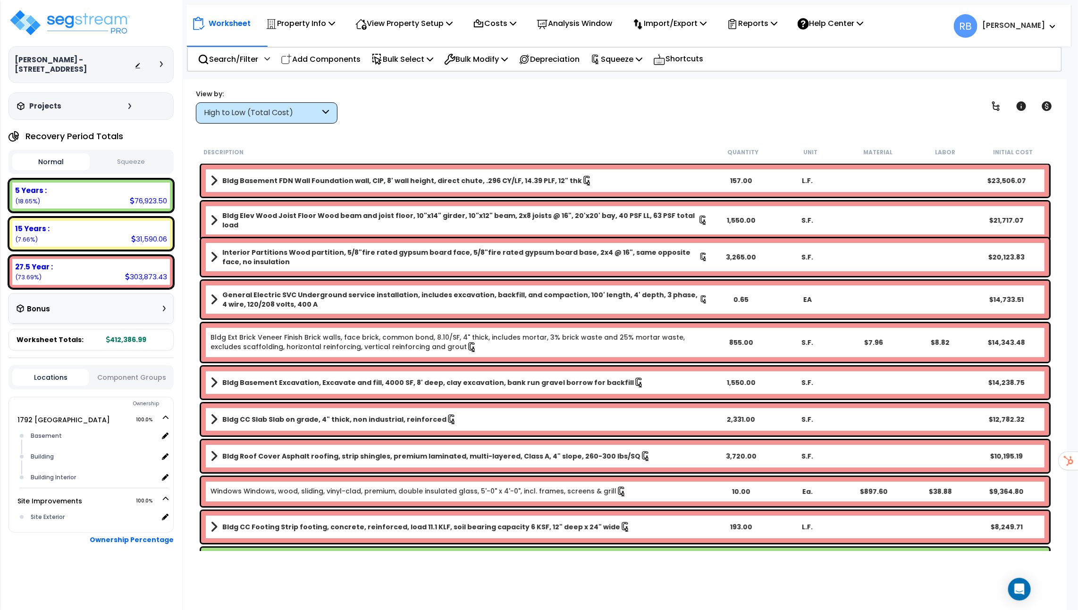
click at [147, 166] on button "Squeeze" at bounding box center [130, 162] width 77 height 17
click at [489, 185] on link "Bldg Basement FDN Wall Foundation wall, CIP, 8' wall height, direct chute, .296…" at bounding box center [458, 180] width 497 height 13
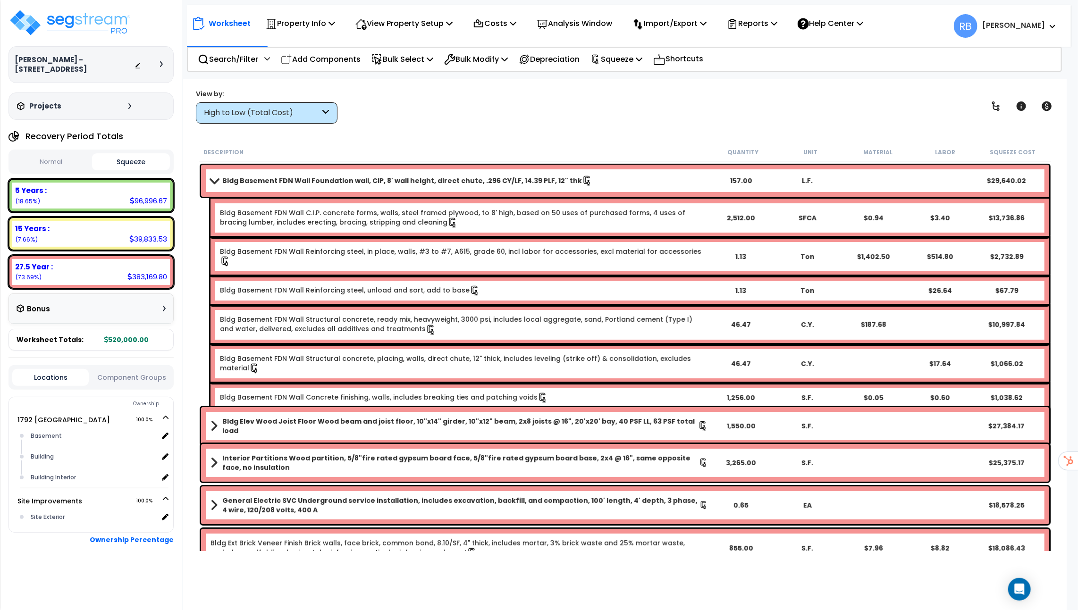
click at [489, 185] on link "Bldg Basement FDN Wall Foundation wall, CIP, 8' wall height, direct chute, .296…" at bounding box center [458, 180] width 497 height 13
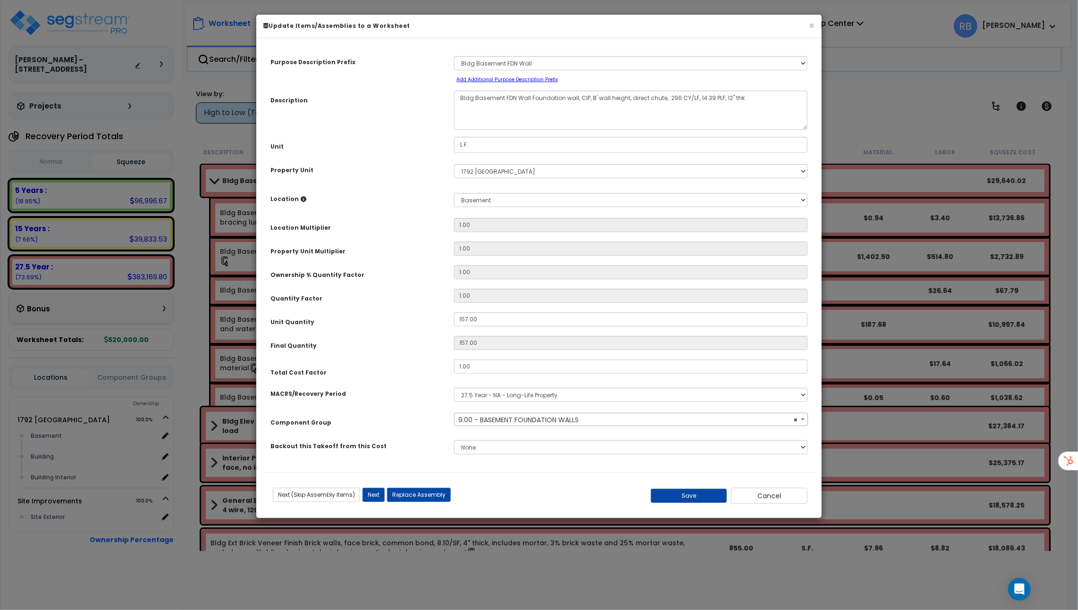
select select "45851"
click at [375, 489] on button "Next" at bounding box center [373, 495] width 22 height 14
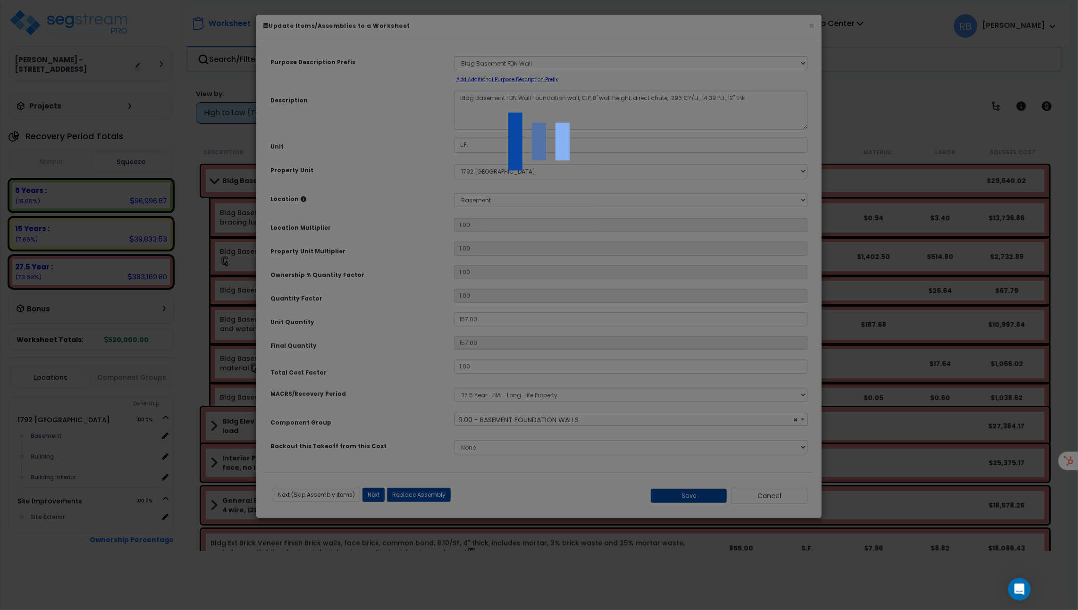
click at [376, 494] on div at bounding box center [539, 305] width 1078 height 610
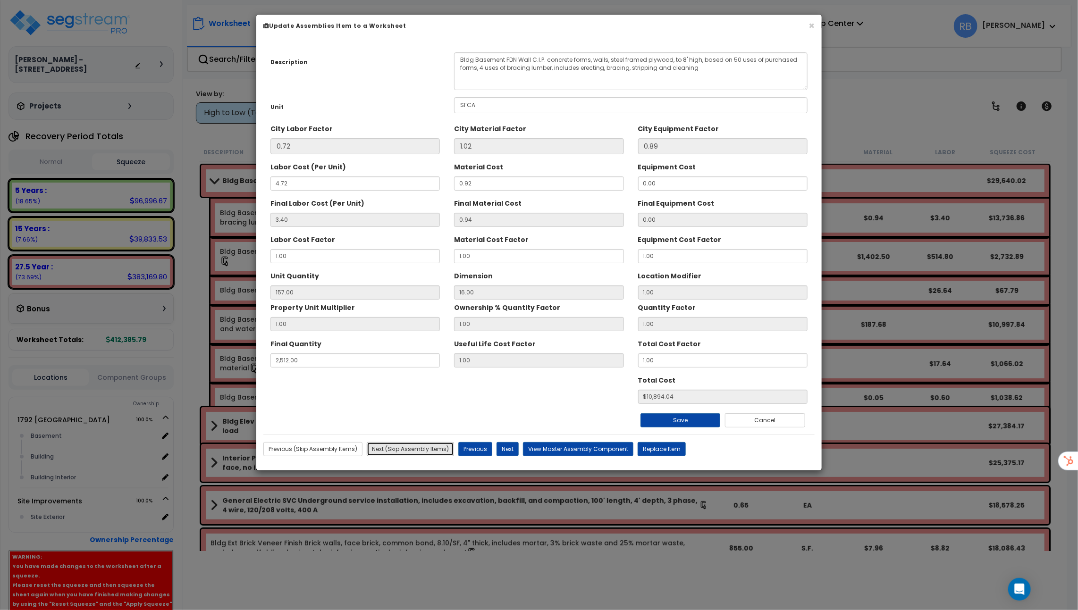
click at [427, 447] on button "Next (Skip Assembly Items)" at bounding box center [410, 449] width 87 height 14
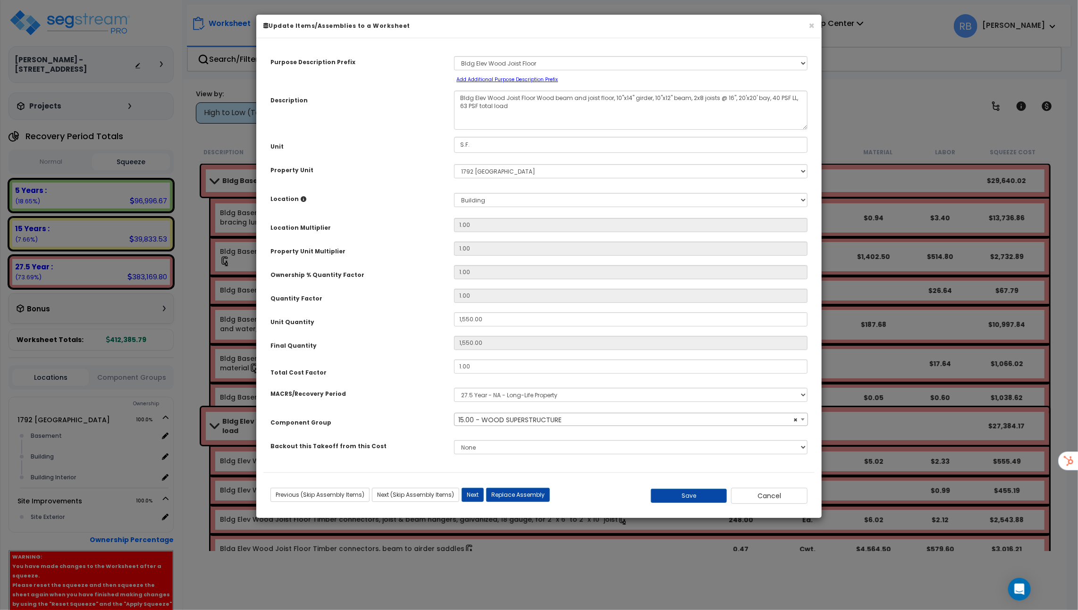
select select "45854"
click at [423, 494] on button "Next (Skip Assembly Items)" at bounding box center [415, 495] width 87 height 14
type input "1550.00"
select select "45878"
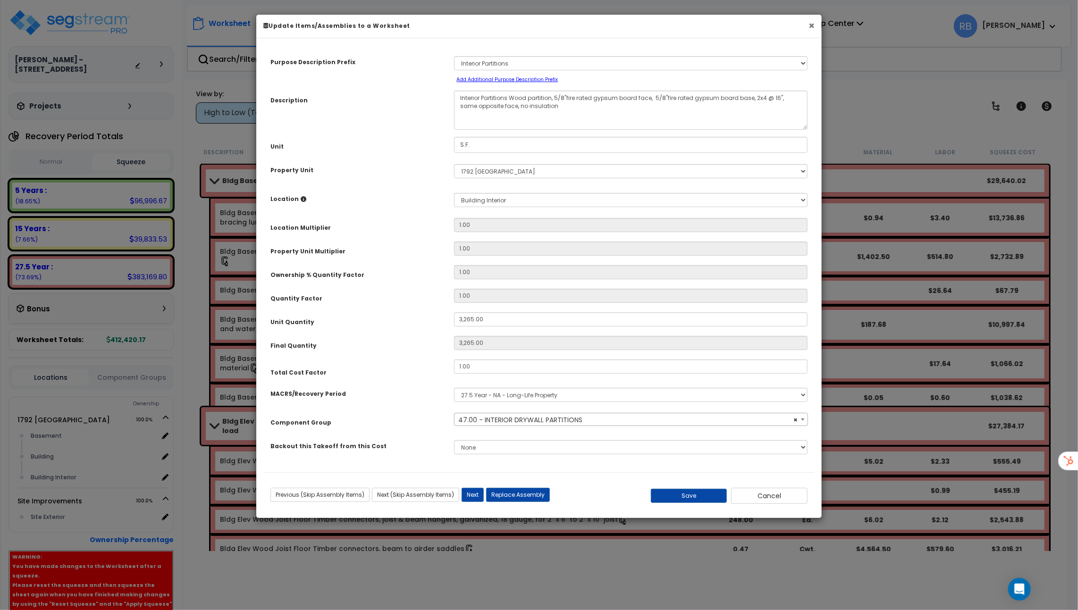
click at [811, 25] on button "×" at bounding box center [811, 26] width 6 height 10
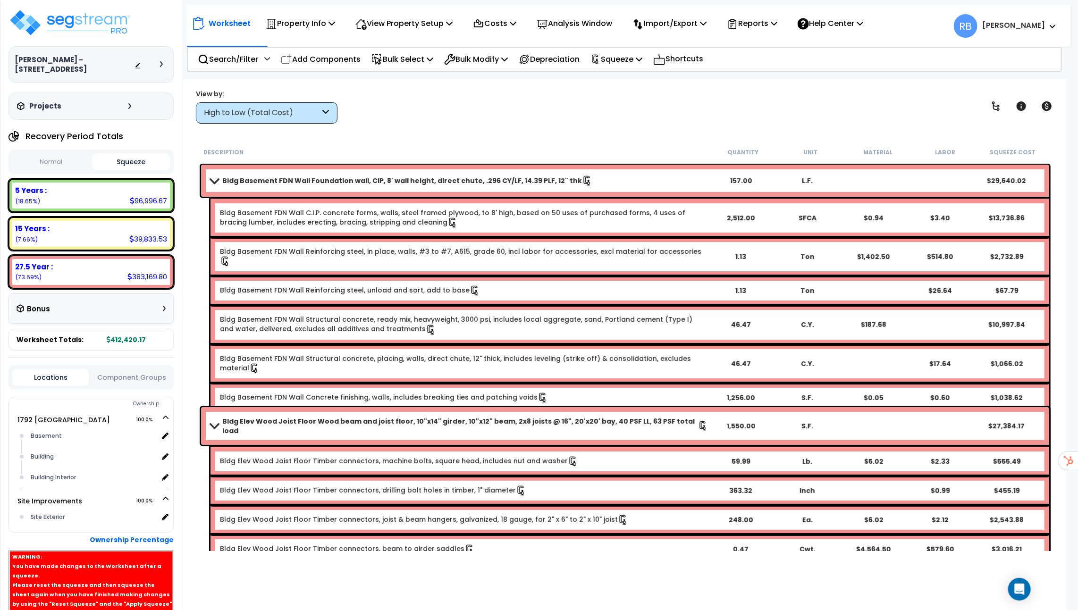
click at [303, 115] on div "High to Low (Total Cost)" at bounding box center [262, 113] width 117 height 11
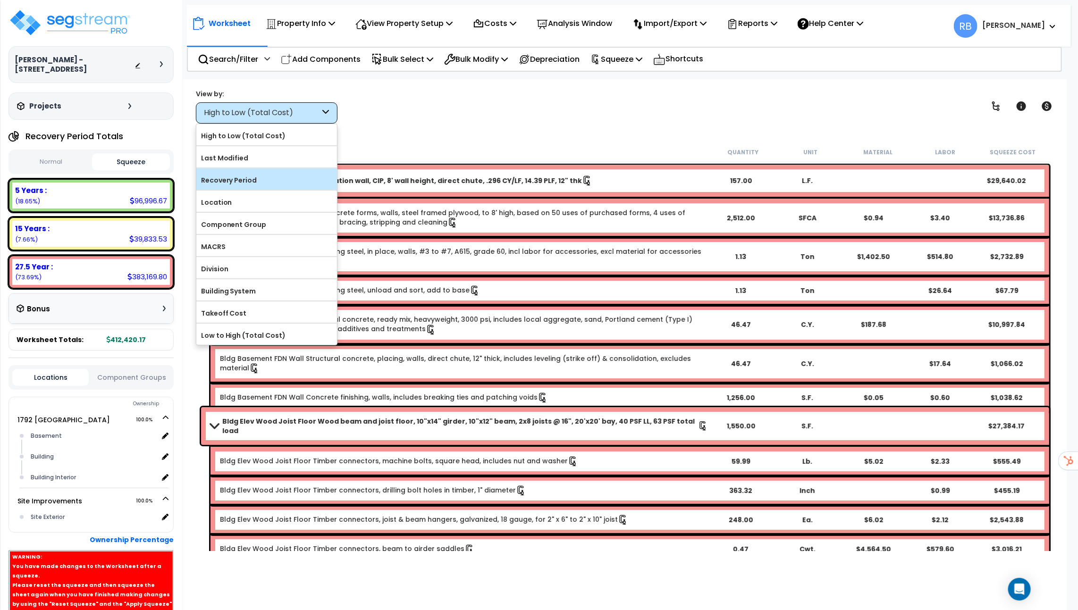
click at [268, 178] on label "Recovery Period" at bounding box center [266, 180] width 141 height 14
click at [0, 0] on input "Recovery Period" at bounding box center [0, 0] width 0 height 0
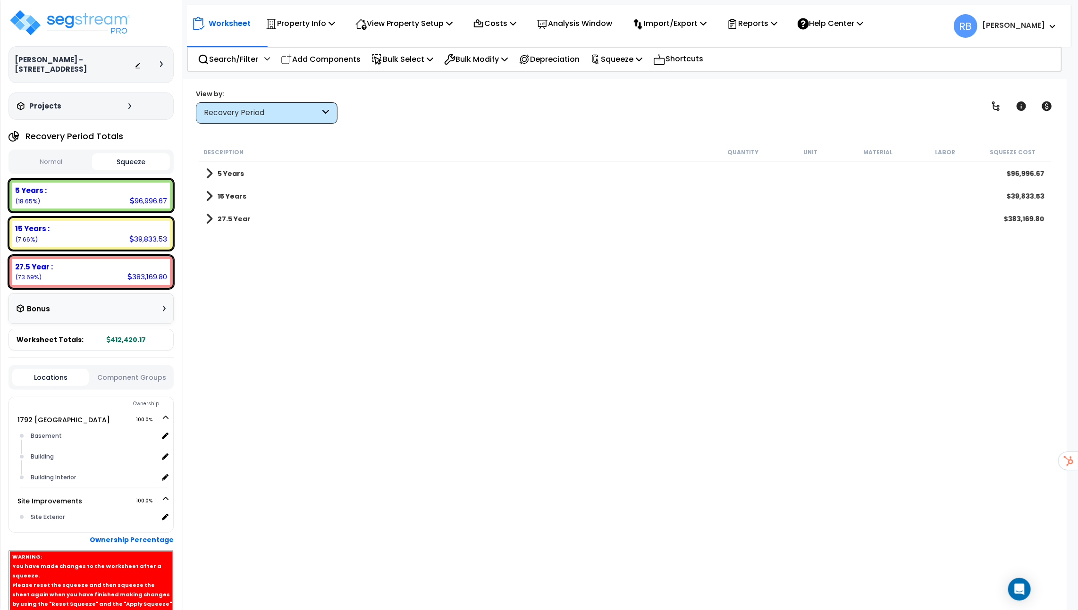
click at [267, 218] on div "27.5 Year $383,169.80" at bounding box center [625, 219] width 848 height 23
click at [231, 218] on b "27.5 Year" at bounding box center [234, 218] width 33 height 9
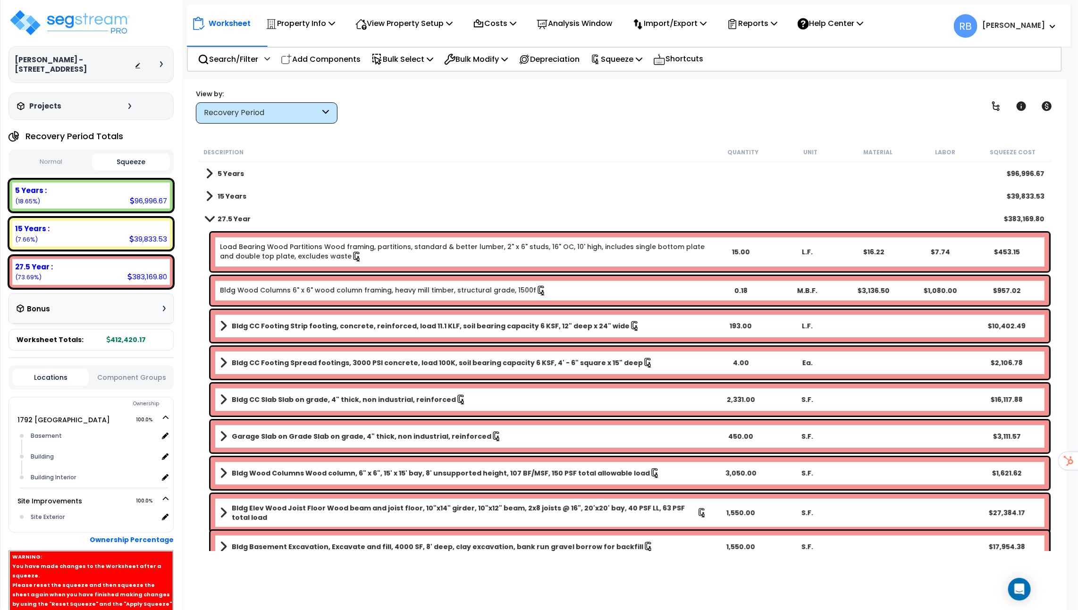
click at [260, 243] on link "Load Bearing Wood Partitions Wood framing, partitions, standard & better lumber…" at bounding box center [463, 252] width 487 height 20
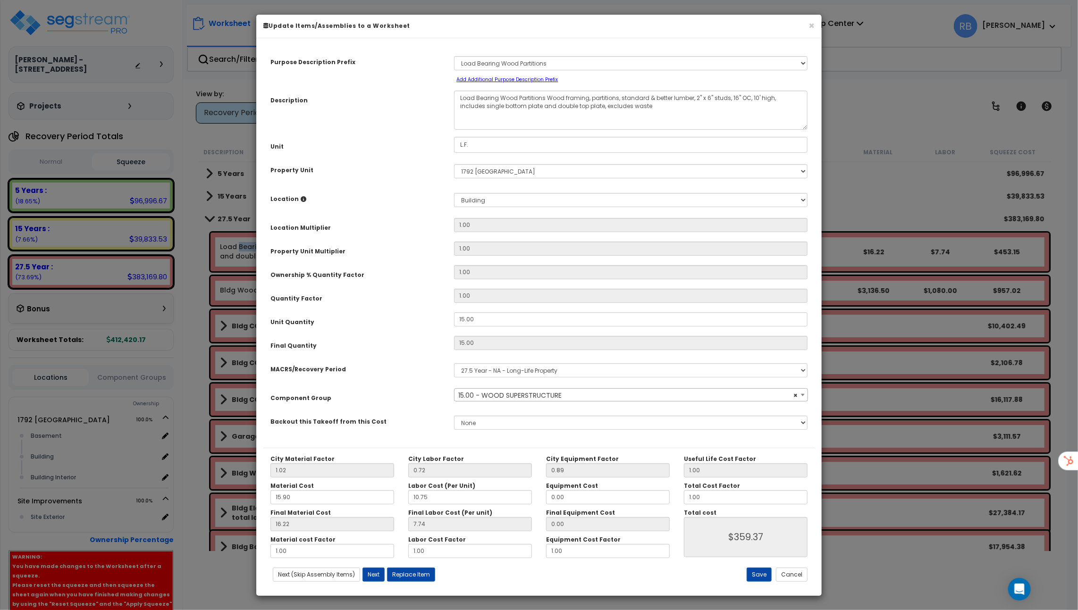
select select "45854"
click at [376, 569] on button "Next" at bounding box center [373, 575] width 22 height 14
type input "359.37"
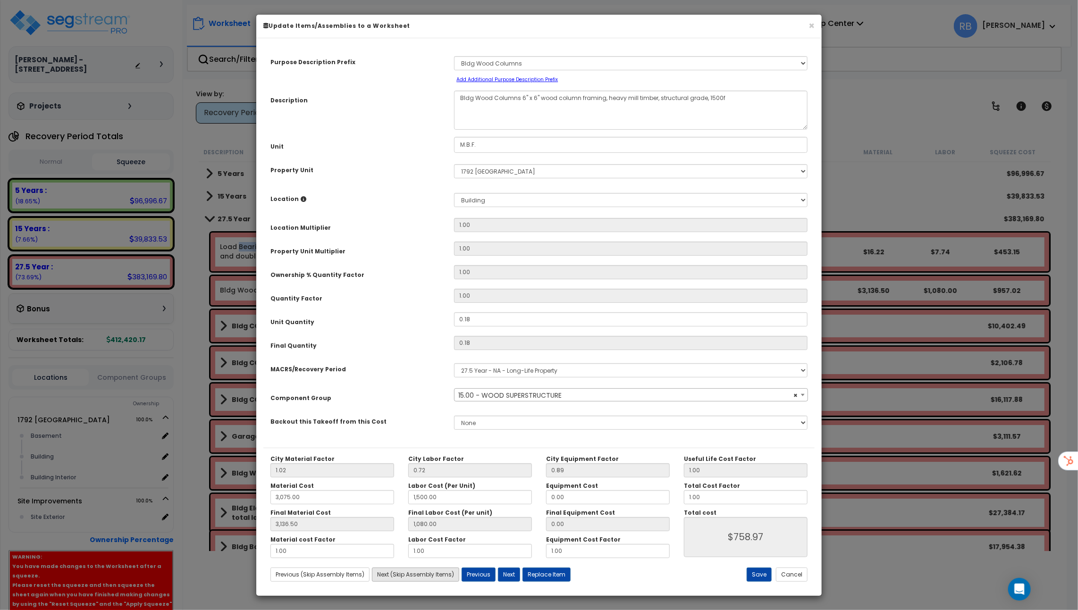
select select "45854"
click at [422, 572] on button "Next (Skip Assembly Items)" at bounding box center [415, 575] width 87 height 14
type input "3075.00"
type input "1500.00"
type input "3136.50"
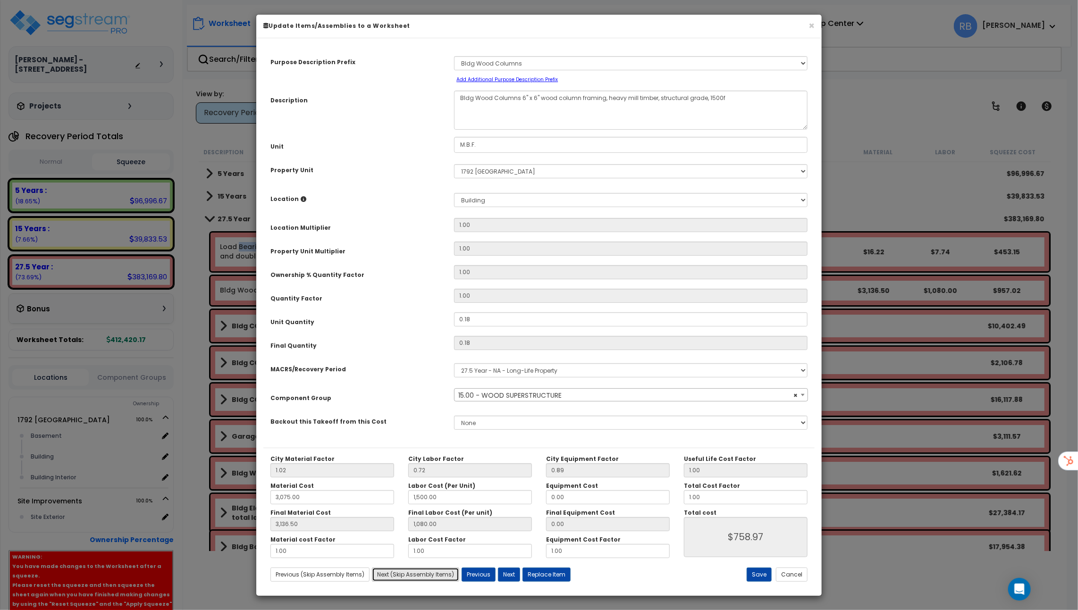
type input "1080.00"
type input "758.97"
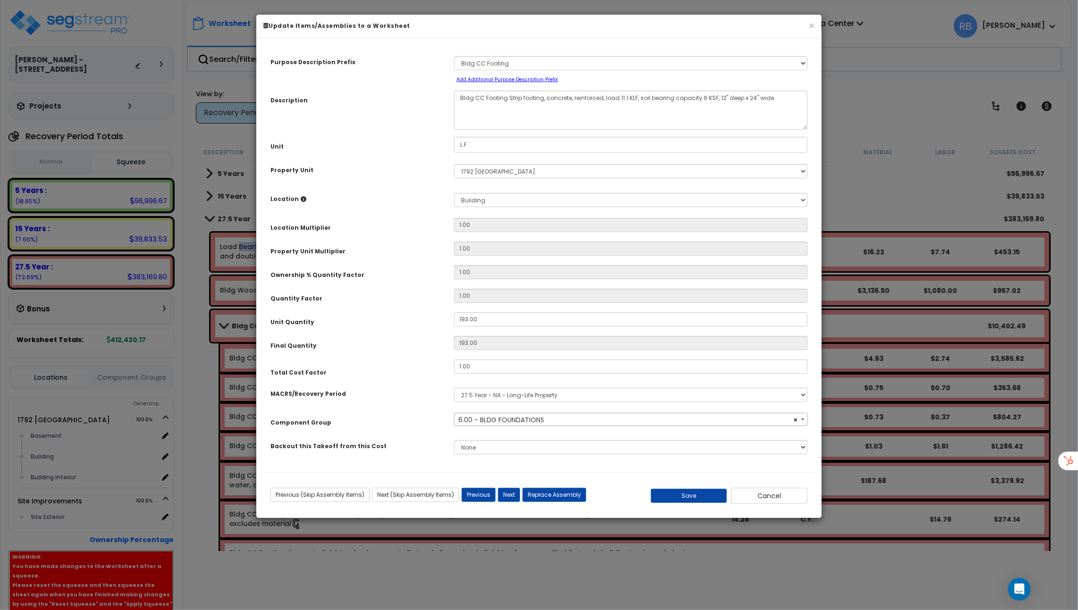
select select "45847"
click at [760, 495] on button "Cancel" at bounding box center [769, 496] width 76 height 16
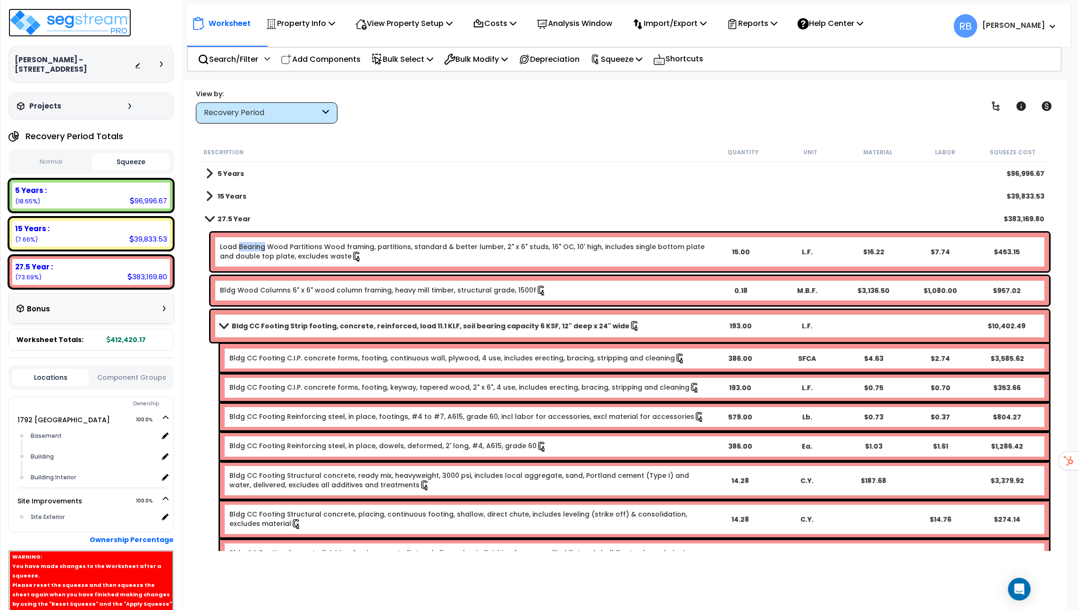
click at [40, 30] on img at bounding box center [69, 22] width 123 height 28
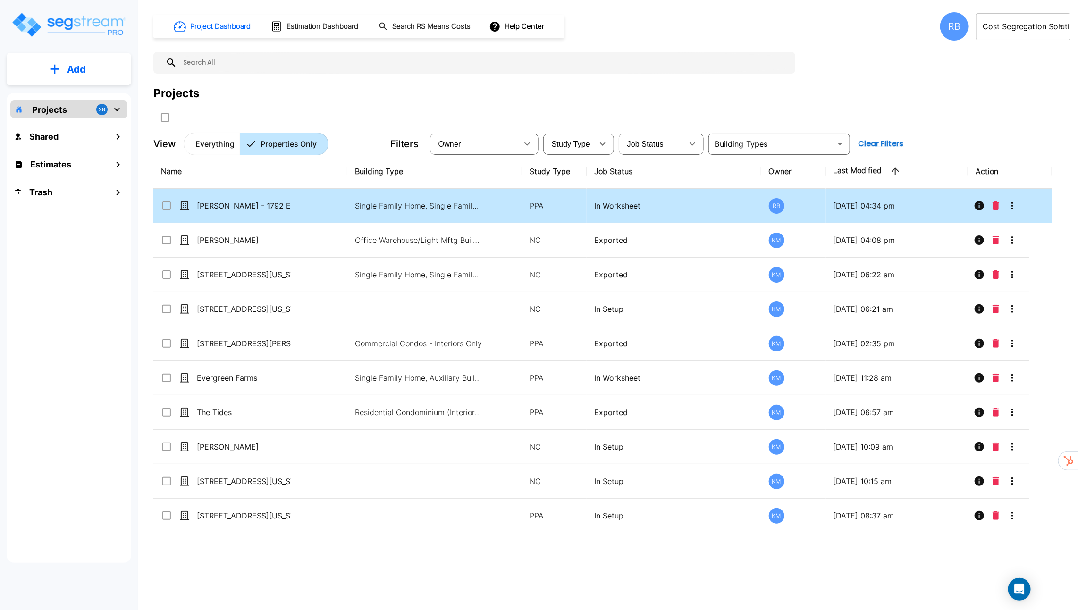
click at [345, 210] on td "[PERSON_NAME] - 1792 East Glenbrook Circle_clone" at bounding box center [250, 206] width 194 height 34
checkbox input "false"
click at [345, 210] on td "[PERSON_NAME] - 1792 East Glenbrook Circle_clone" at bounding box center [250, 206] width 194 height 34
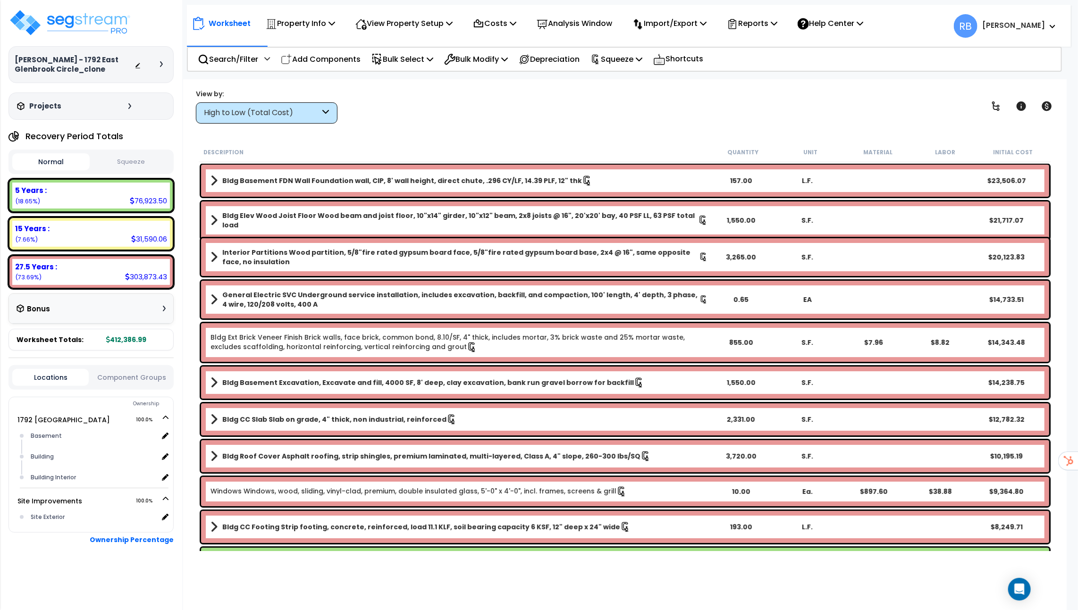
click at [161, 65] on icon at bounding box center [161, 64] width 3 height 6
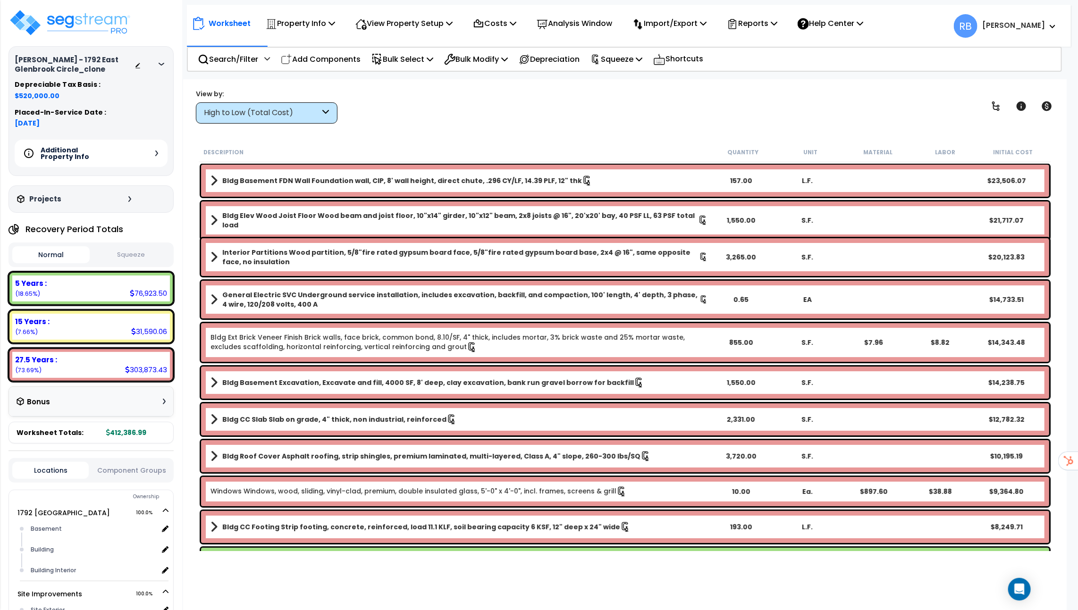
click at [161, 65] on icon at bounding box center [162, 64] width 6 height 3
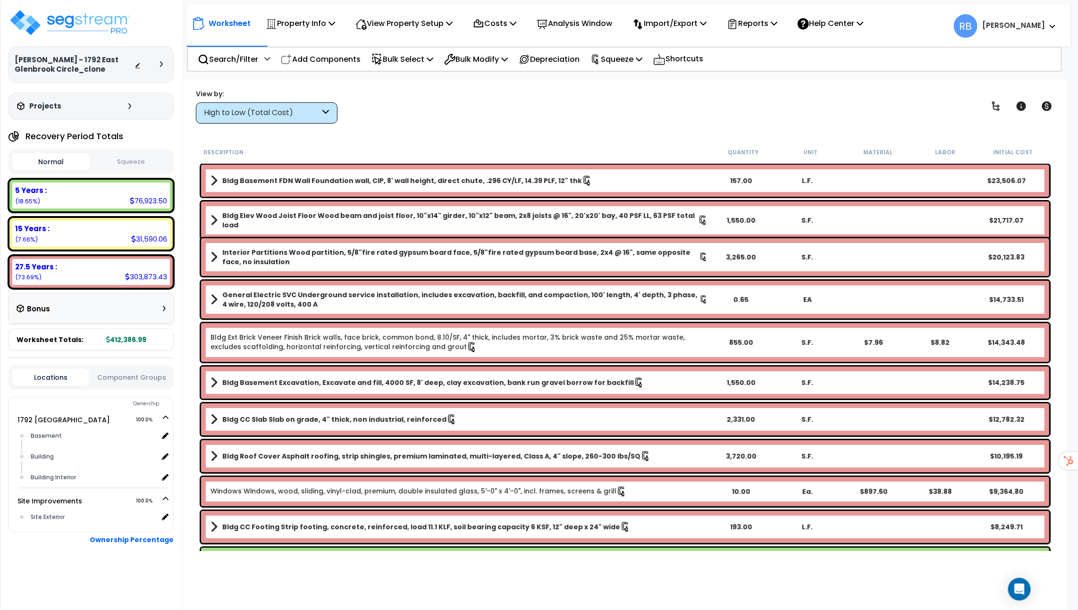
click at [161, 65] on icon at bounding box center [161, 64] width 3 height 6
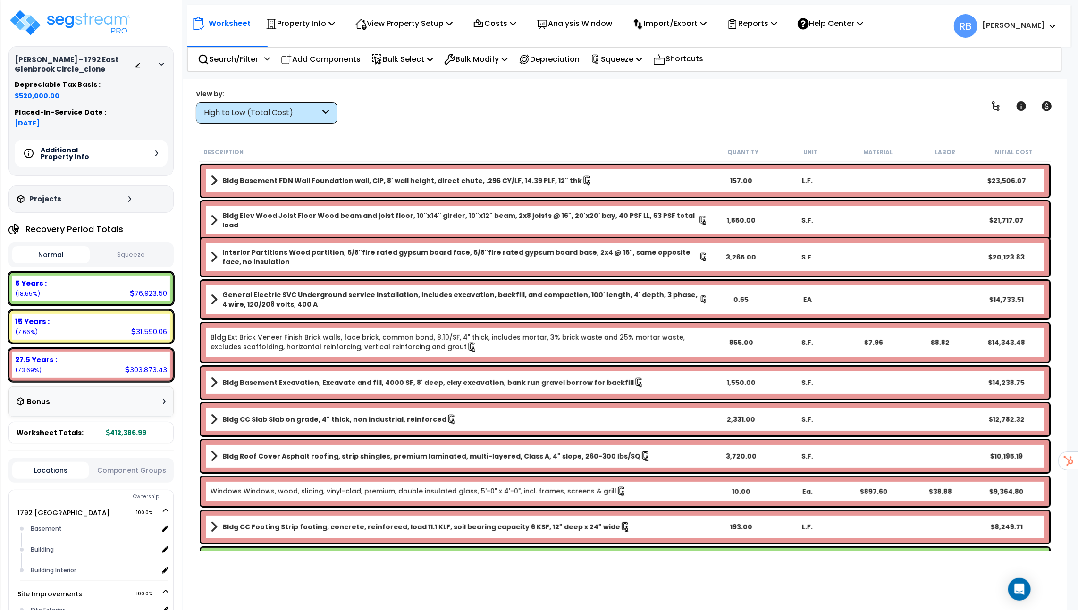
click at [154, 152] on div "Additional Property Info" at bounding box center [91, 153] width 153 height 27
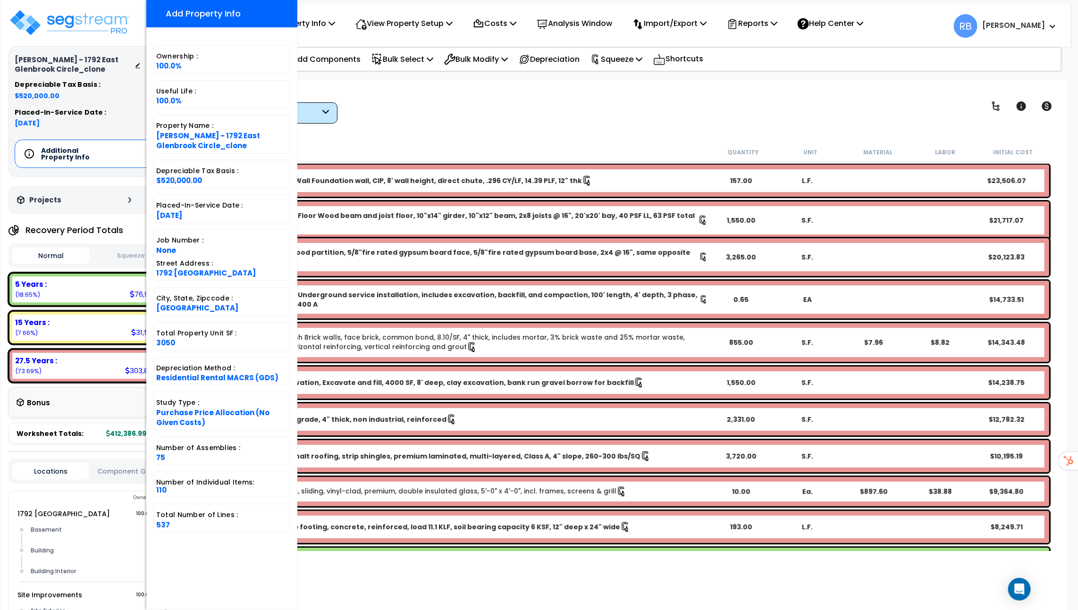
click at [407, 135] on div "Worksheet Property Info Property Setup Add Property Unit Template property Clon…" at bounding box center [625, 384] width 884 height 610
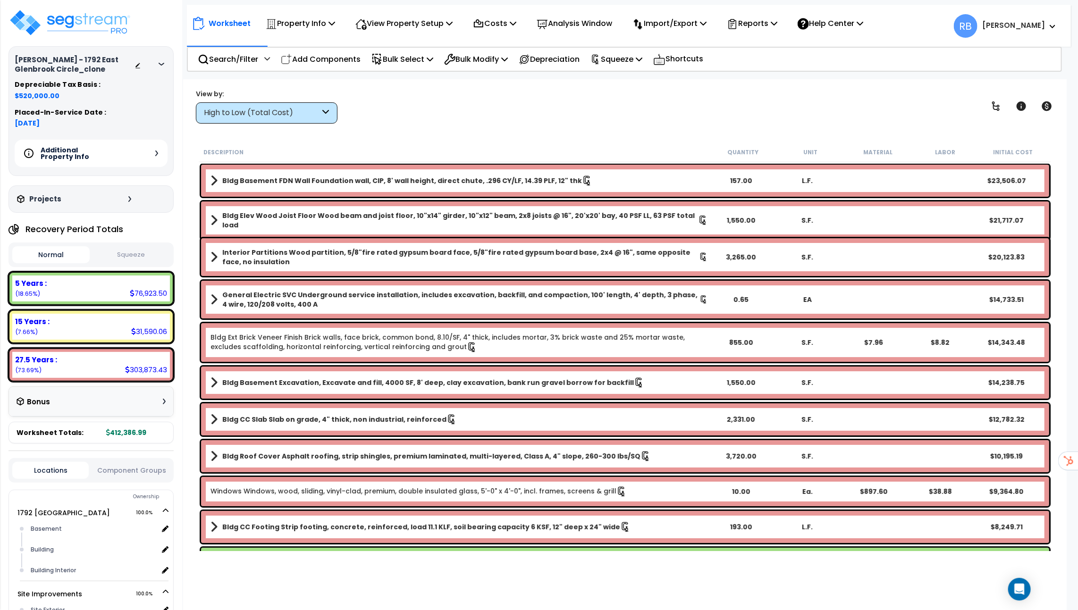
click at [130, 254] on button "Squeeze" at bounding box center [130, 255] width 77 height 17
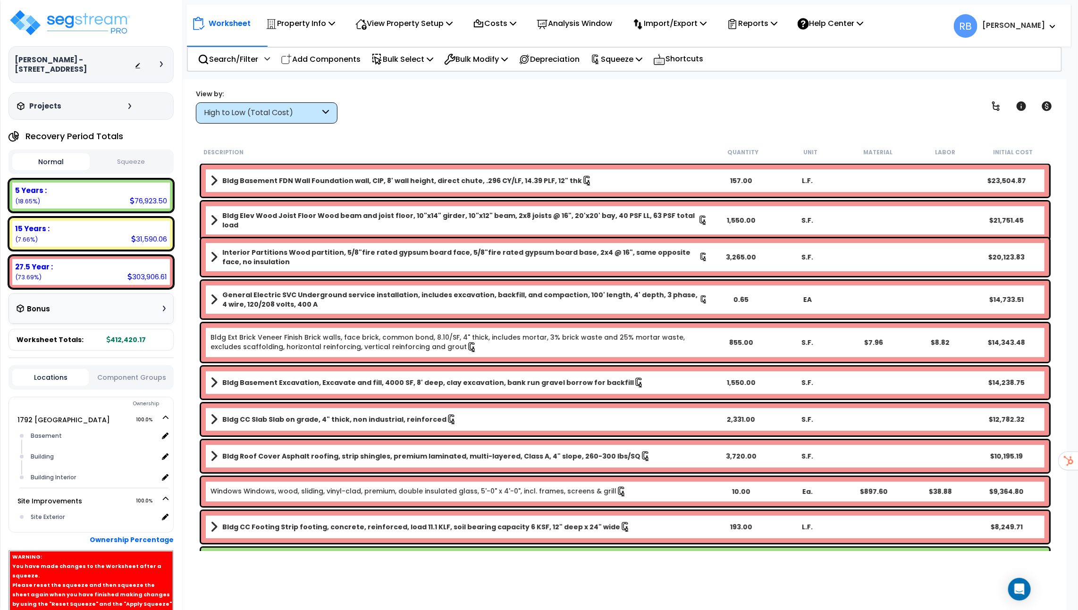
click at [142, 156] on button "Squeeze" at bounding box center [130, 162] width 77 height 17
click at [139, 151] on div "Normal Squeeze" at bounding box center [90, 162] width 165 height 25
click at [136, 164] on button "Squeeze" at bounding box center [130, 162] width 77 height 17
click at [633, 56] on p "Squeeze" at bounding box center [616, 59] width 52 height 13
click at [630, 77] on link "Re-squeeze" at bounding box center [632, 80] width 93 height 19
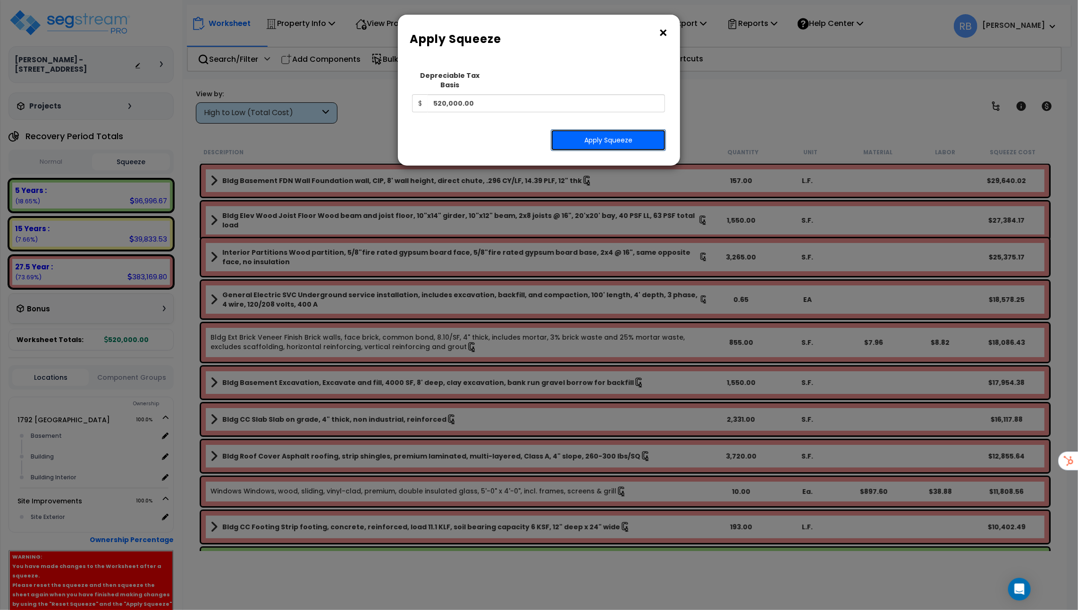
click at [580, 131] on button "Apply Squeeze" at bounding box center [608, 140] width 115 height 22
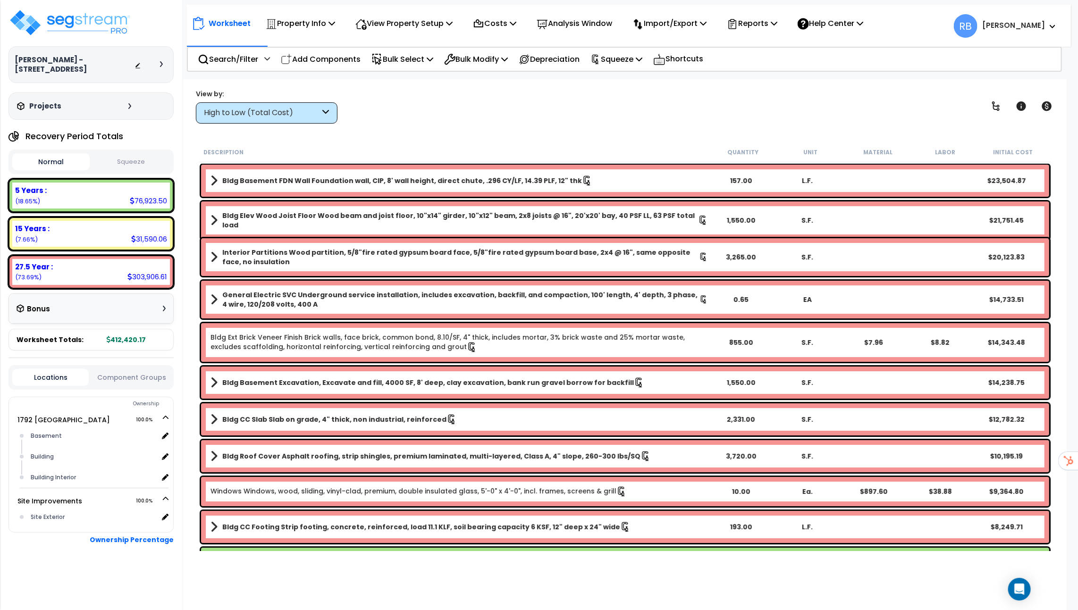
click at [136, 161] on button "Squeeze" at bounding box center [130, 162] width 77 height 17
click at [62, 162] on button "Normal" at bounding box center [50, 162] width 77 height 17
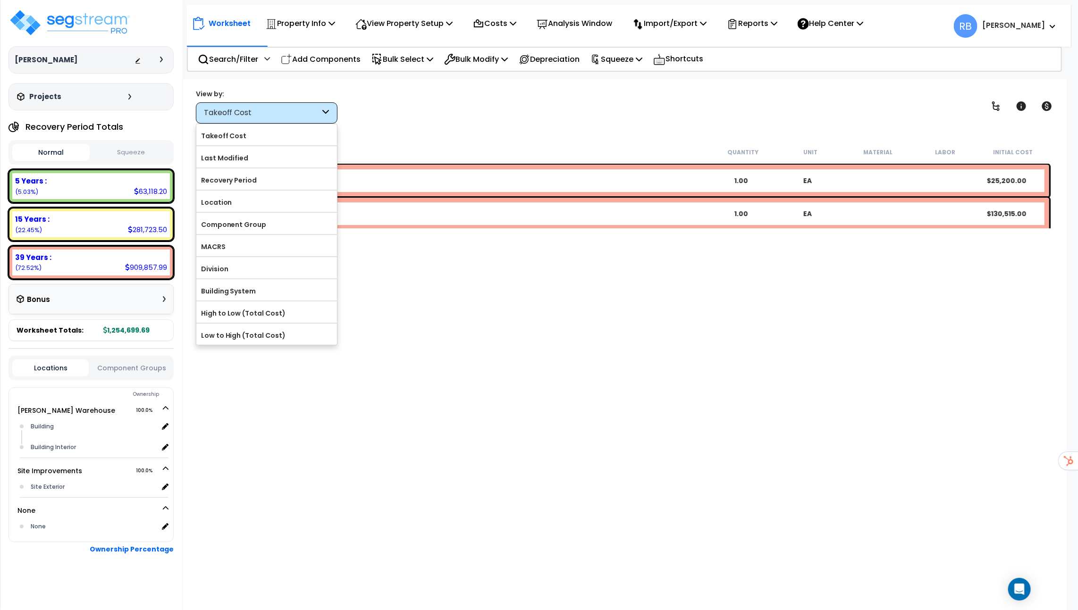
scroll to position [3, 0]
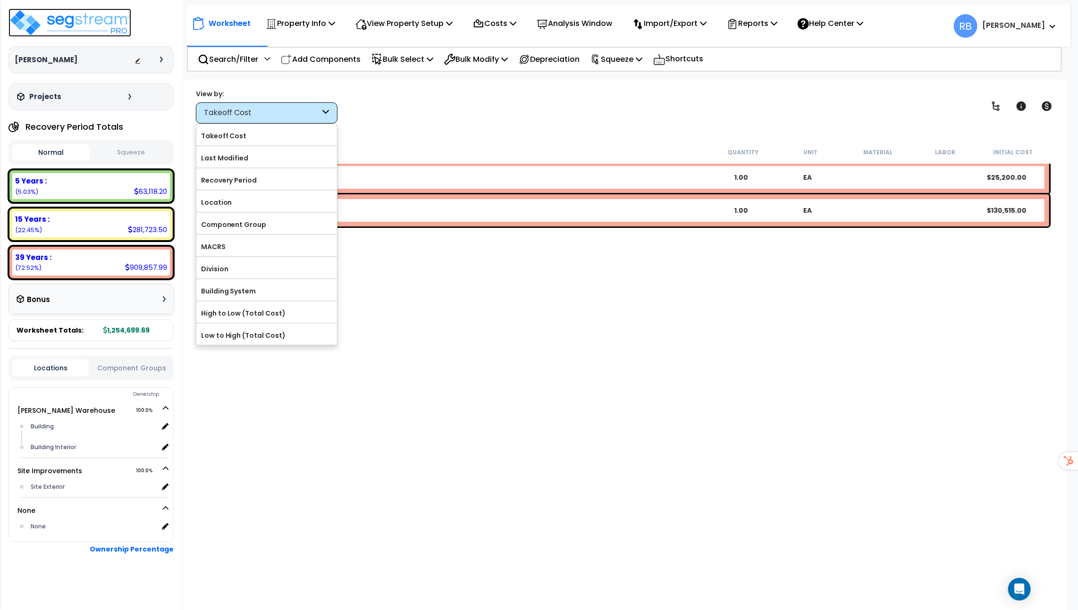
click at [83, 17] on img at bounding box center [69, 22] width 123 height 28
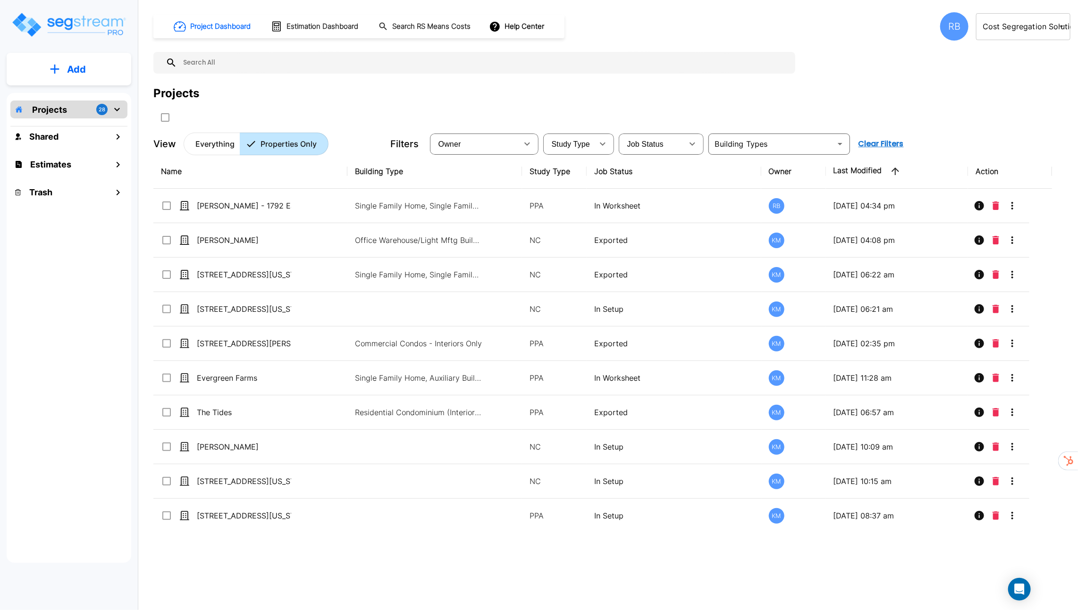
click at [993, 25] on body "× Your report is being generated. Be patient! × We're working on your Modificat…" at bounding box center [539, 305] width 1078 height 610
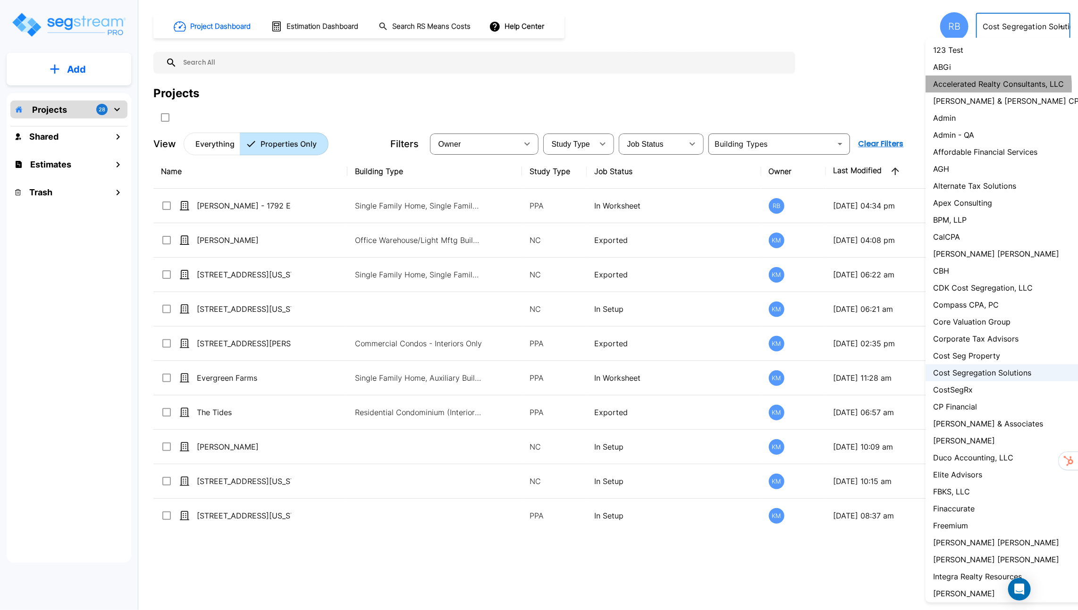
click at [975, 87] on p "Accelerated Realty Consultants, LLC" at bounding box center [998, 83] width 131 height 11
type input "133"
